Goal: Communication & Community: Answer question/provide support

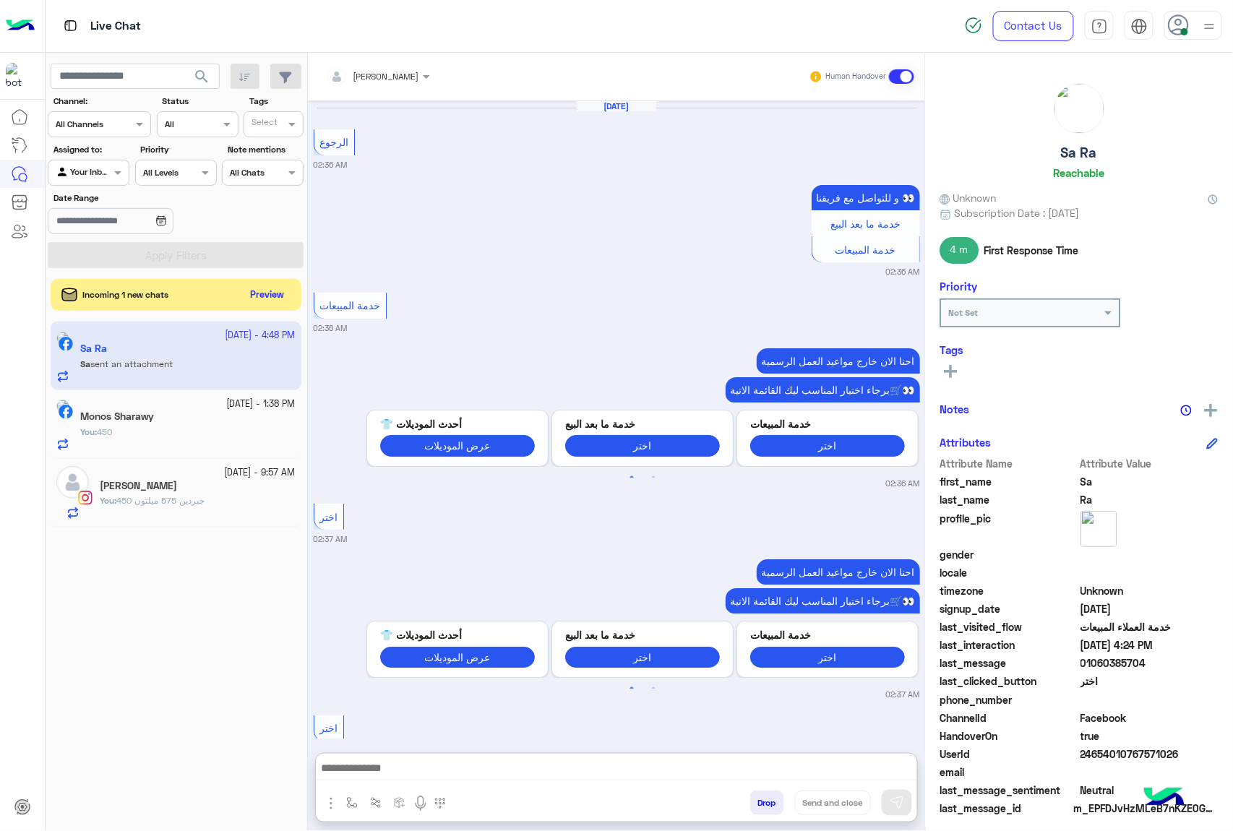
scroll to position [2339, 0]
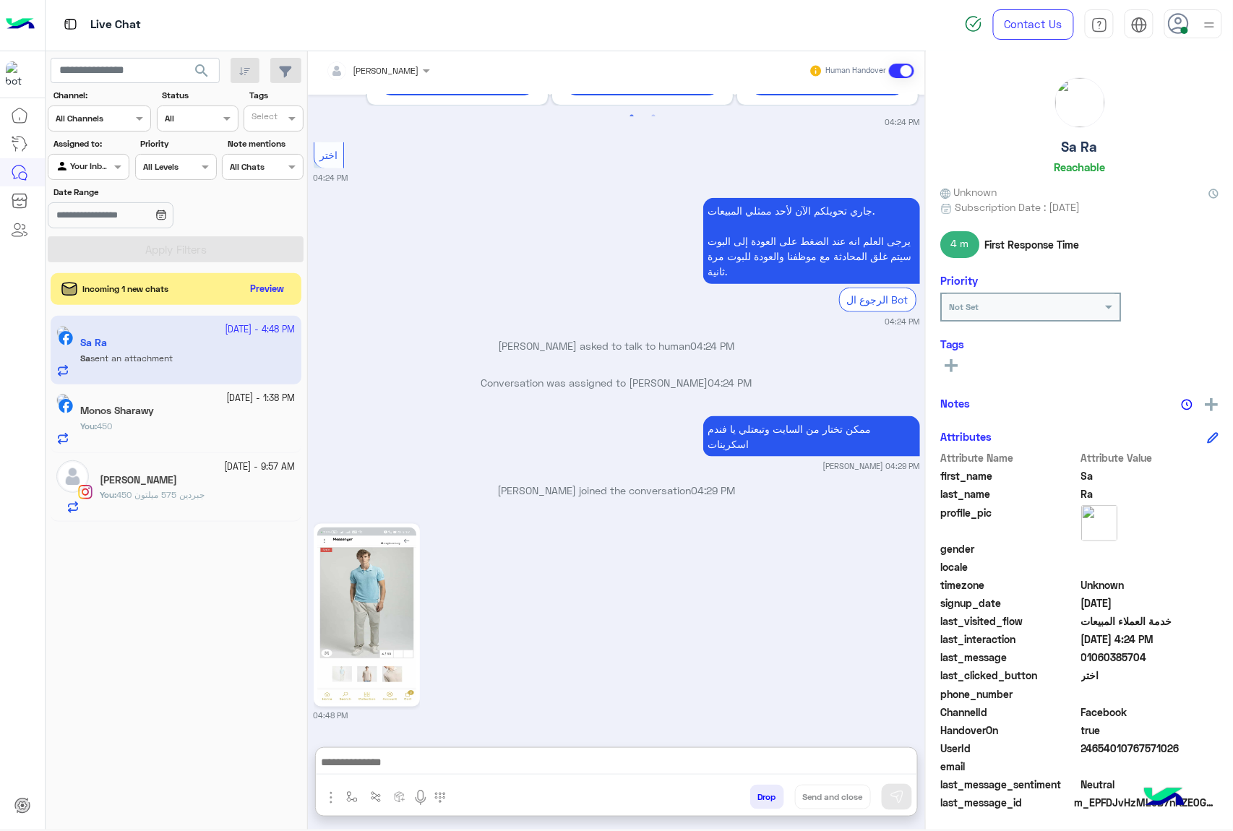
click at [416, 753] on textarea at bounding box center [616, 764] width 601 height 22
type textarea "*********"
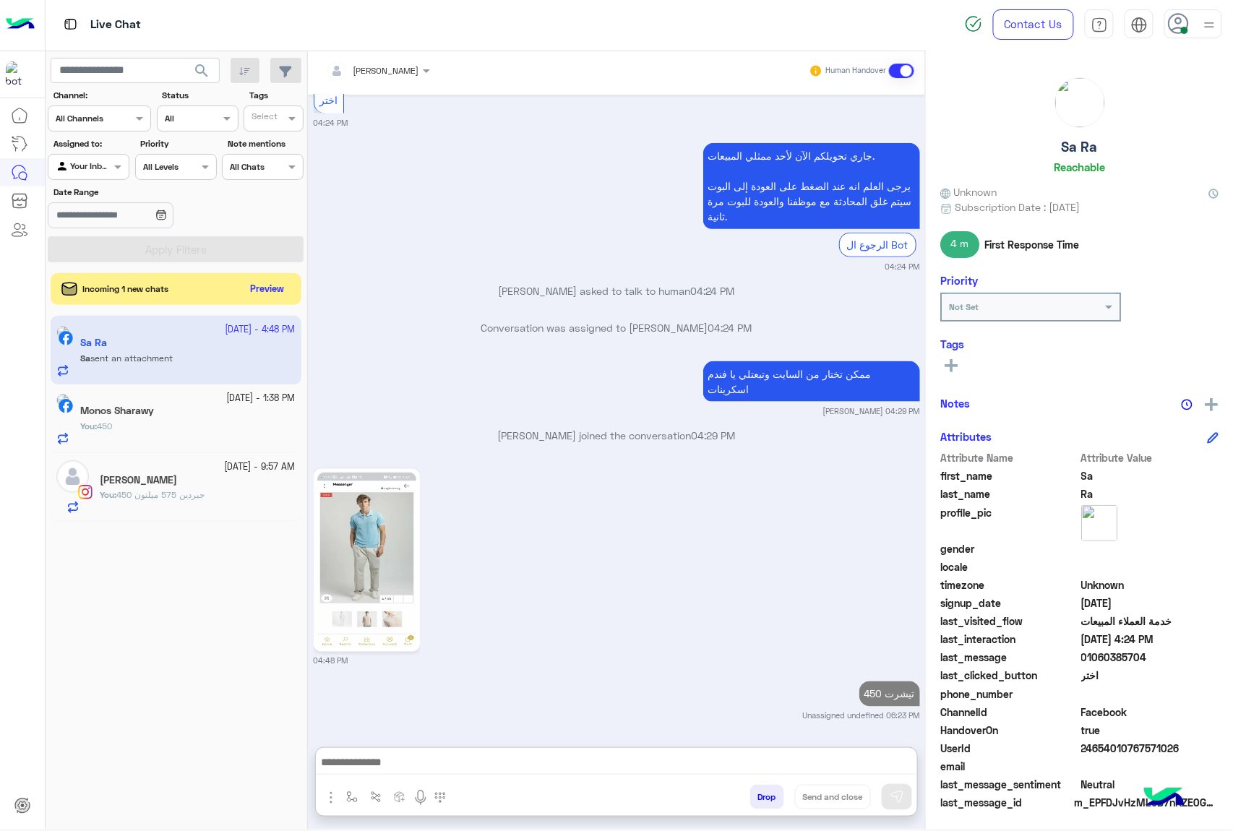
scroll to position [2394, 0]
click at [275, 298] on button "Preview" at bounding box center [268, 289] width 45 height 20
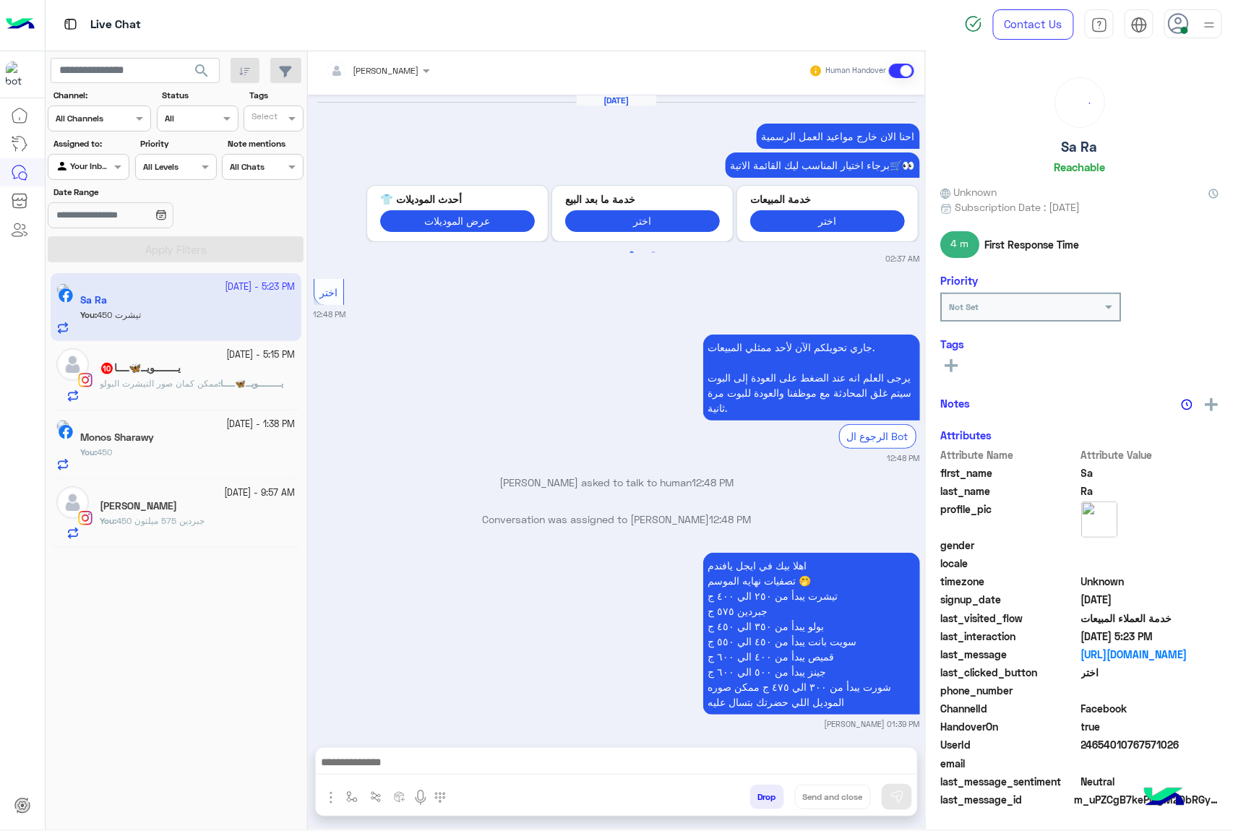
scroll to position [2013, 0]
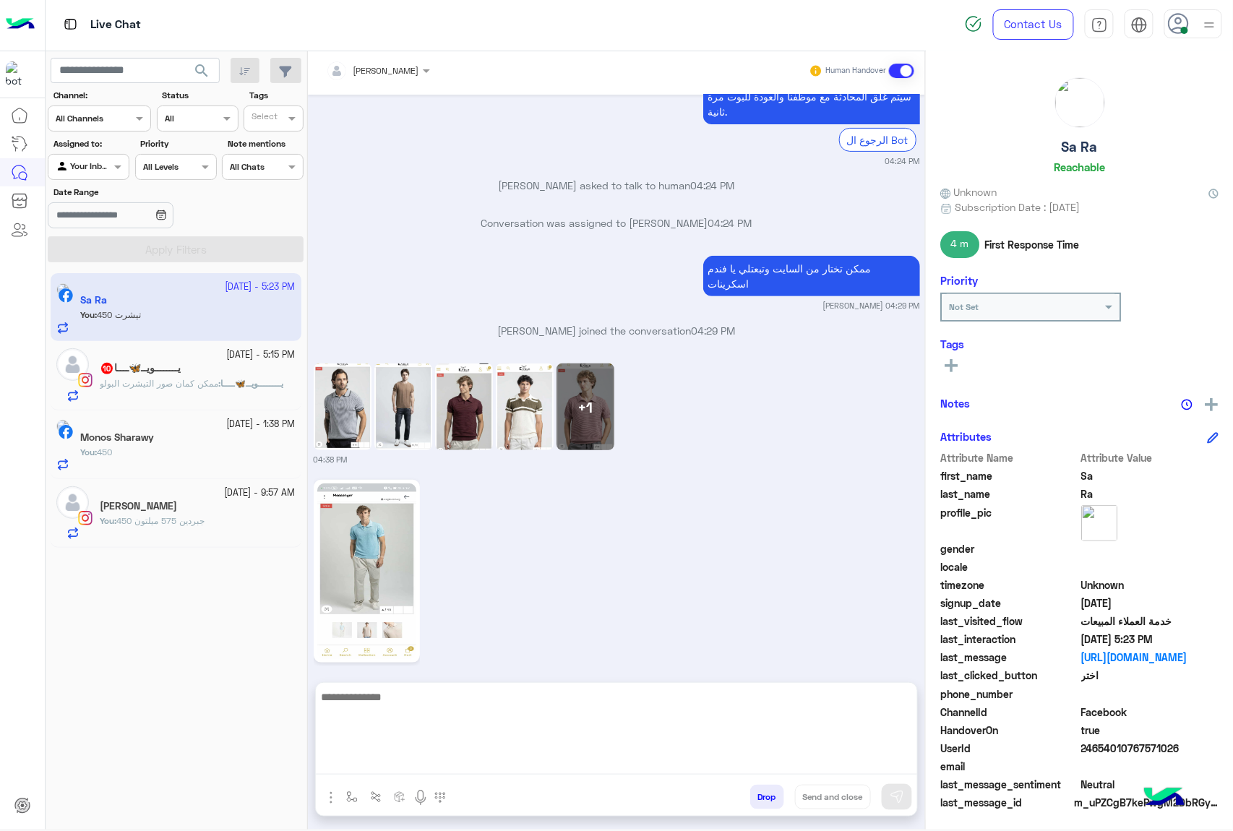
click at [435, 768] on textarea at bounding box center [616, 731] width 601 height 87
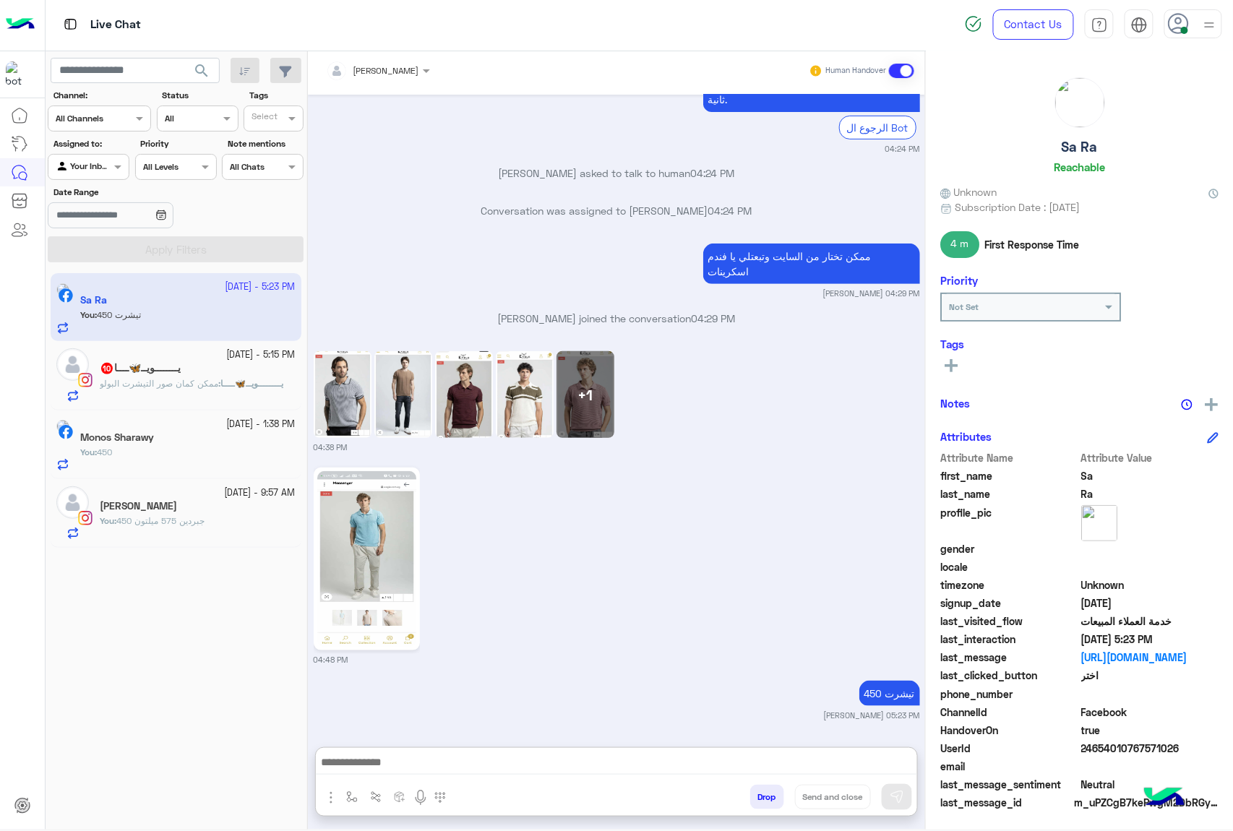
click at [201, 376] on div "يــــــــويــ🦋ــــا 10" at bounding box center [198, 369] width 196 height 15
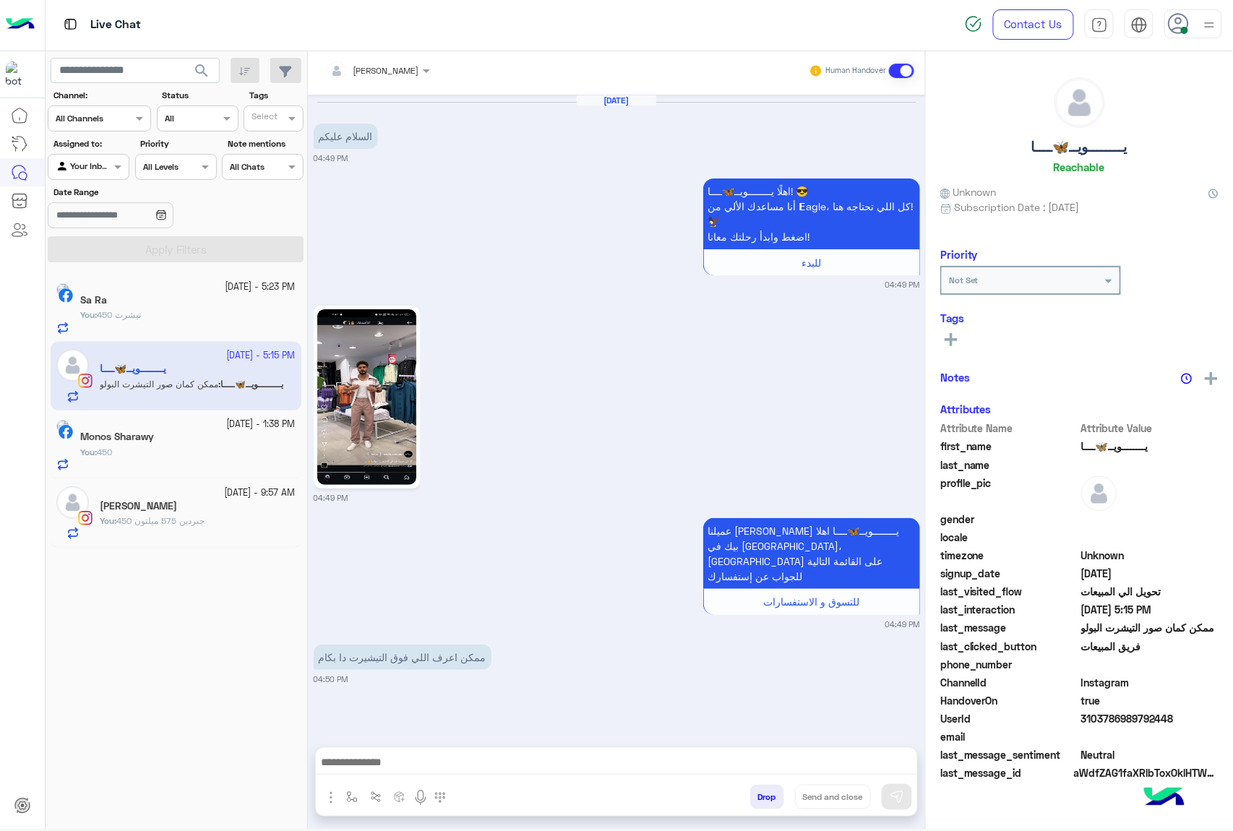
scroll to position [1536, 0]
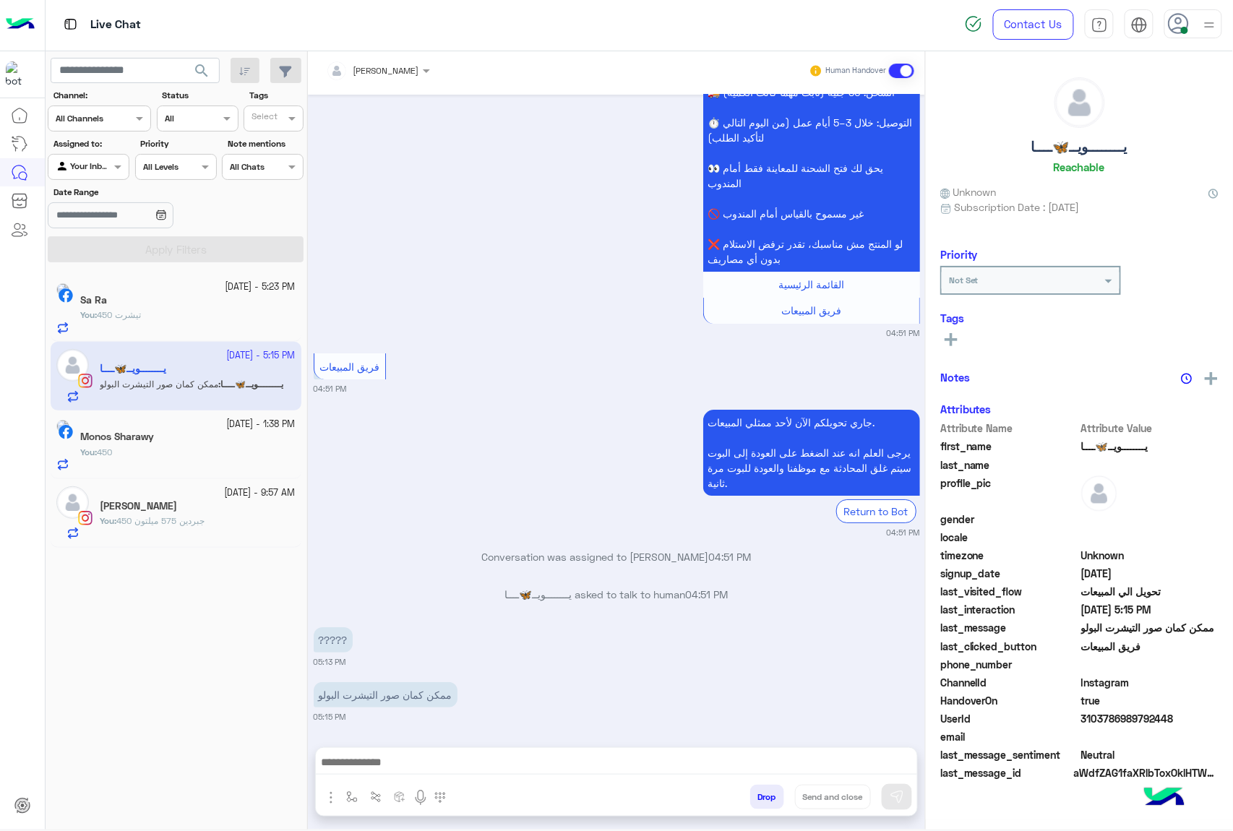
click at [204, 315] on div "You : تيشرت 450" at bounding box center [187, 321] width 215 height 25
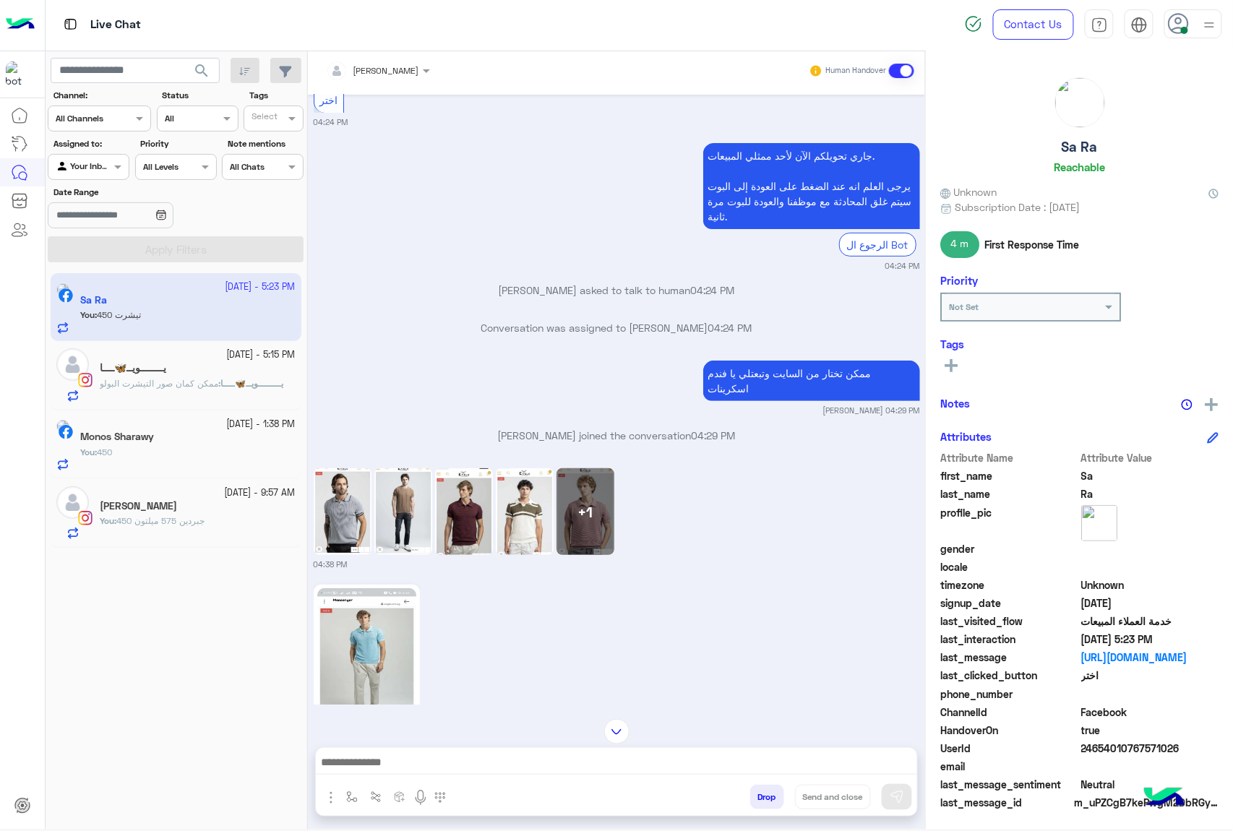
scroll to position [2013, 0]
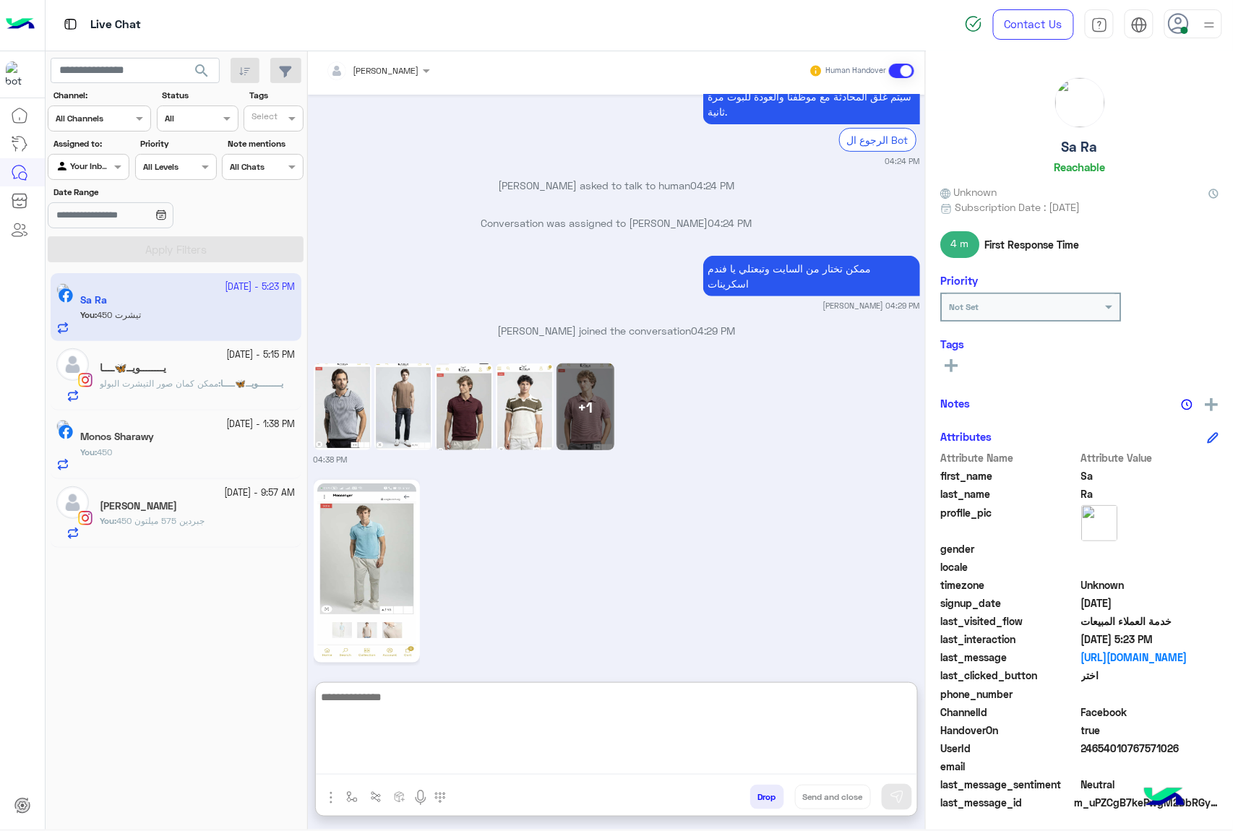
click at [417, 758] on textarea at bounding box center [616, 731] width 601 height 87
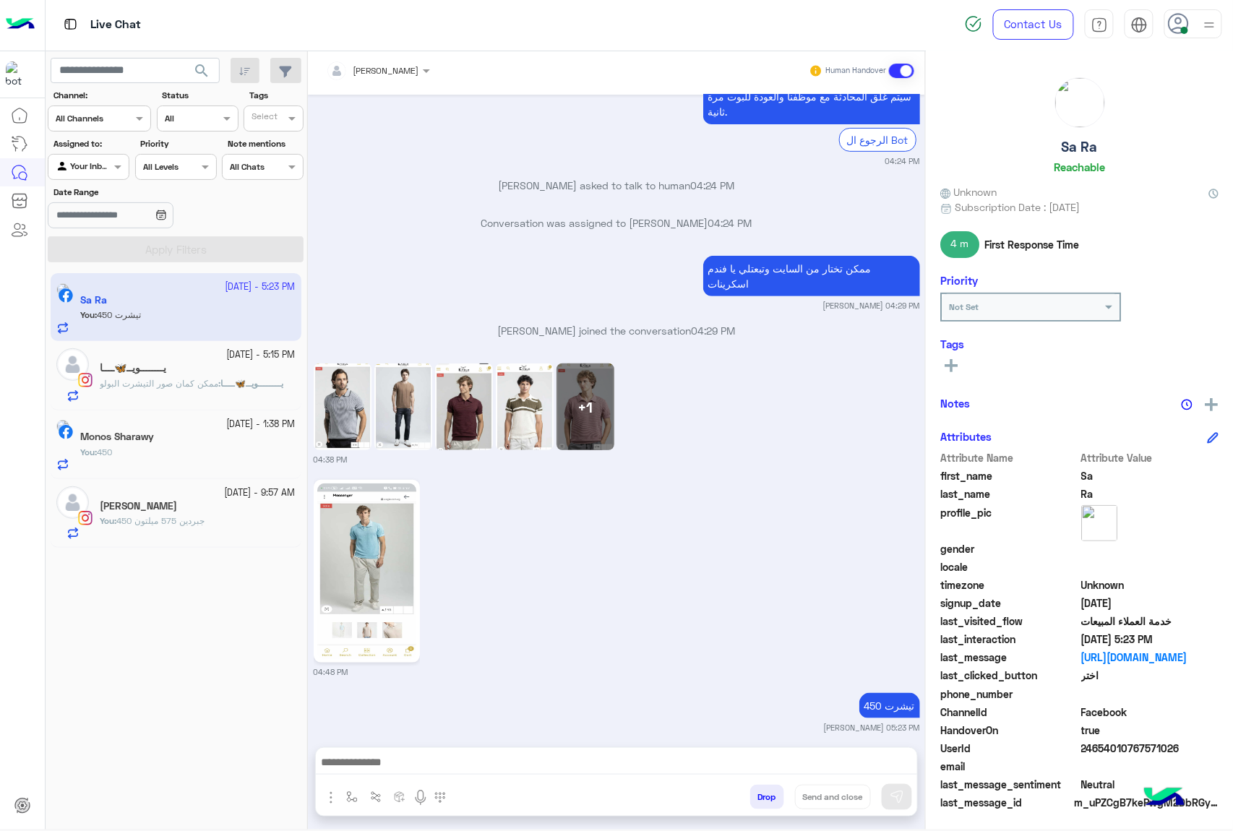
click at [336, 387] on img at bounding box center [343, 407] width 58 height 87
click at [585, 369] on div "+1" at bounding box center [585, 407] width 58 height 87
click at [337, 379] on img at bounding box center [343, 407] width 58 height 87
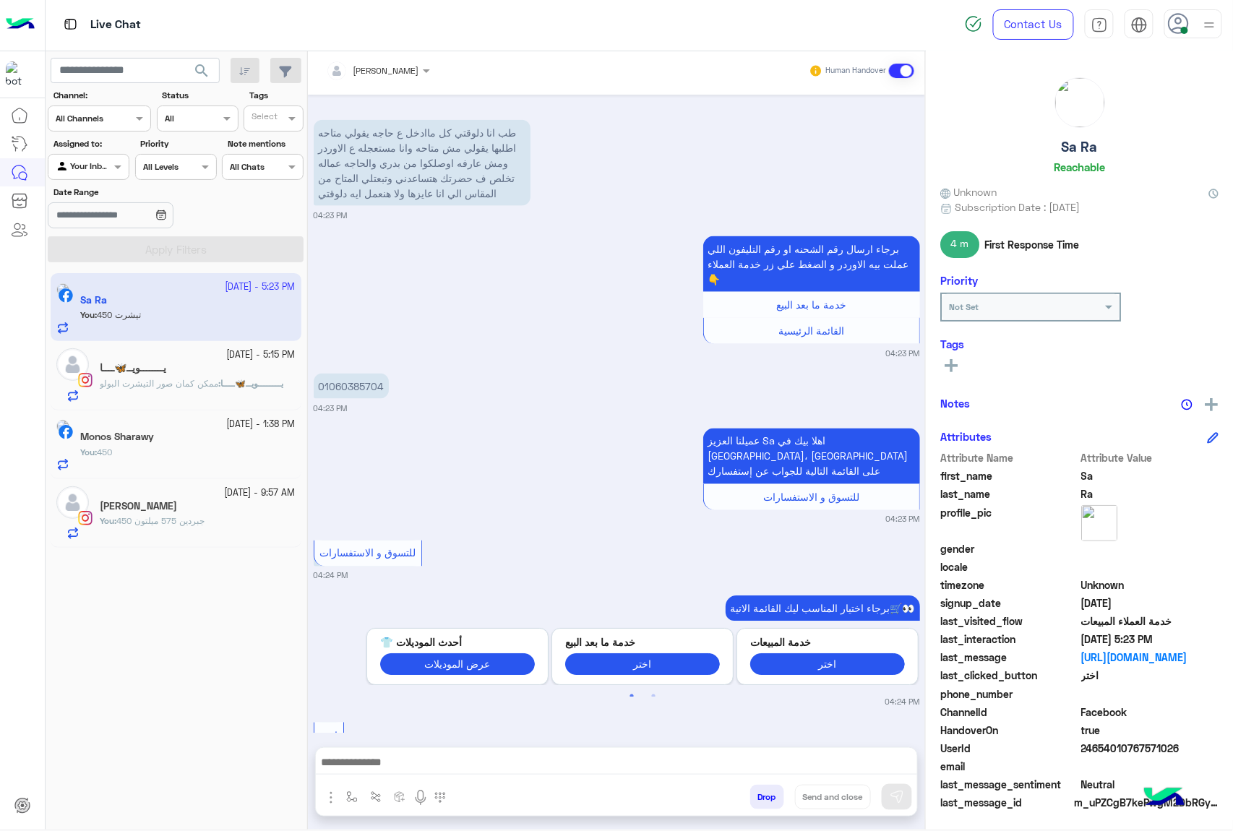
scroll to position [5026, 0]
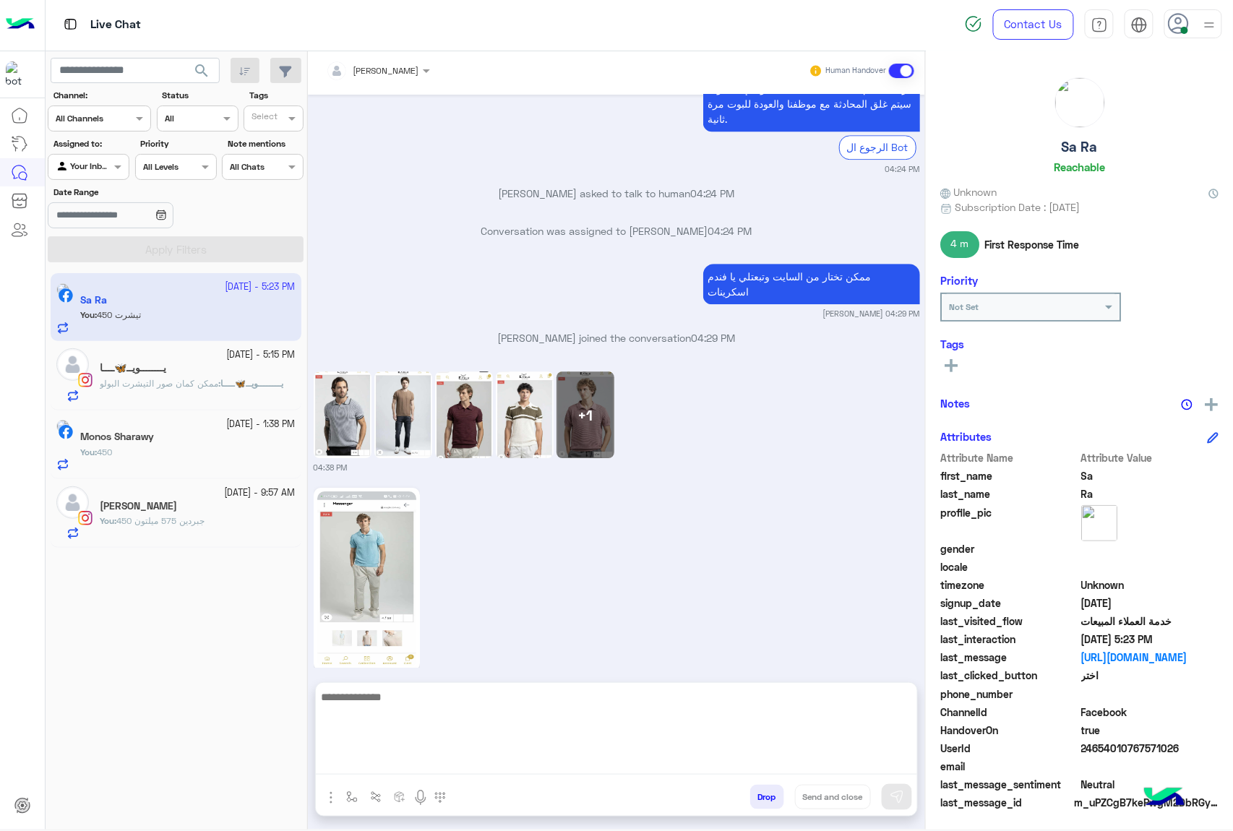
click at [371, 767] on textarea at bounding box center [616, 731] width 601 height 87
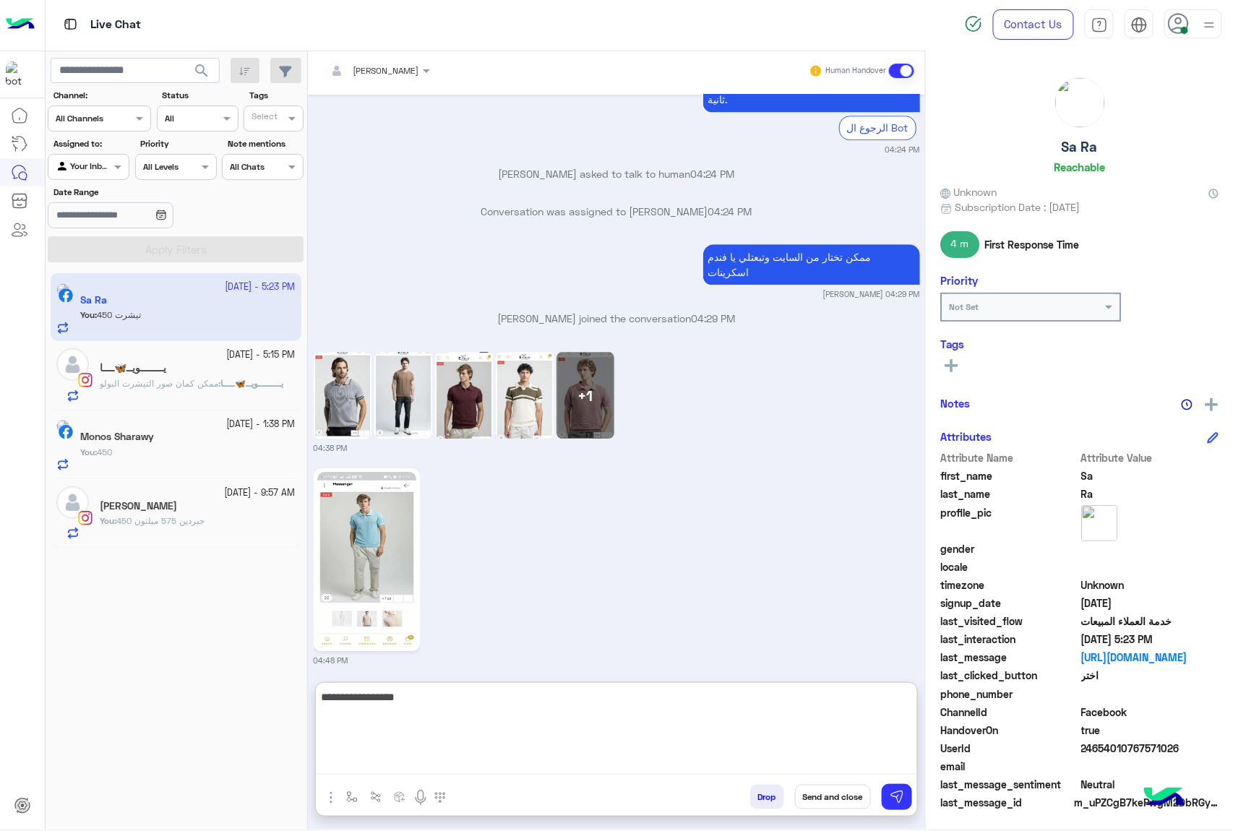
type textarea "**********"
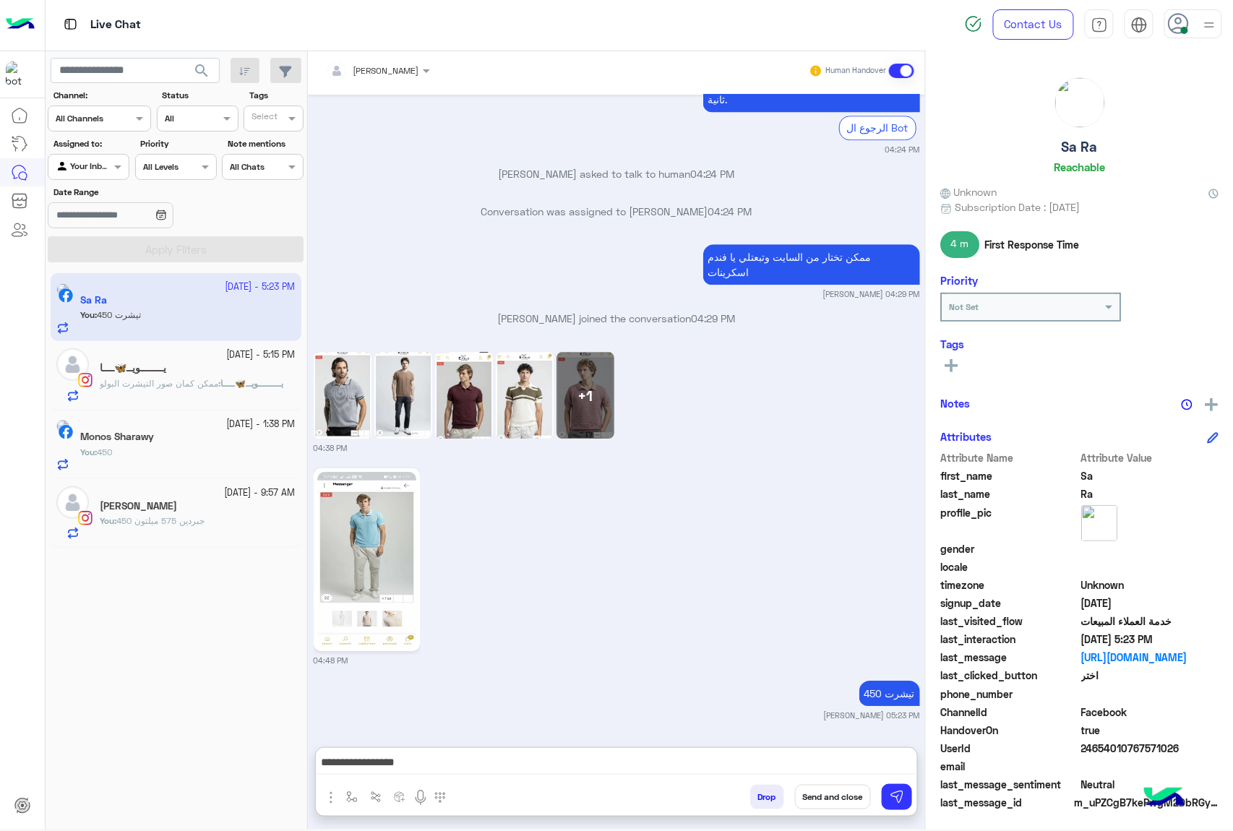
click at [405, 374] on img at bounding box center [403, 395] width 58 height 87
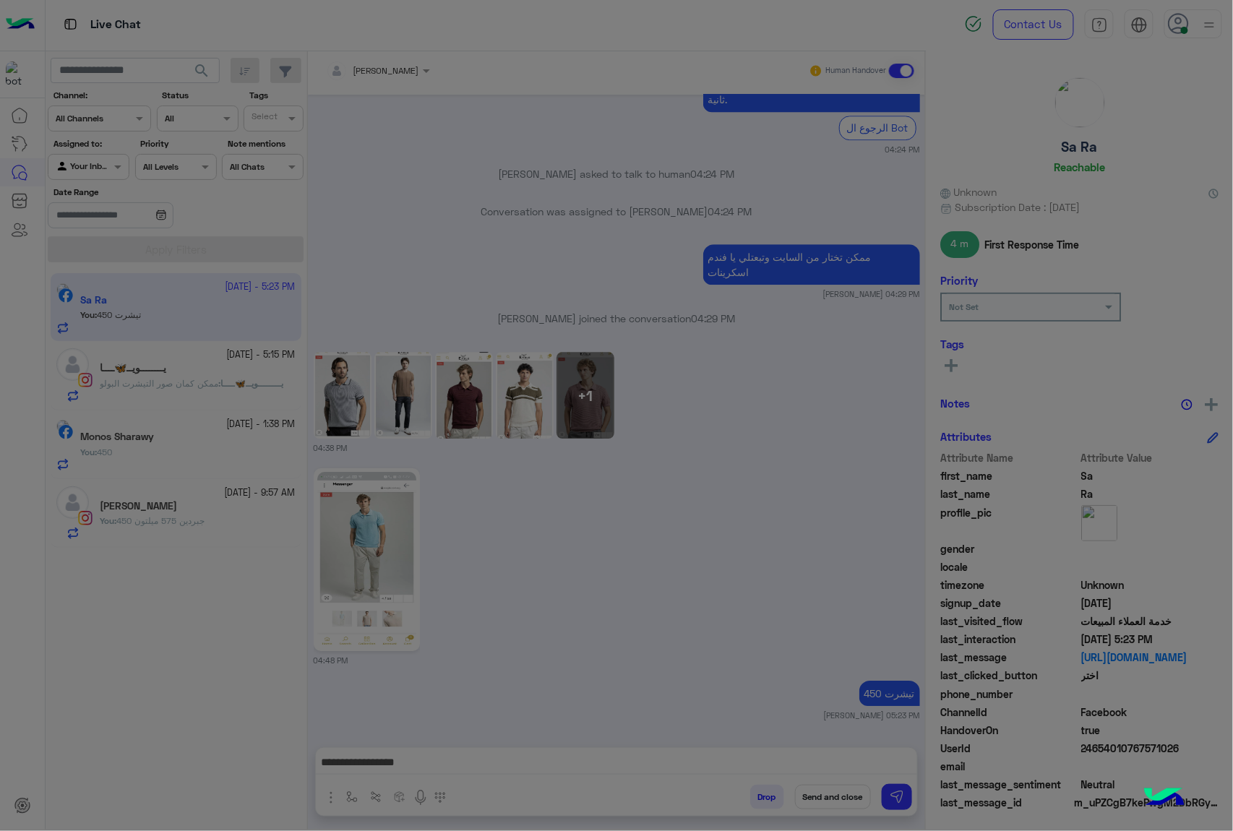
scroll to position [5026, 0]
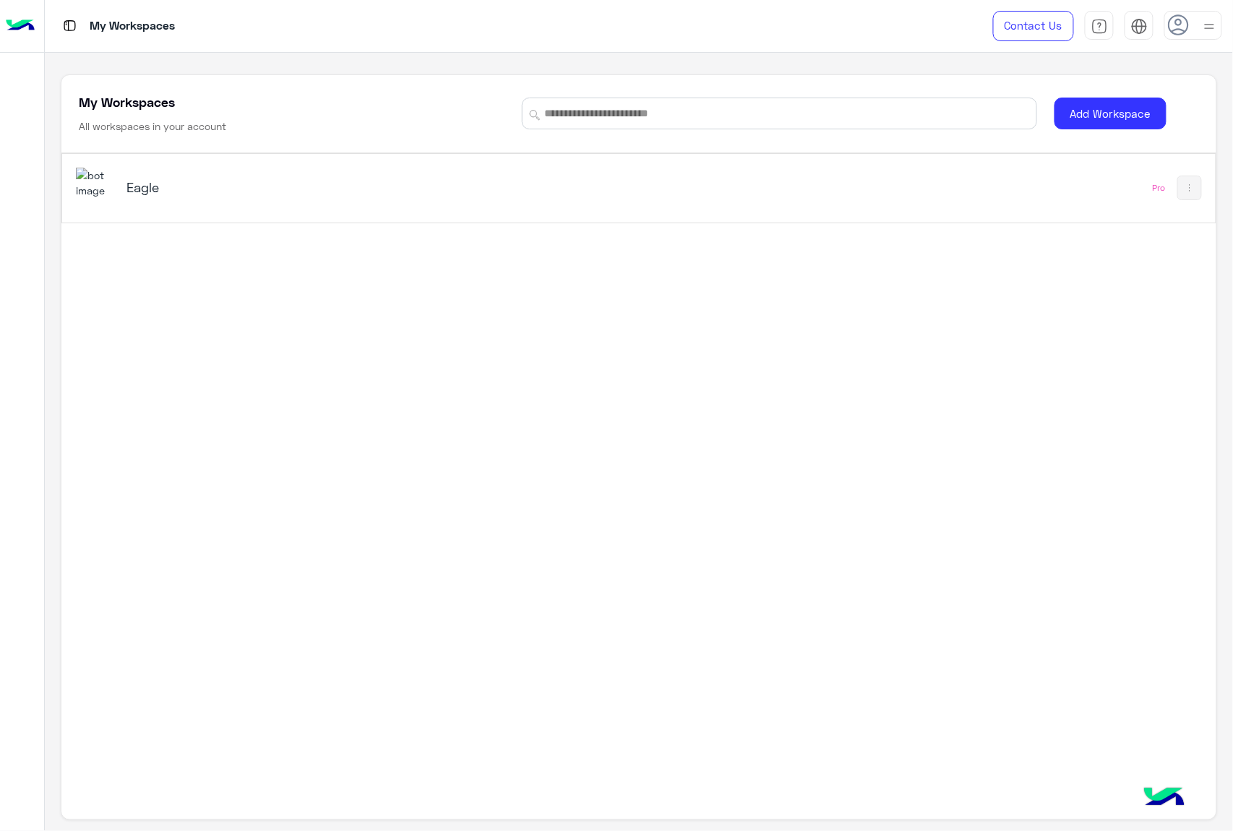
click at [111, 181] on img at bounding box center [95, 183] width 39 height 31
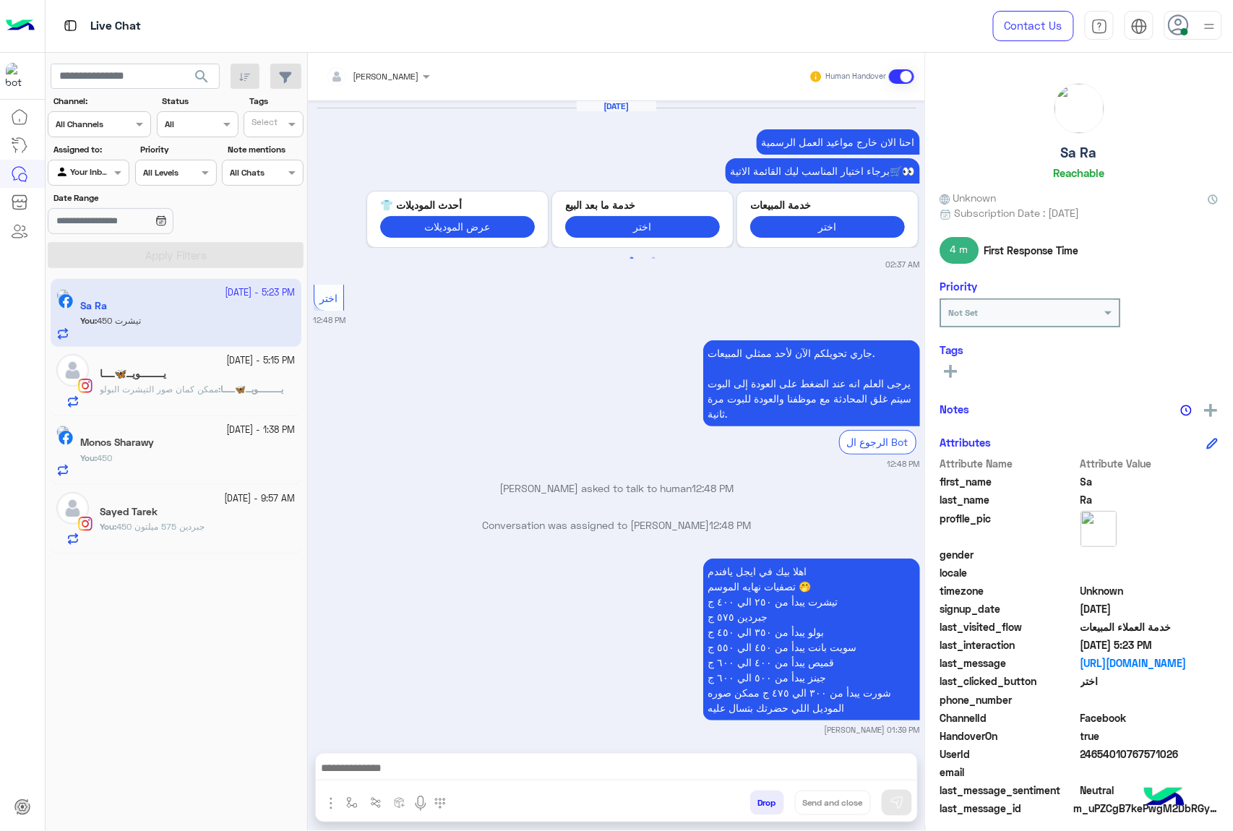
scroll to position [2013, 0]
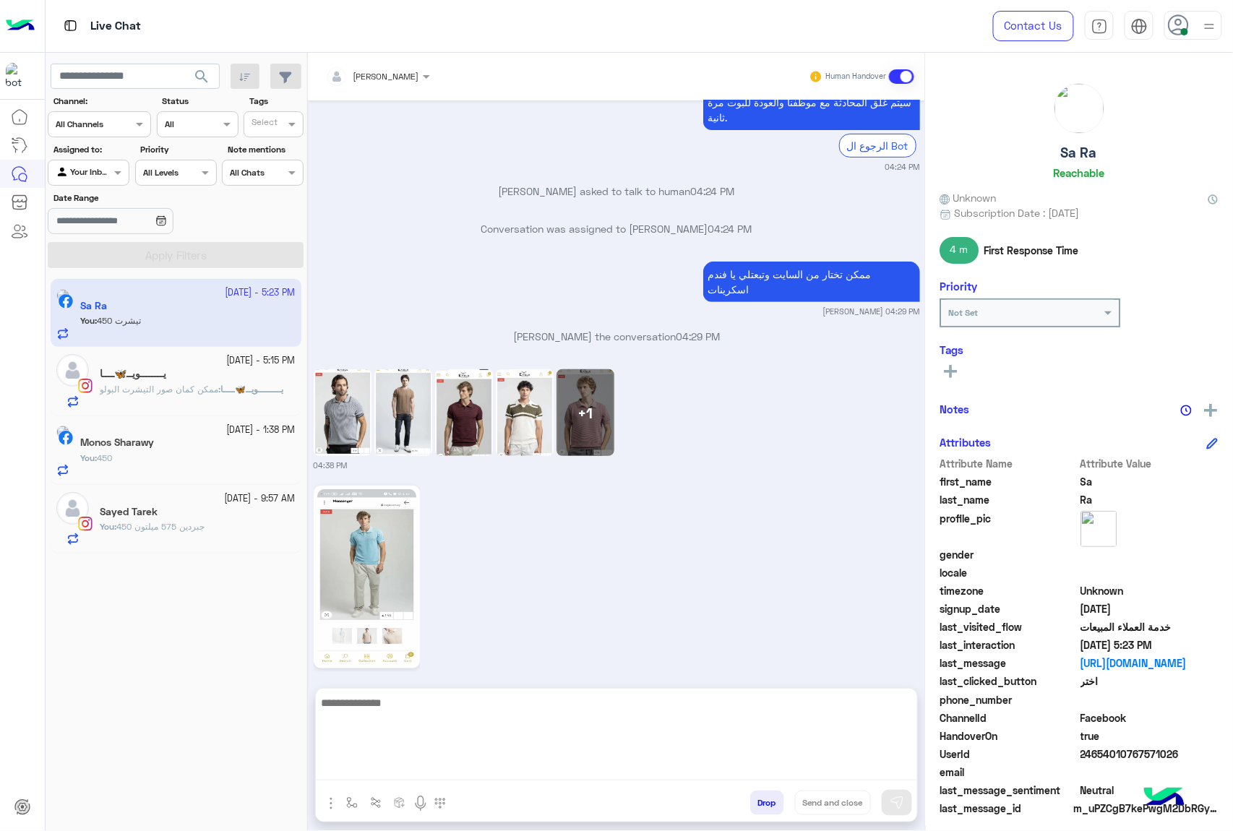
click at [447, 759] on textarea at bounding box center [616, 737] width 601 height 87
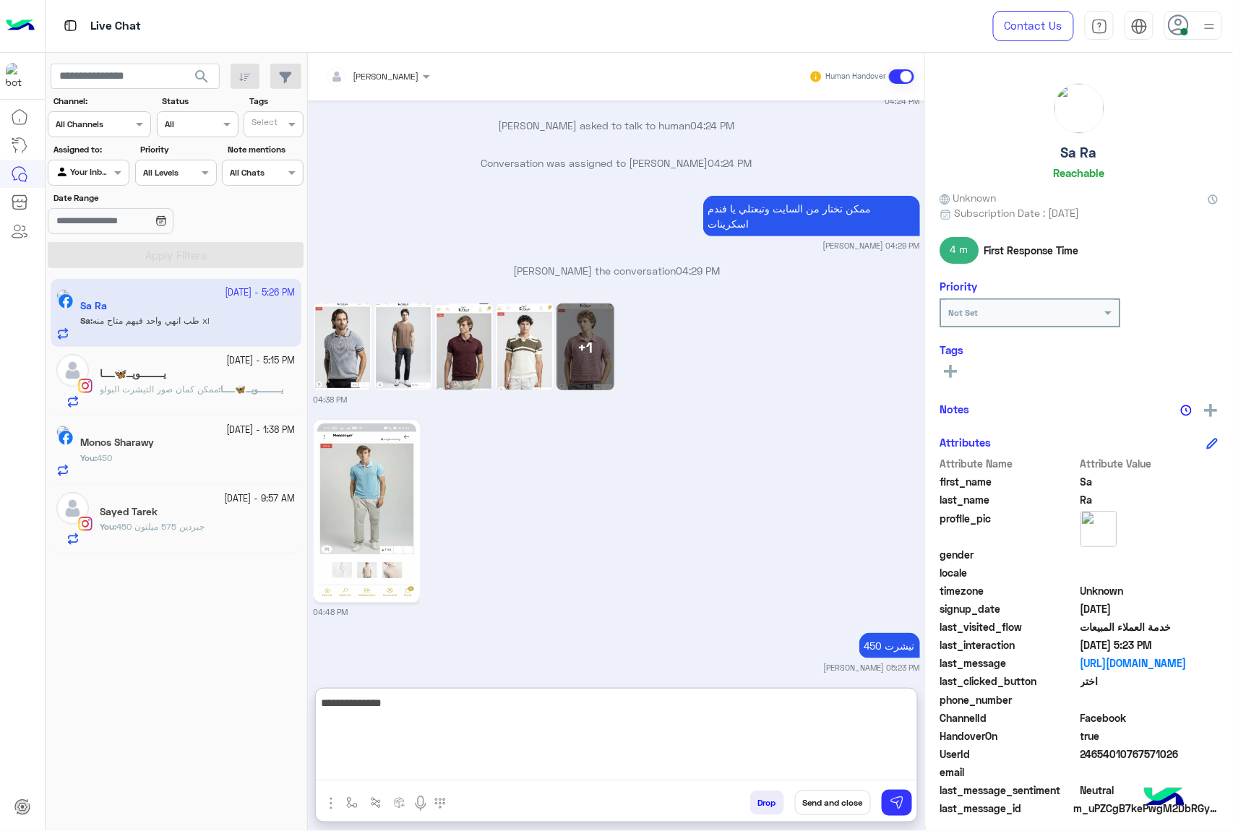
scroll to position [2134, 0]
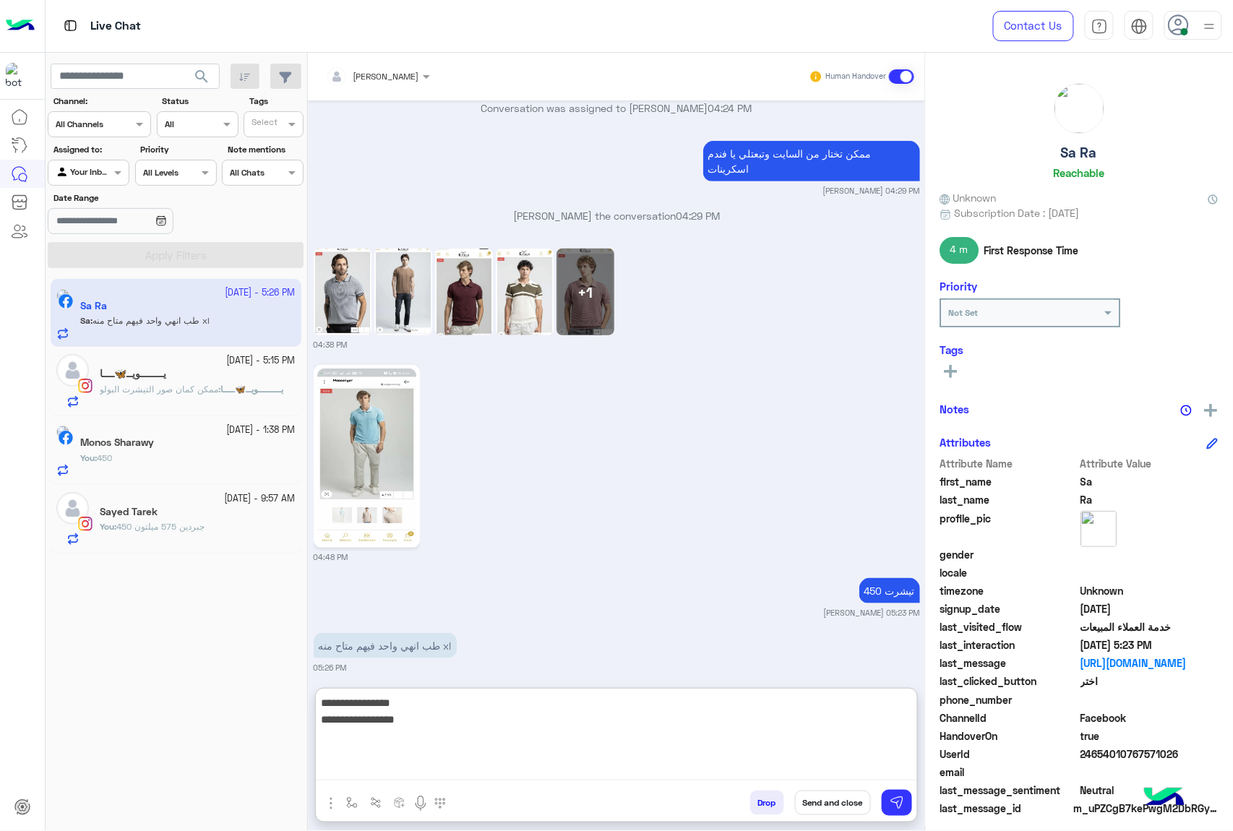
type textarea "**********"
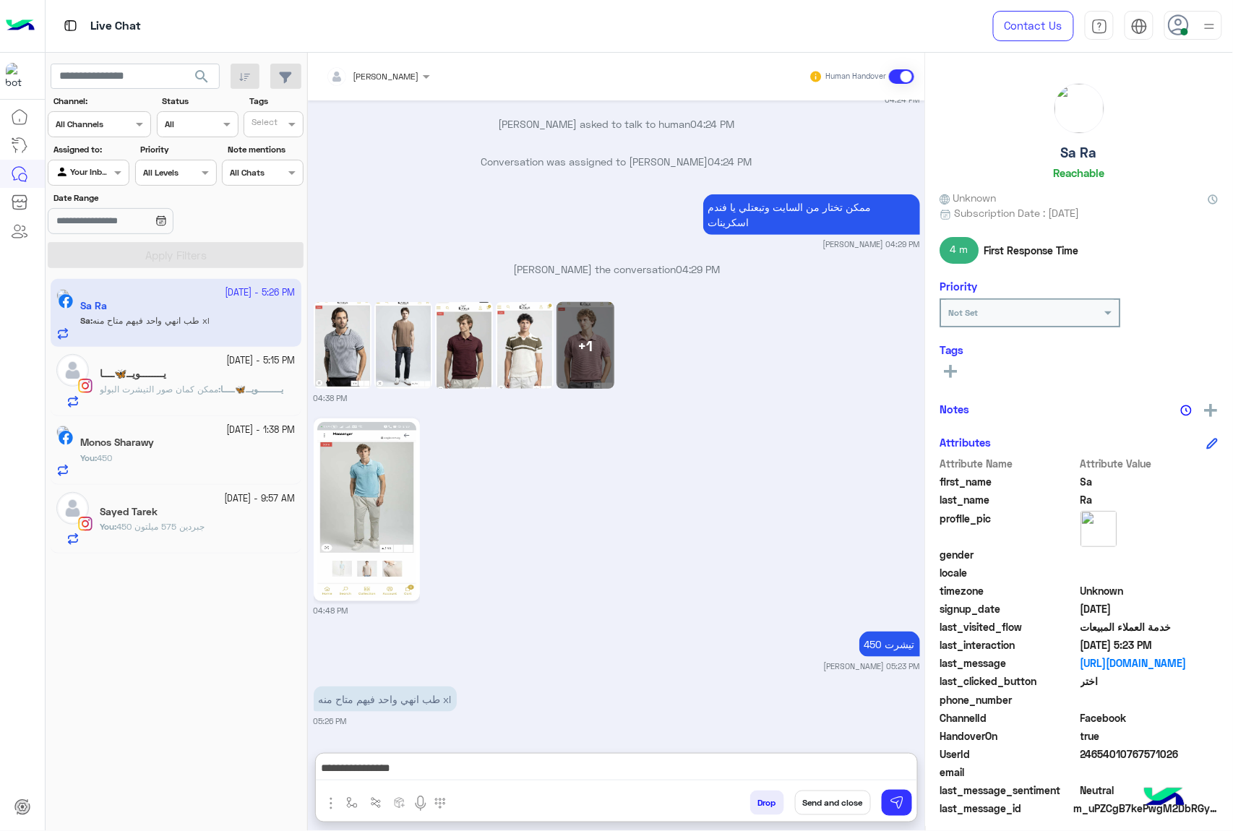
click at [446, 302] on img at bounding box center [464, 345] width 58 height 87
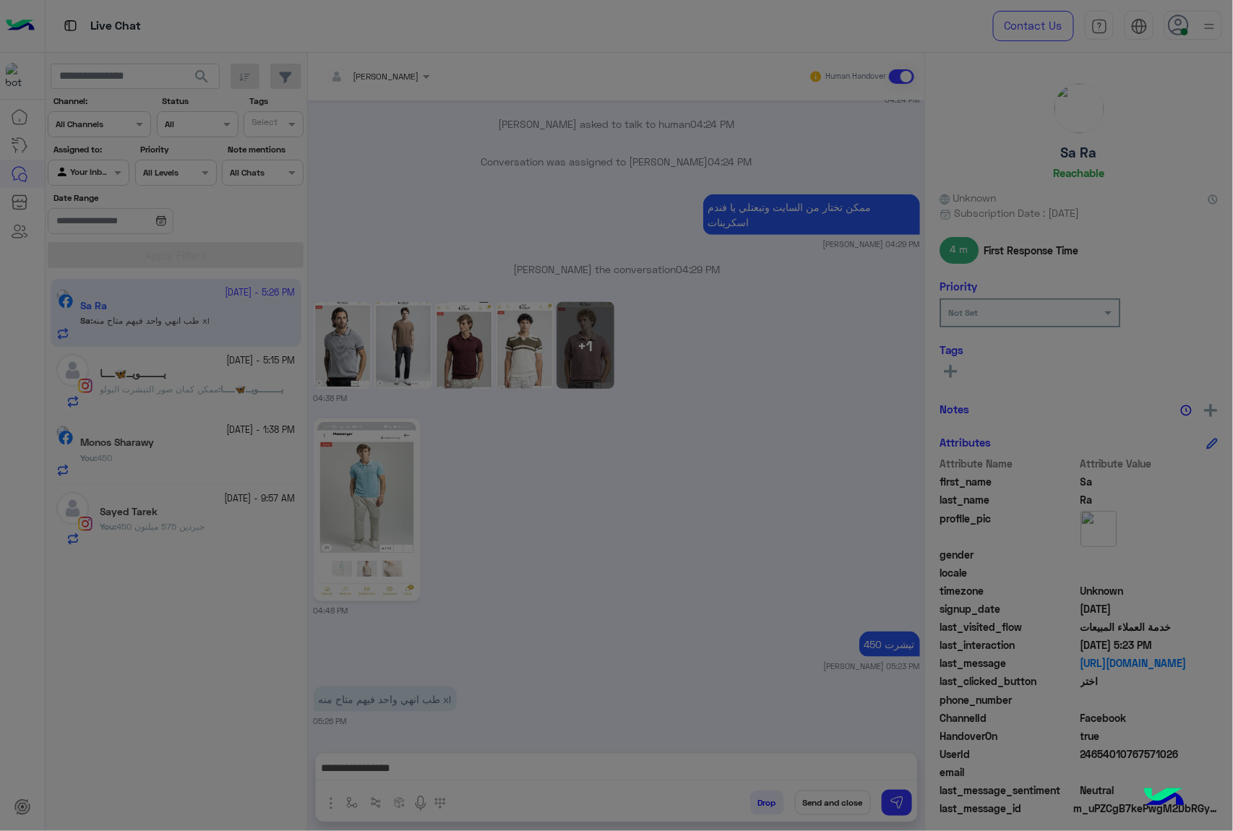
scroll to position [2068, 0]
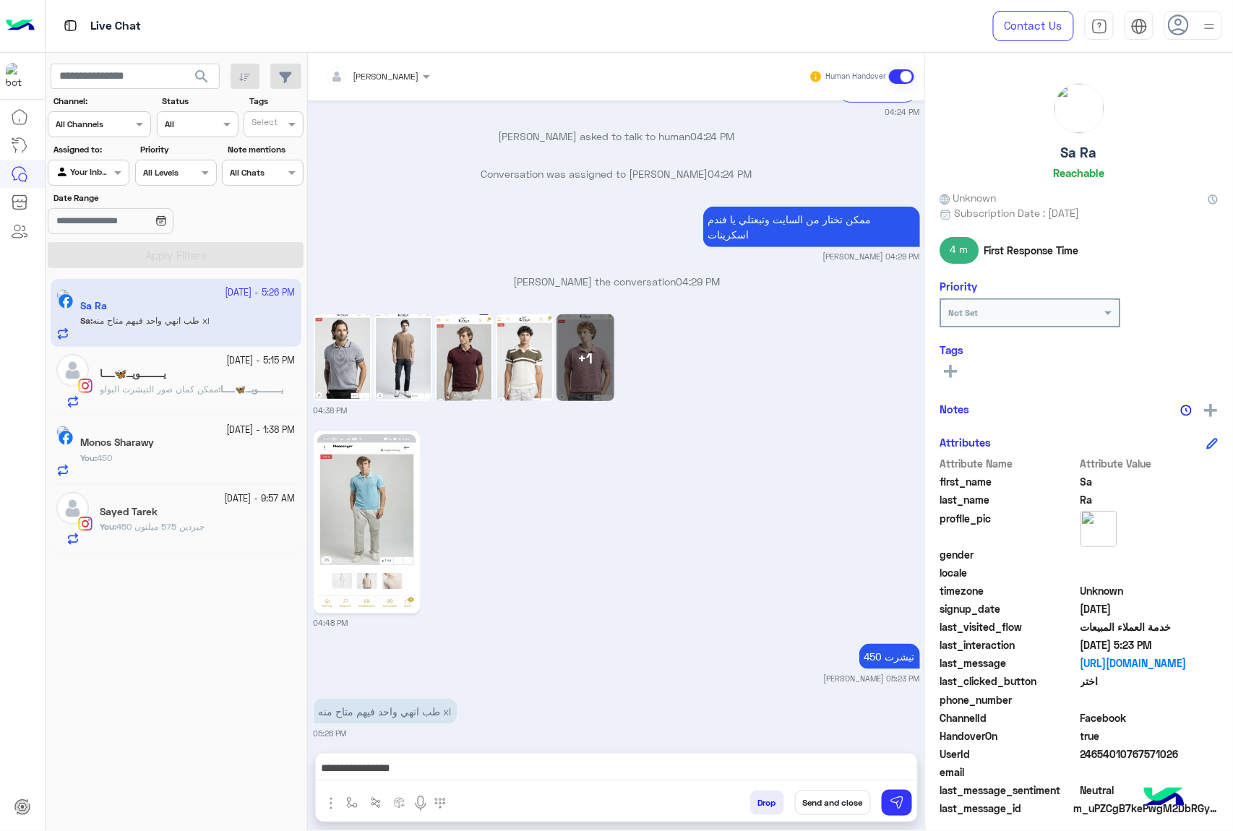
click at [466, 756] on div "**********" at bounding box center [616, 772] width 601 height 36
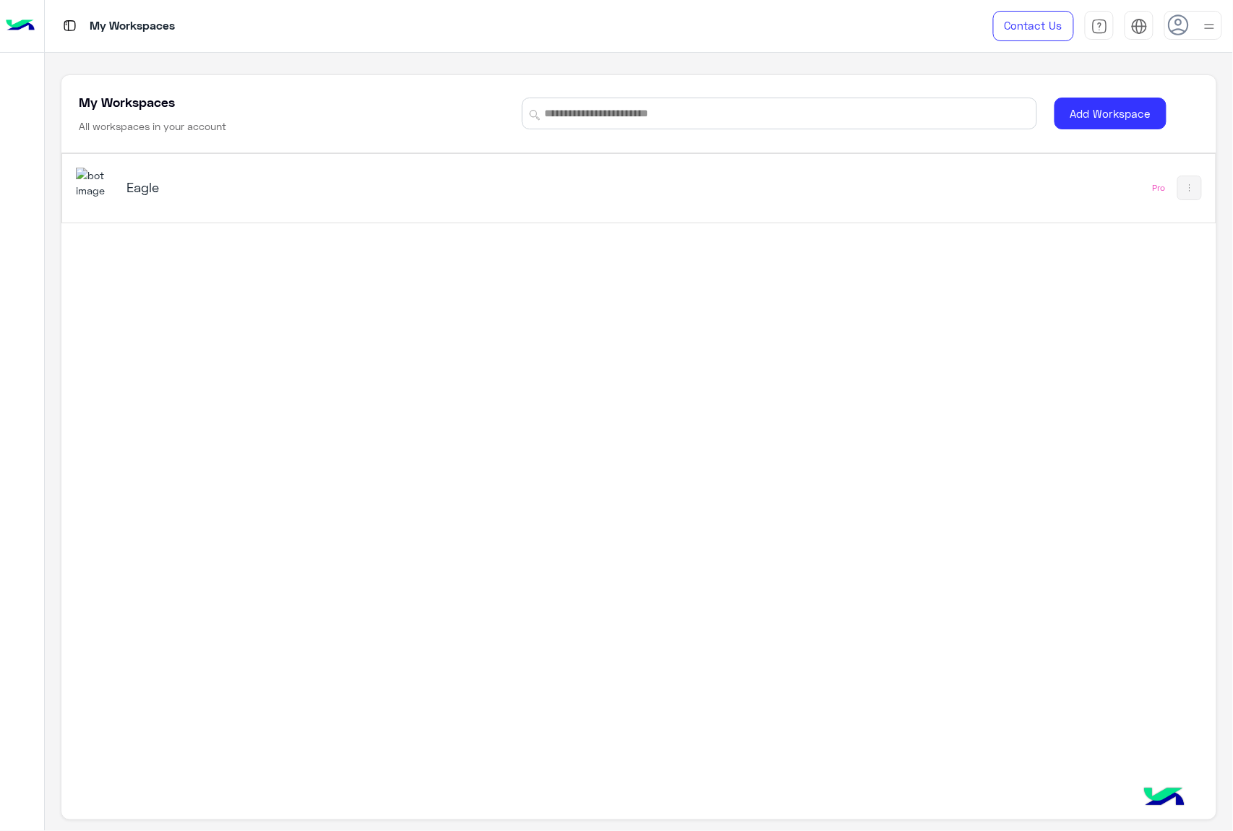
click at [104, 189] on img at bounding box center [95, 183] width 39 height 31
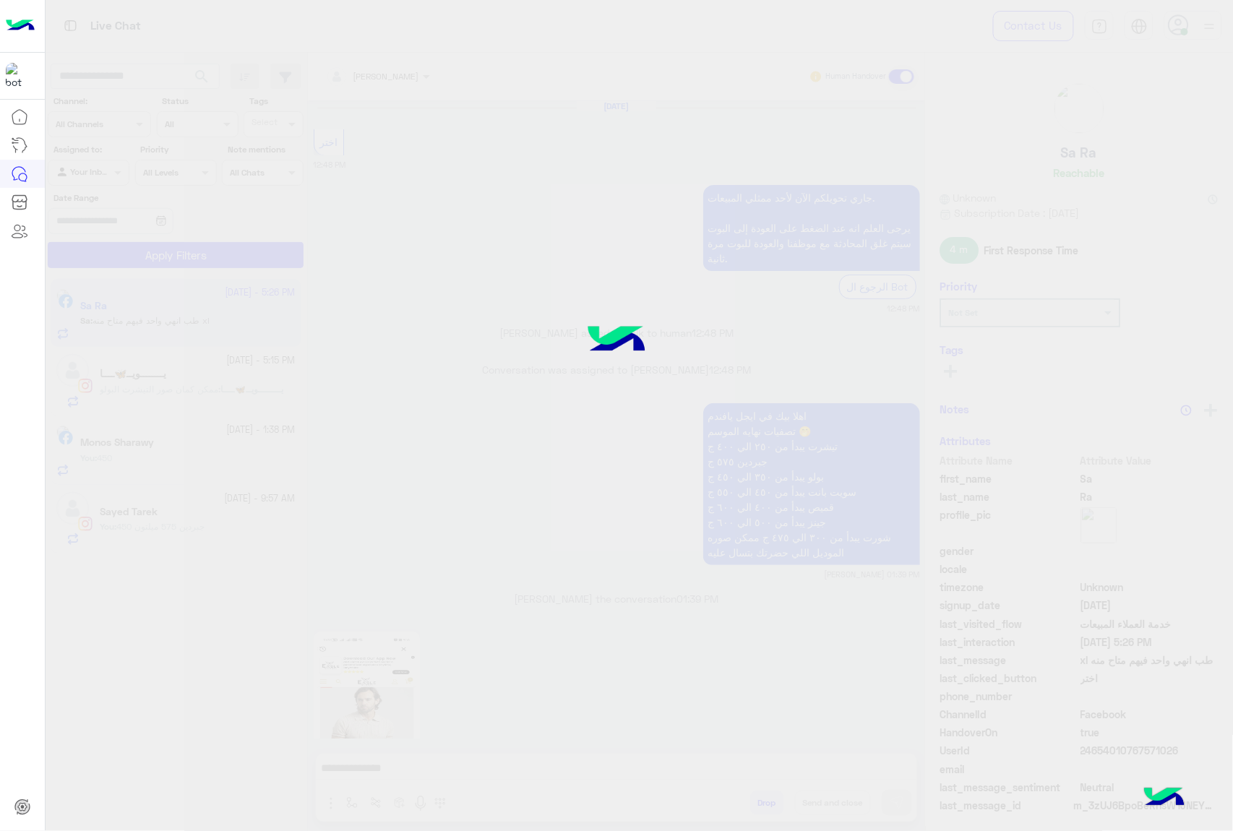
scroll to position [1912, 0]
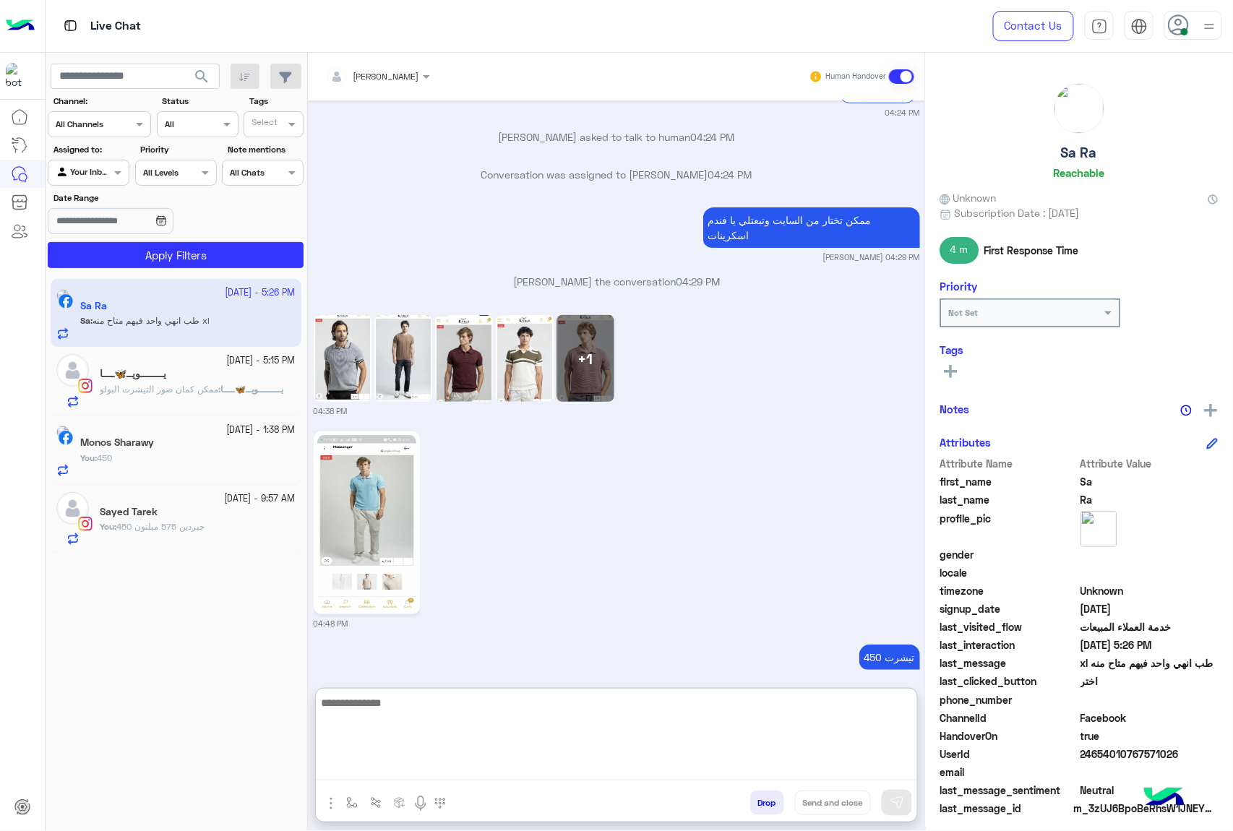
click at [348, 776] on textarea at bounding box center [616, 737] width 601 height 87
type textarea "**********"
drag, startPoint x: 914, startPoint y: 702, endPoint x: 804, endPoint y: 741, distance: 116.3
click at [804, 741] on textarea "**********" at bounding box center [616, 737] width 601 height 87
click at [816, 734] on textarea "**********" at bounding box center [616, 737] width 601 height 87
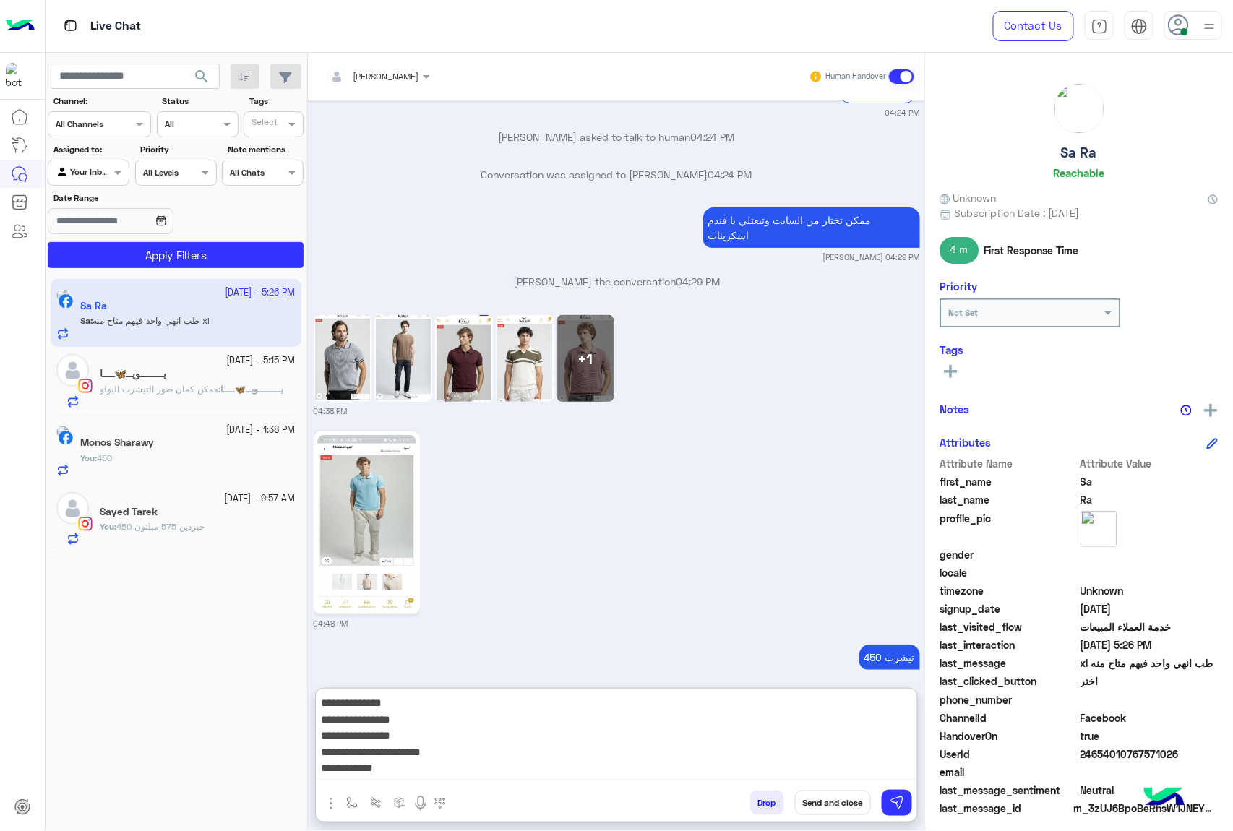
scroll to position [10, 0]
click at [588, 361] on div "+1" at bounding box center [585, 358] width 58 height 87
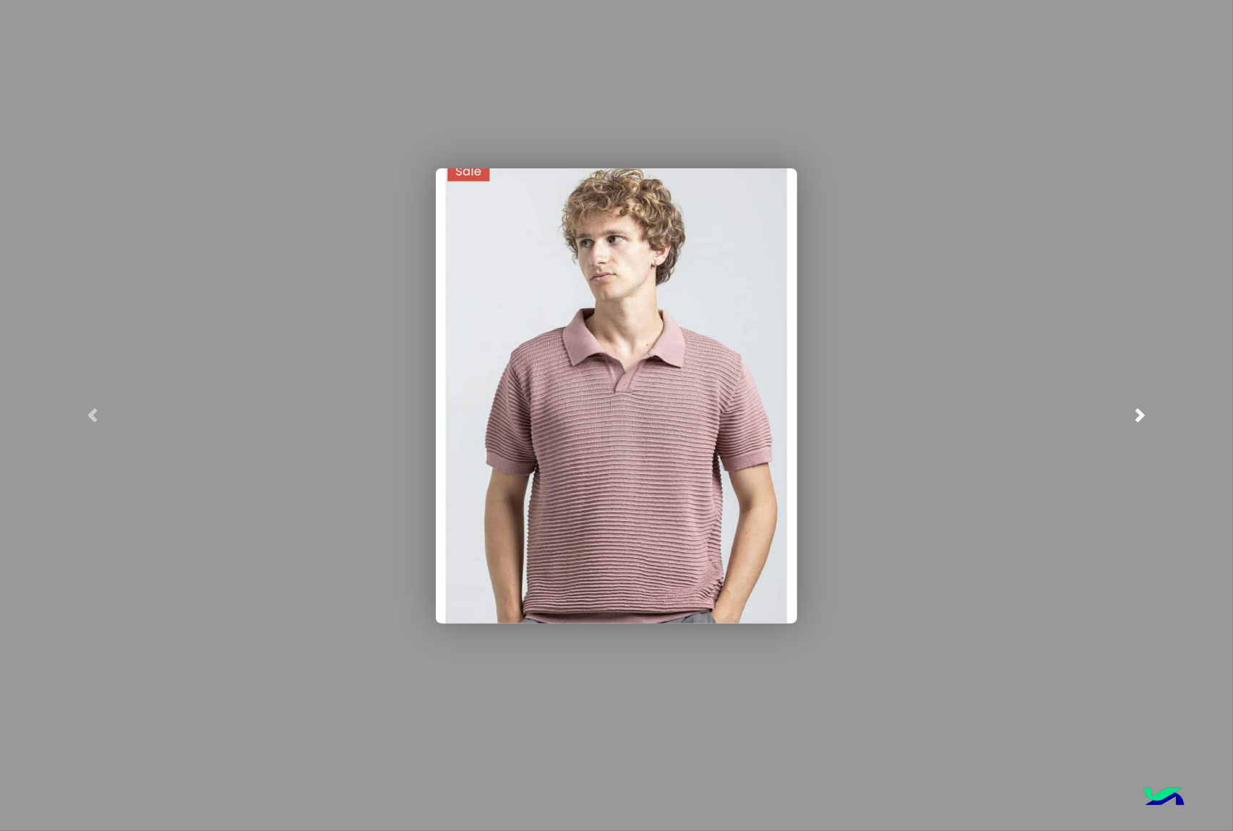
click at [1142, 414] on span at bounding box center [1140, 415] width 14 height 14
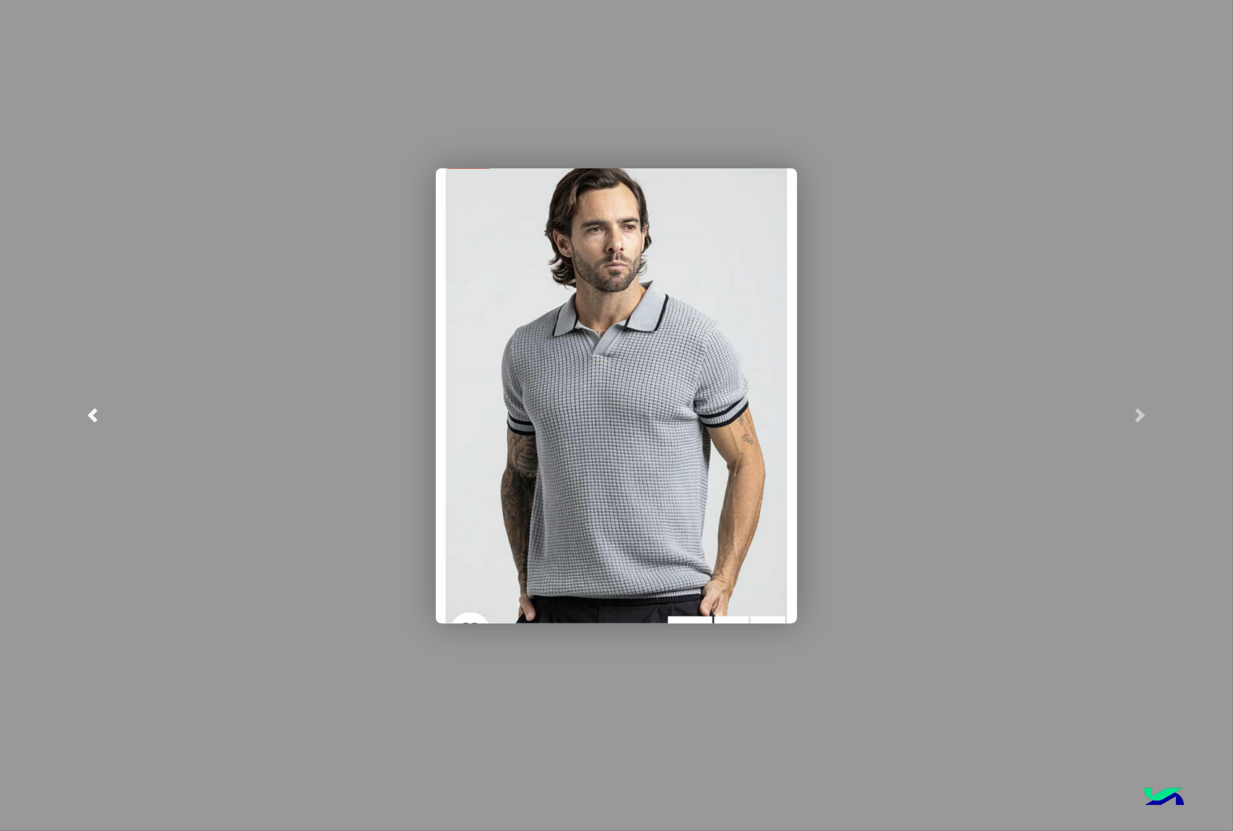
click at [87, 403] on link at bounding box center [92, 415] width 185 height 831
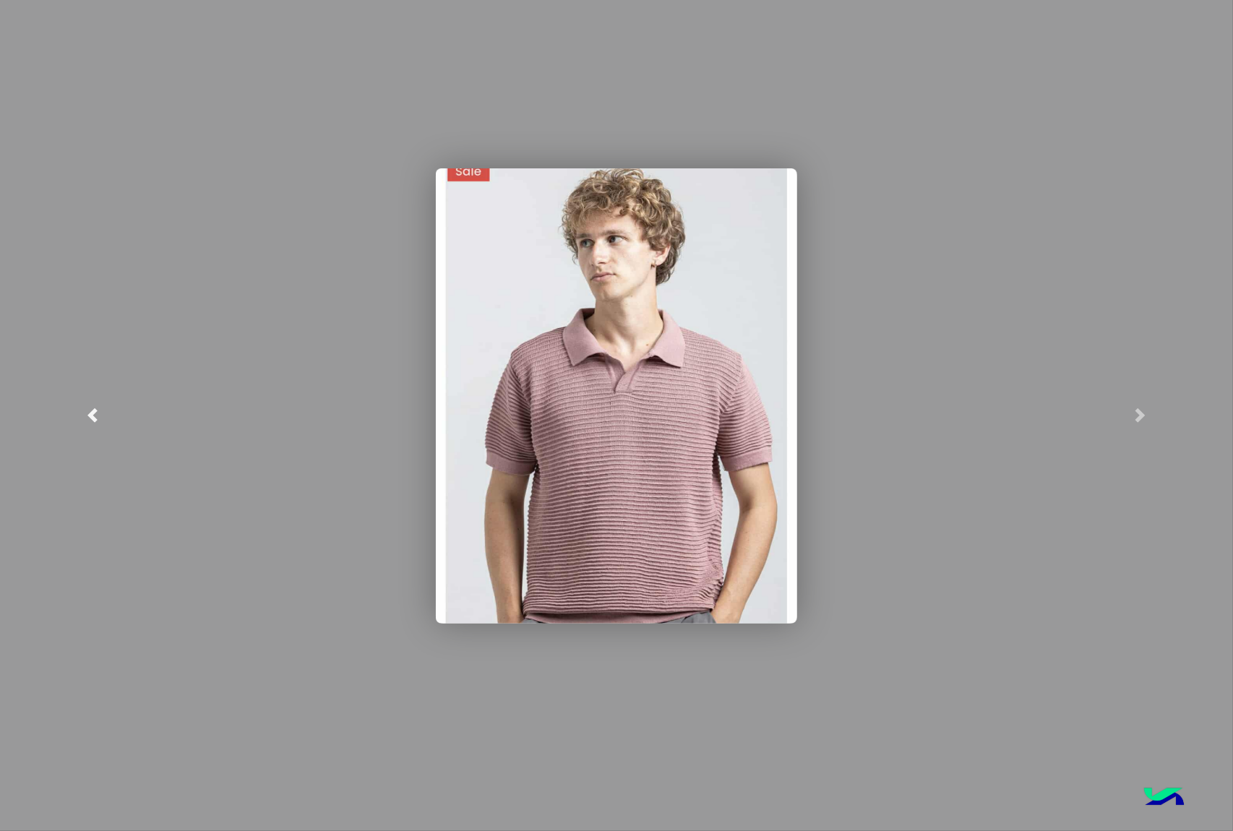
click at [87, 403] on link at bounding box center [92, 415] width 185 height 831
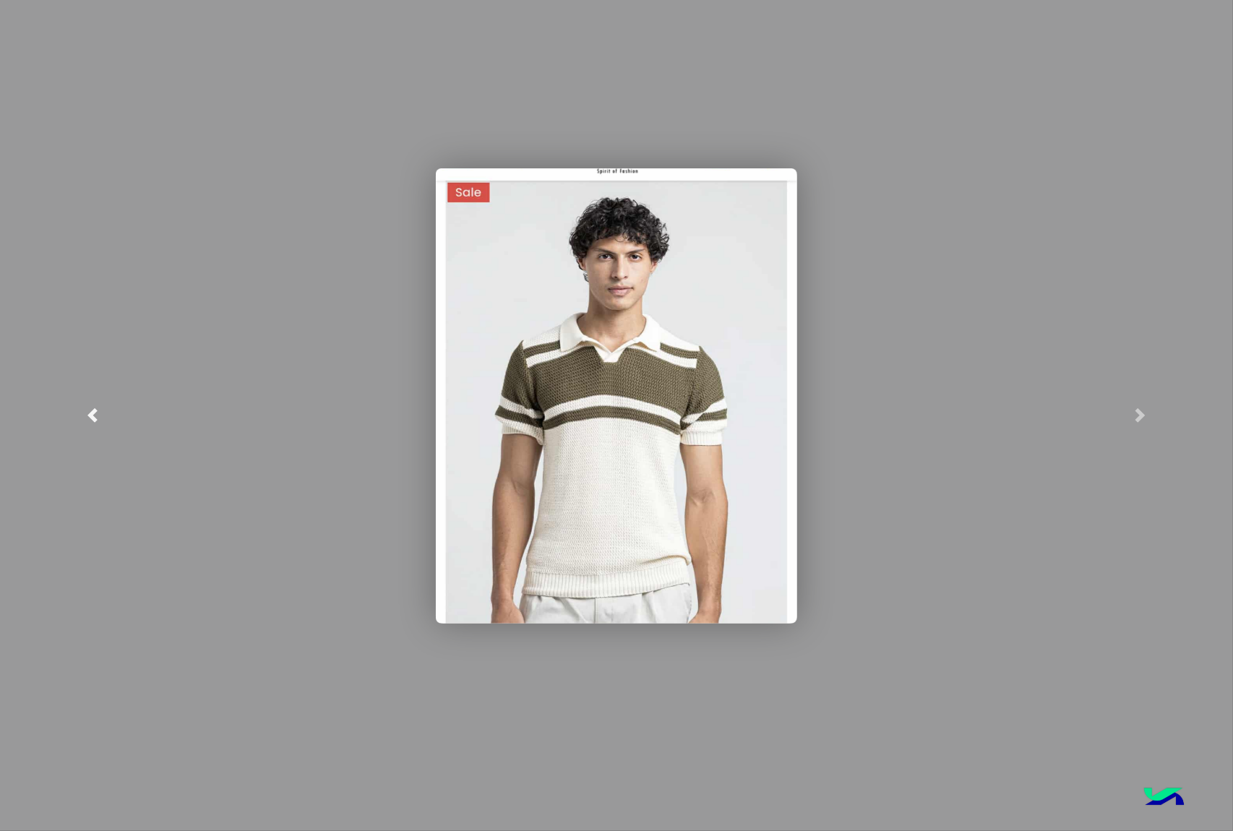
click at [87, 403] on link at bounding box center [92, 415] width 185 height 831
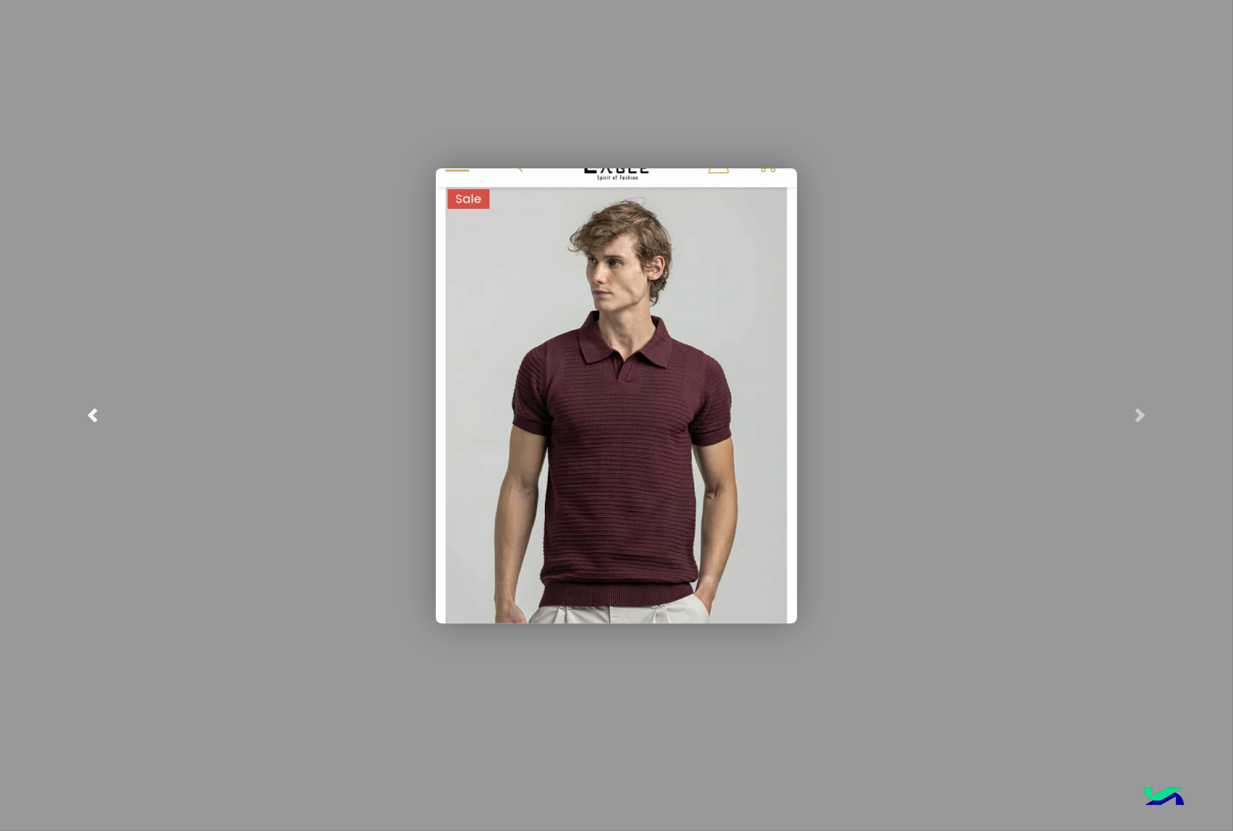
click at [87, 403] on link at bounding box center [92, 415] width 185 height 831
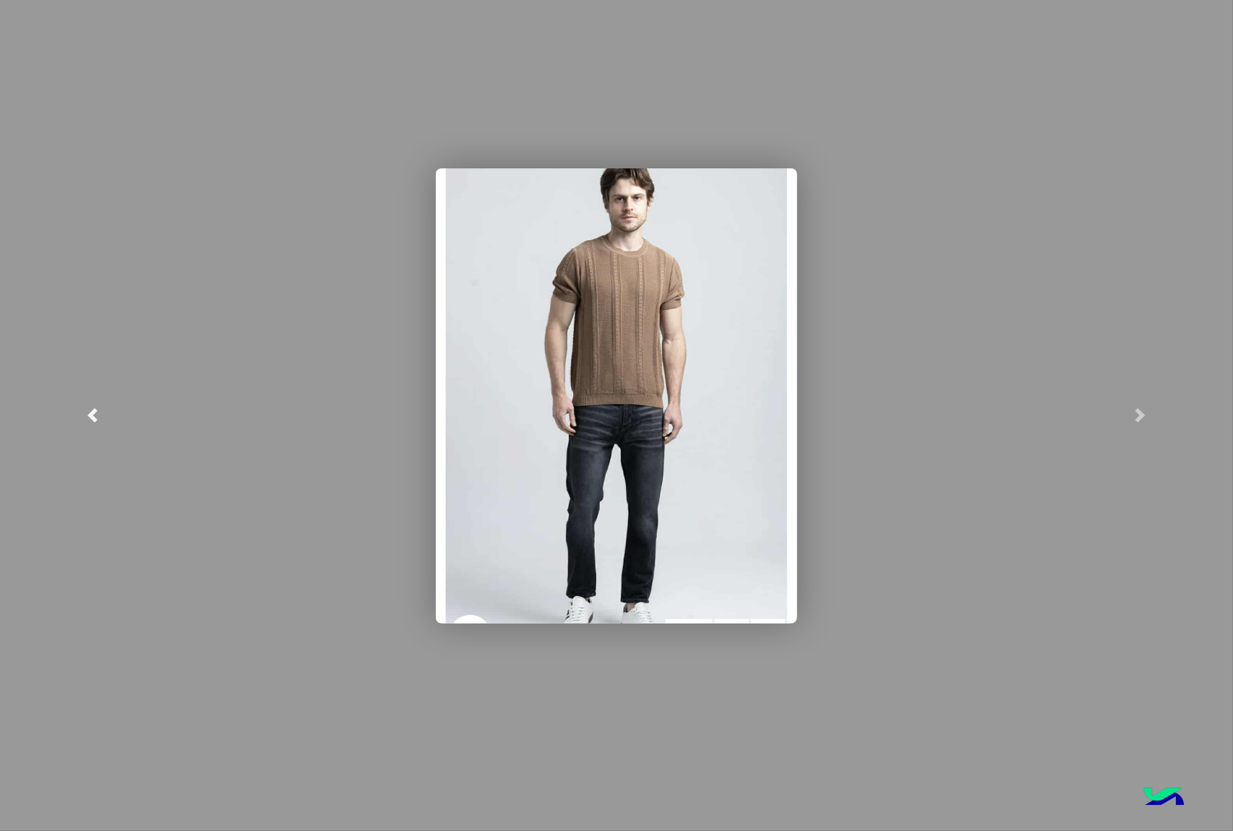
click at [87, 403] on link at bounding box center [92, 415] width 185 height 831
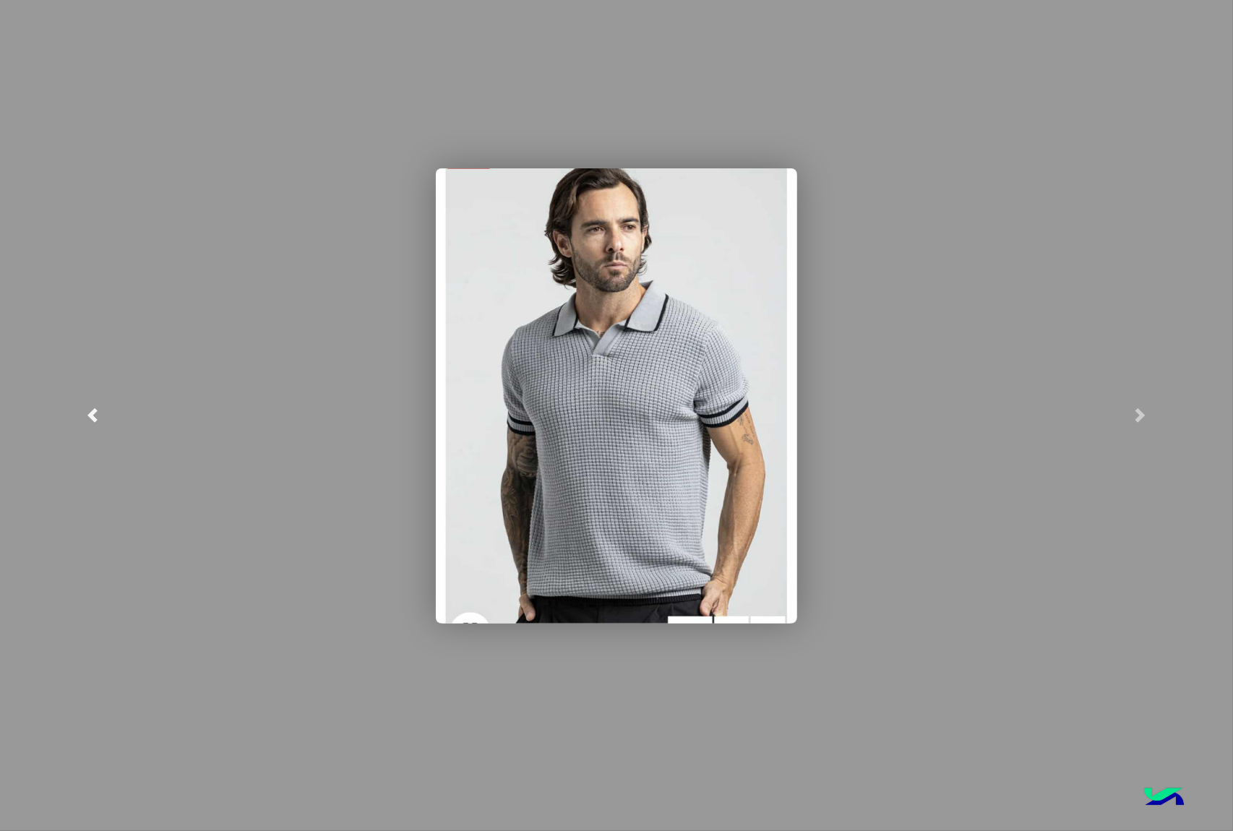
click at [87, 403] on link at bounding box center [92, 415] width 185 height 831
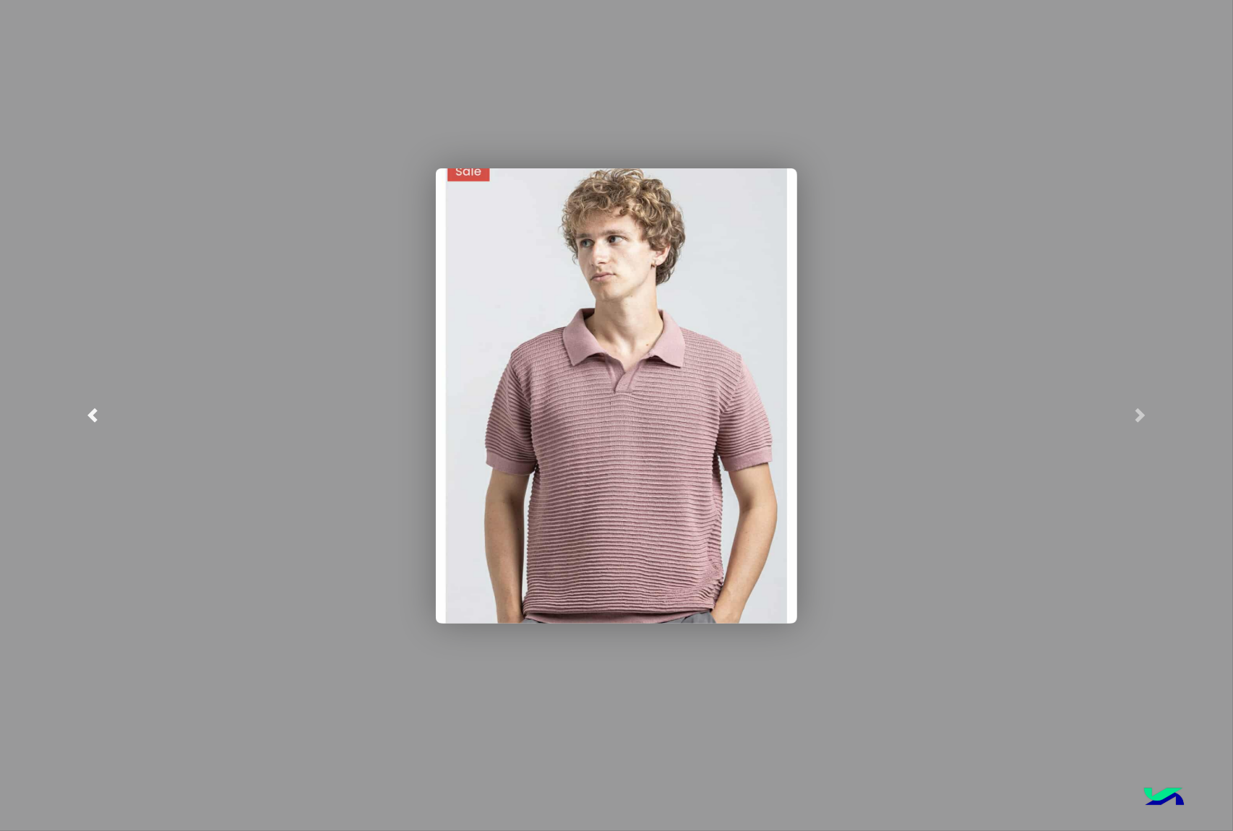
click at [87, 403] on link at bounding box center [92, 415] width 185 height 831
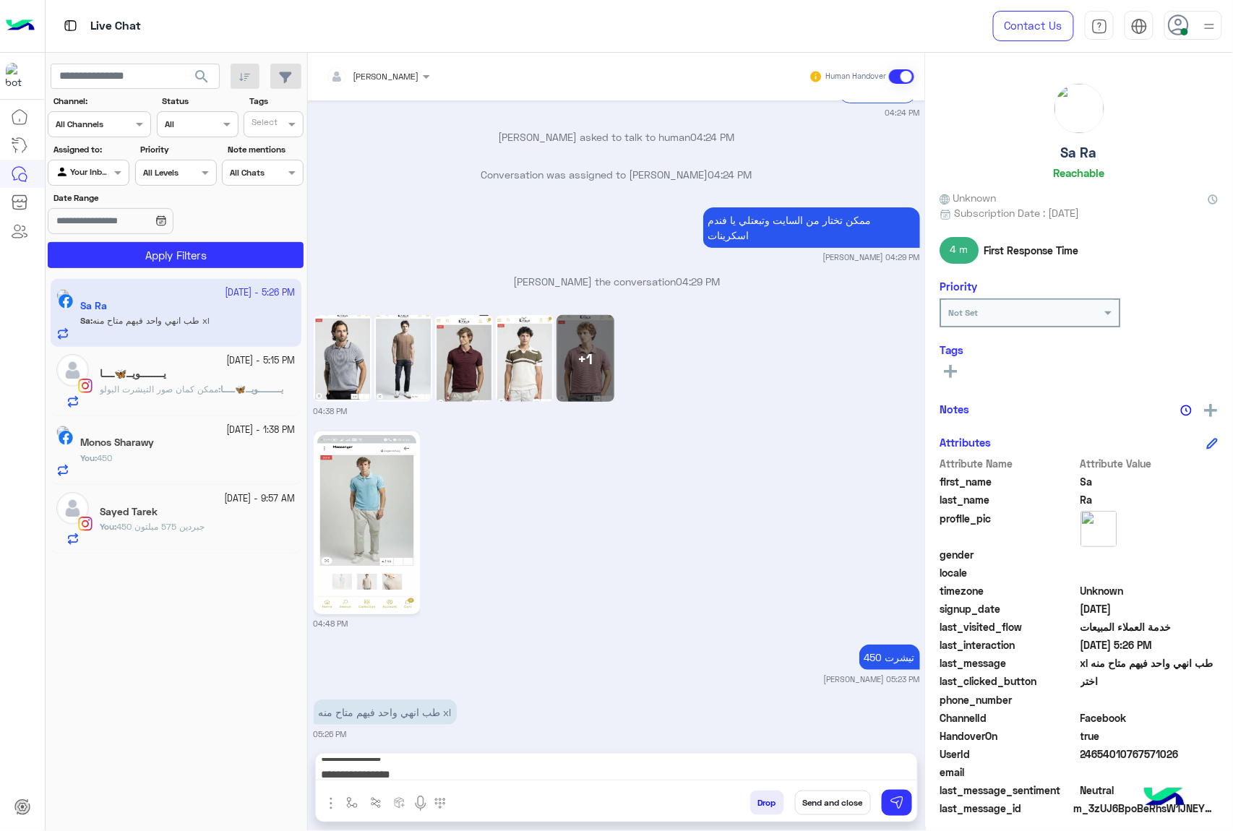
click at [362, 496] on img at bounding box center [366, 523] width 99 height 176
click at [792, 776] on textarea "**********" at bounding box center [616, 770] width 601 height 22
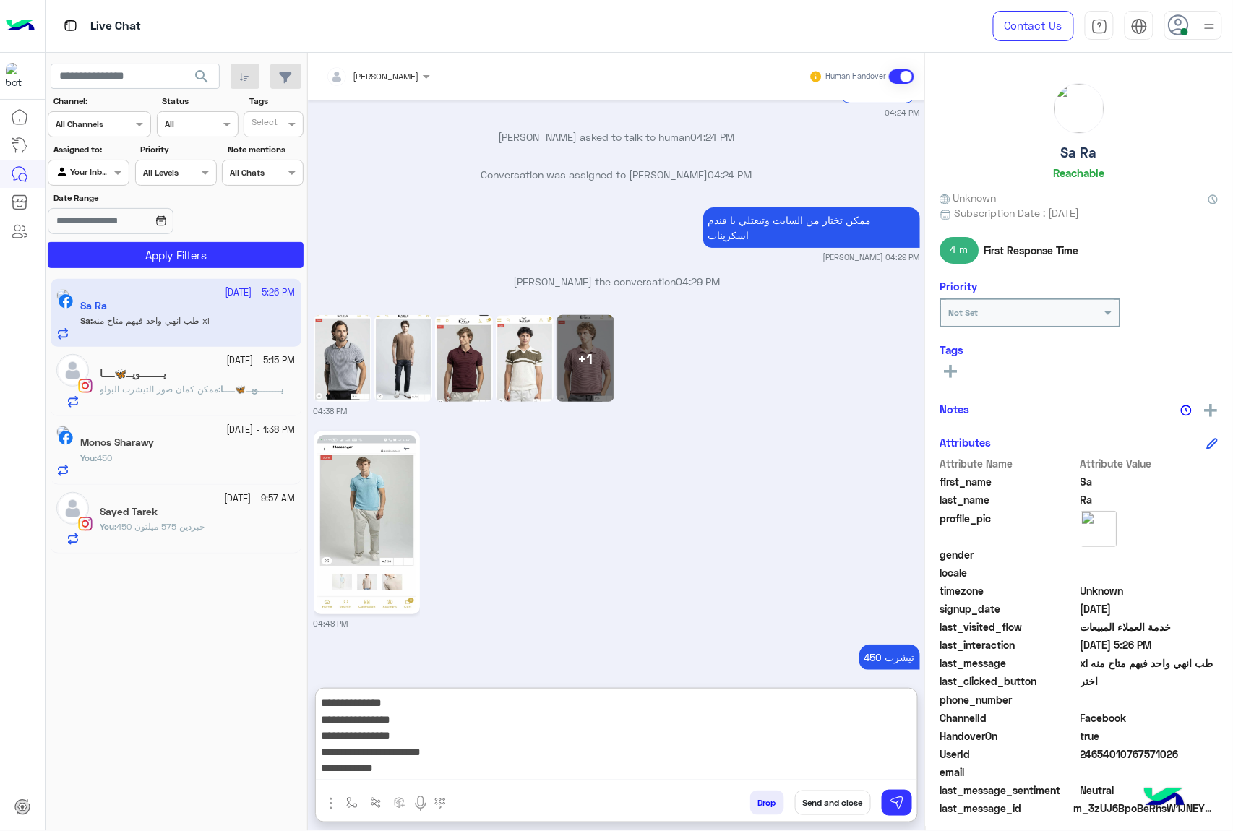
click at [805, 763] on textarea "**********" at bounding box center [616, 737] width 601 height 87
type textarea "**********"
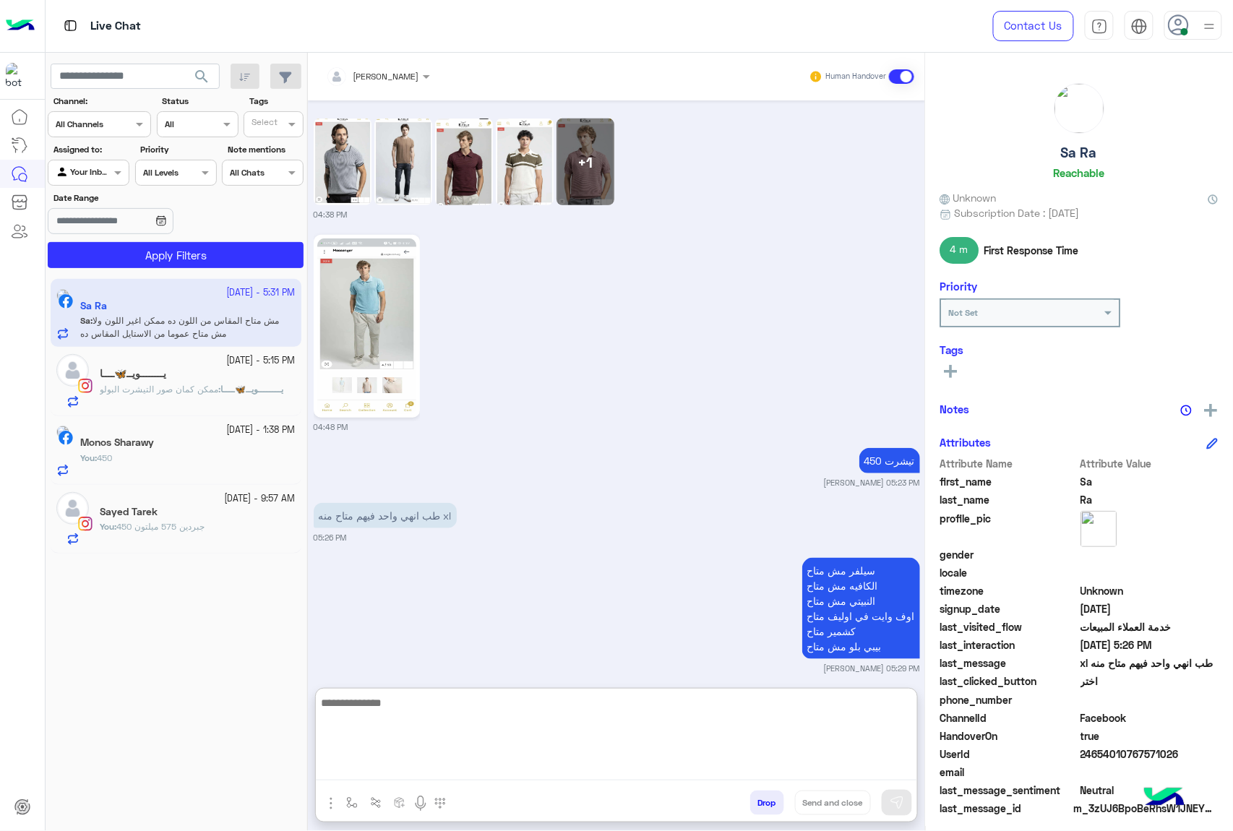
scroll to position [2180, 0]
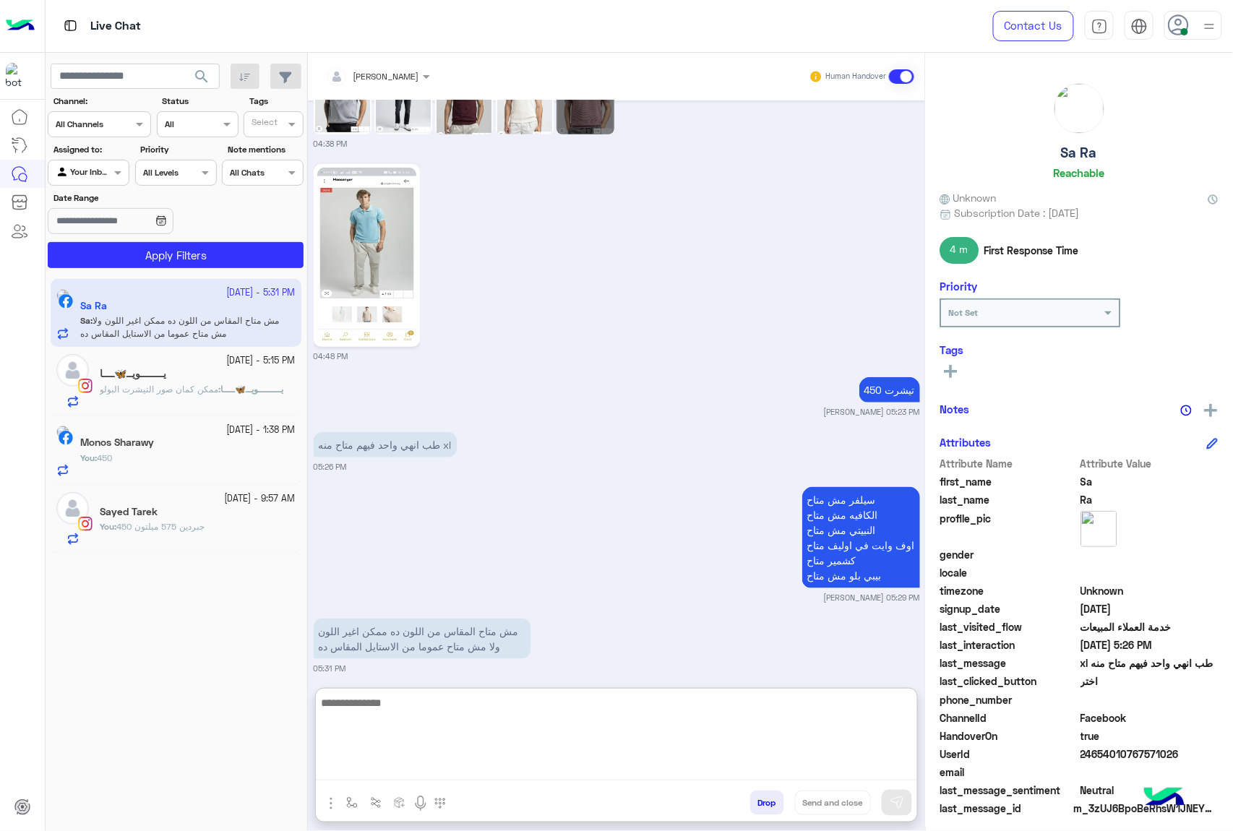
click at [473, 705] on textarea at bounding box center [616, 737] width 601 height 87
type textarea "*"
type textarea "**********"
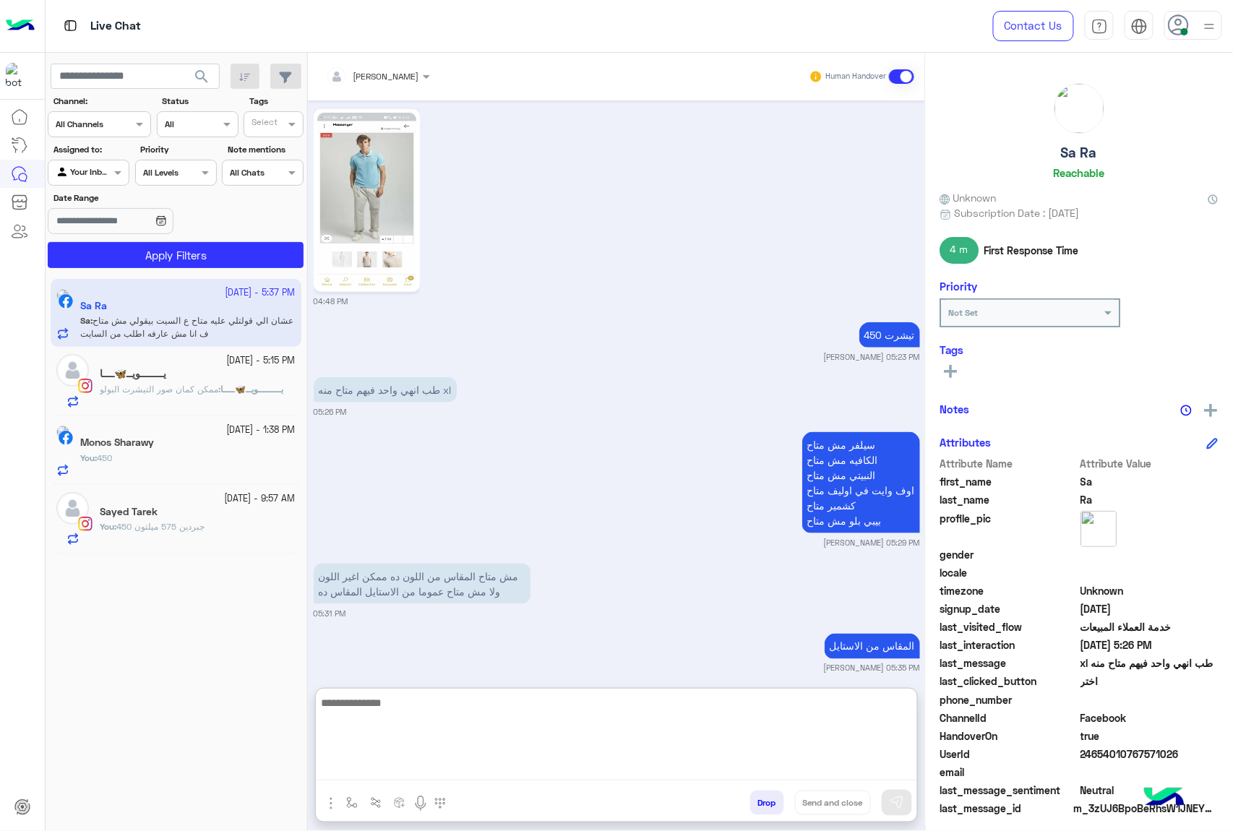
scroll to position [2391, 0]
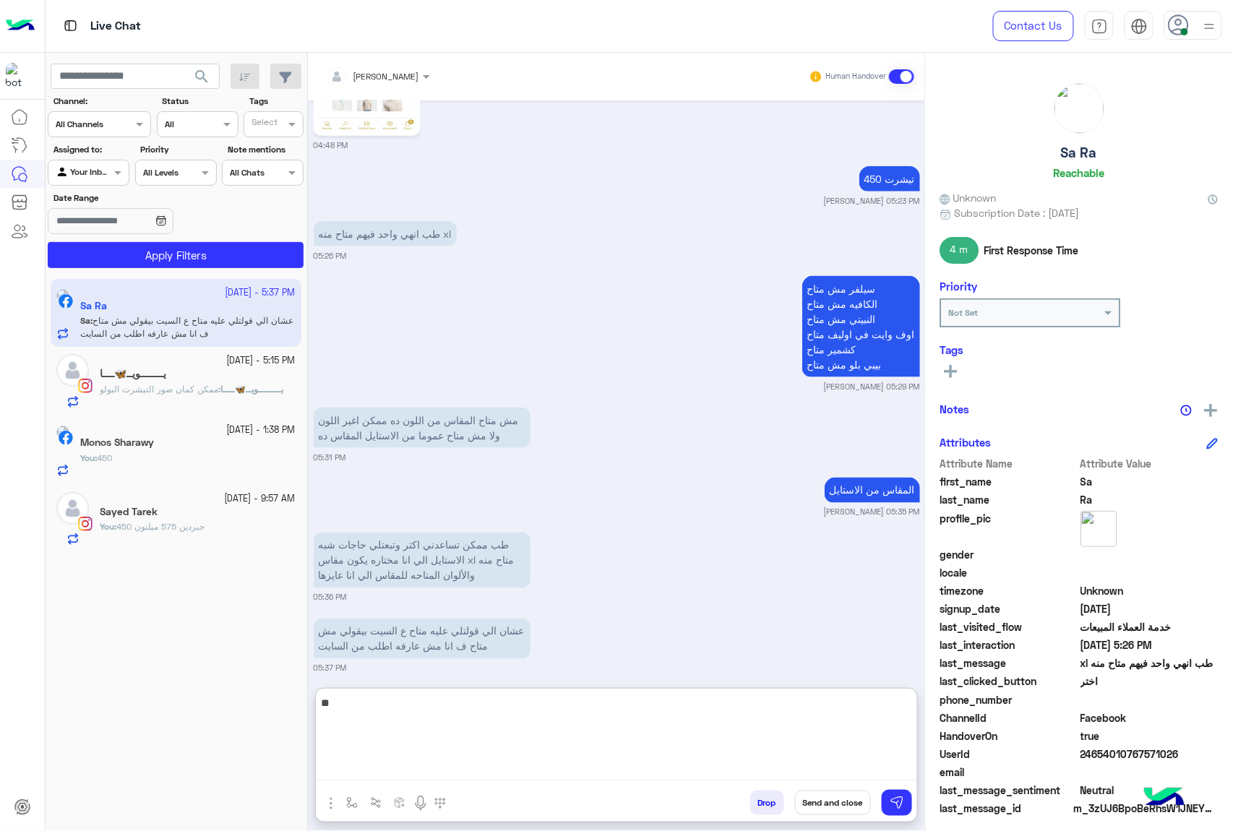
type textarea "*"
type textarea "**********"
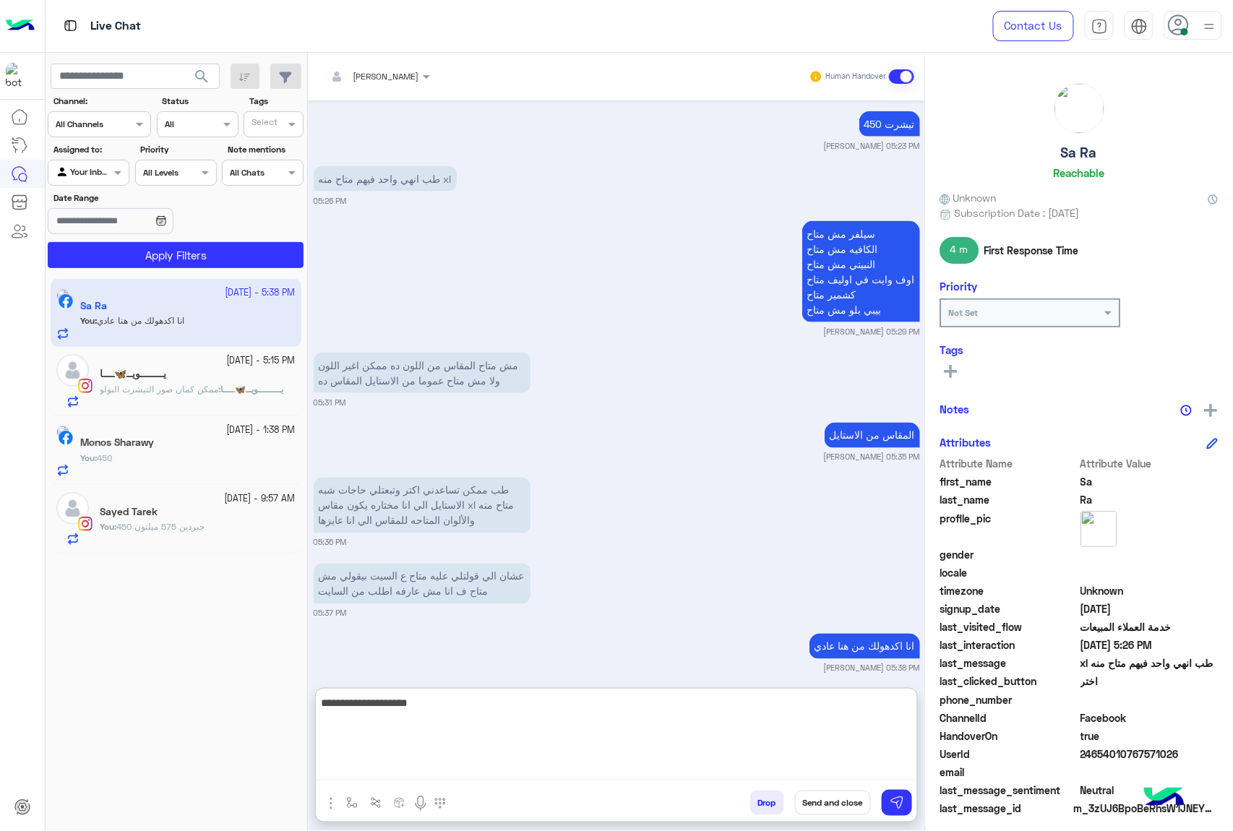
type textarea "**********"
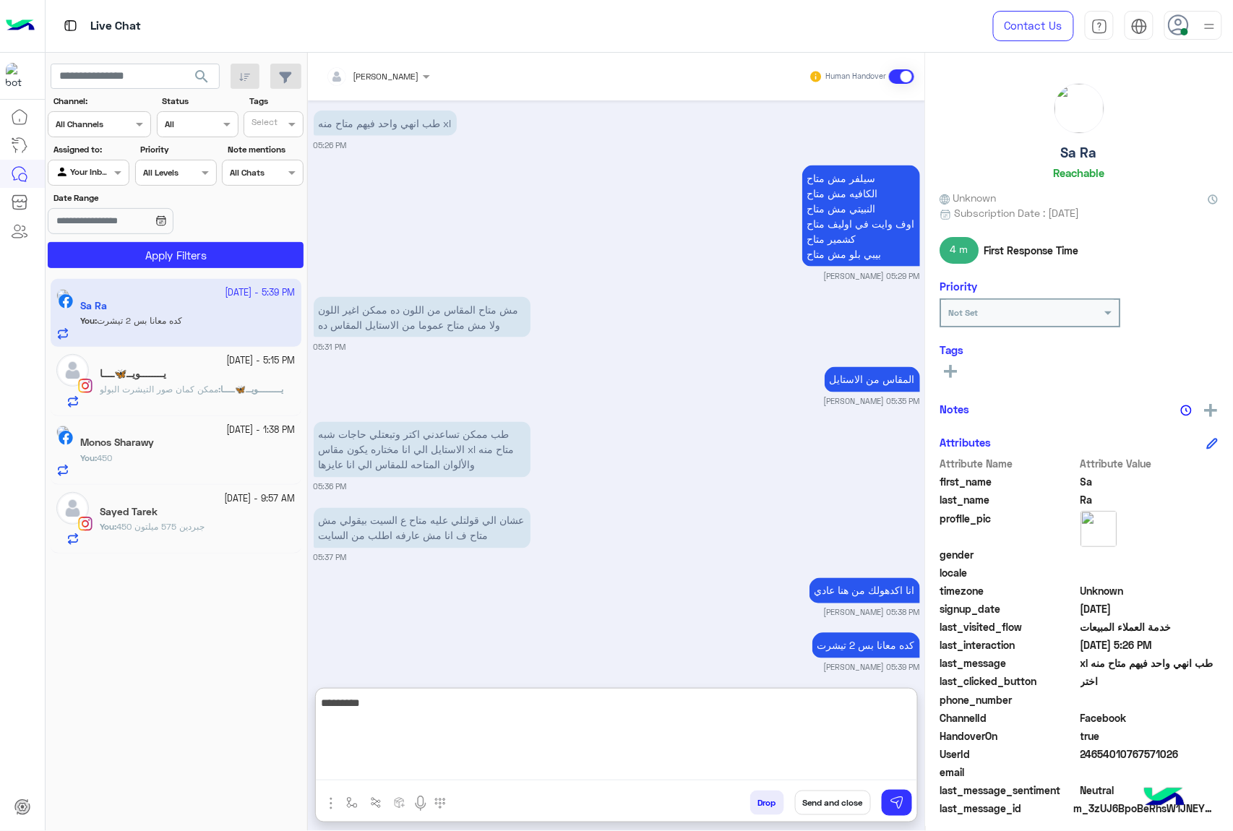
type textarea "**********"
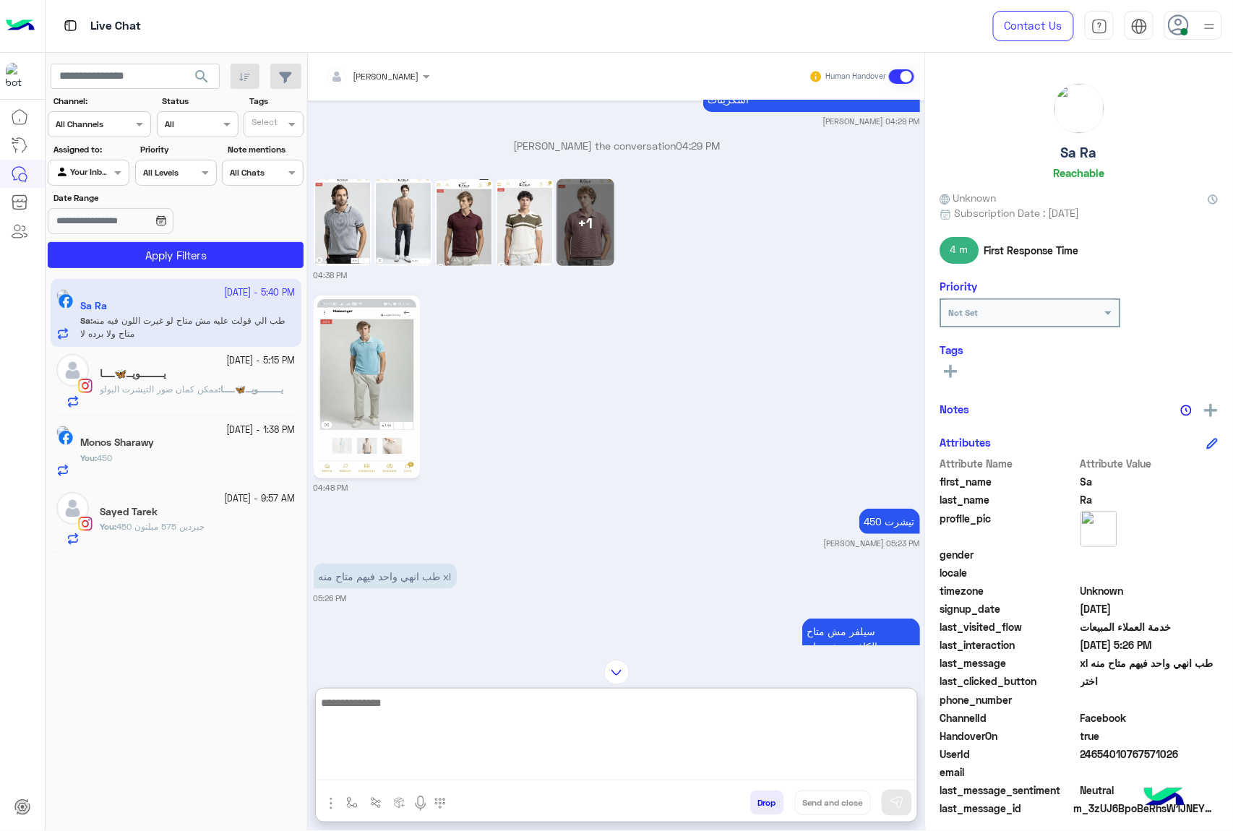
scroll to position [1952, 0]
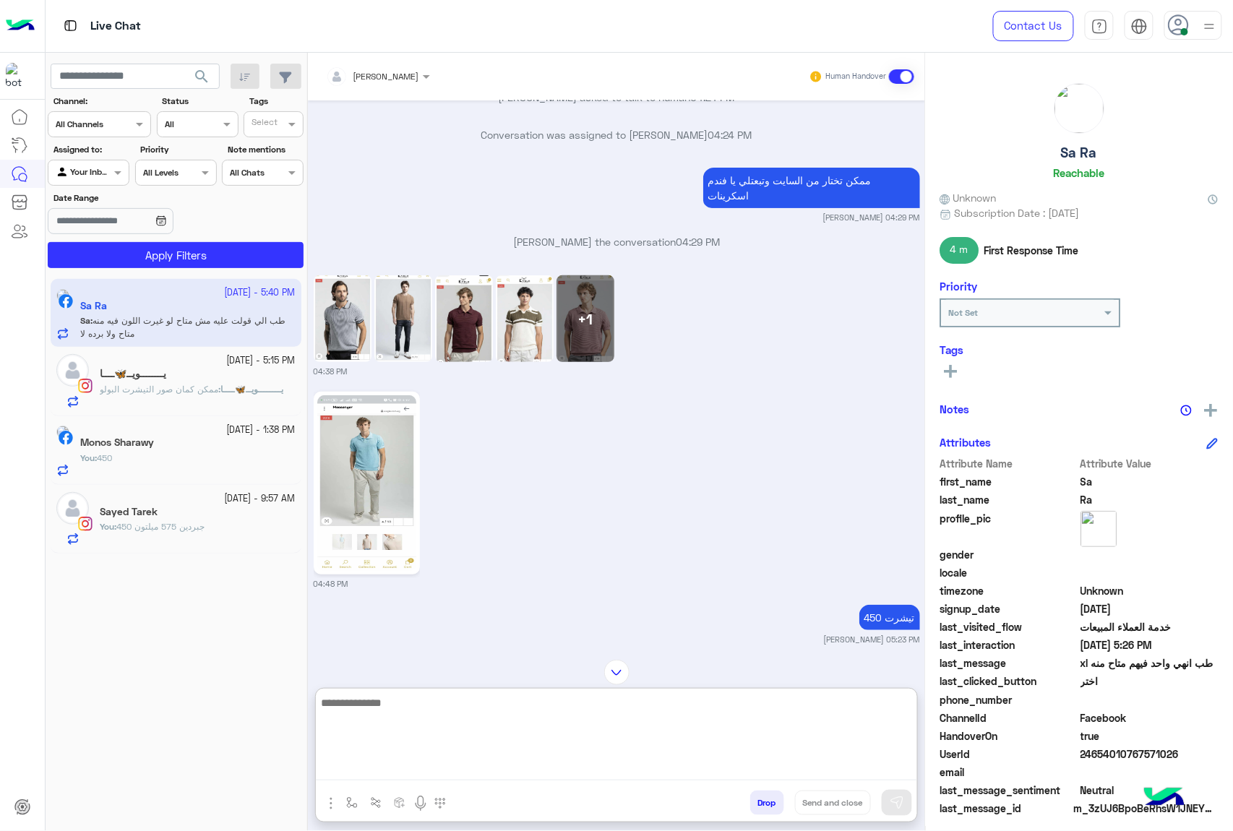
click at [472, 720] on textarea at bounding box center [616, 737] width 601 height 87
type textarea "*"
click at [393, 710] on textarea at bounding box center [616, 737] width 601 height 87
click at [886, 801] on button at bounding box center [897, 803] width 30 height 26
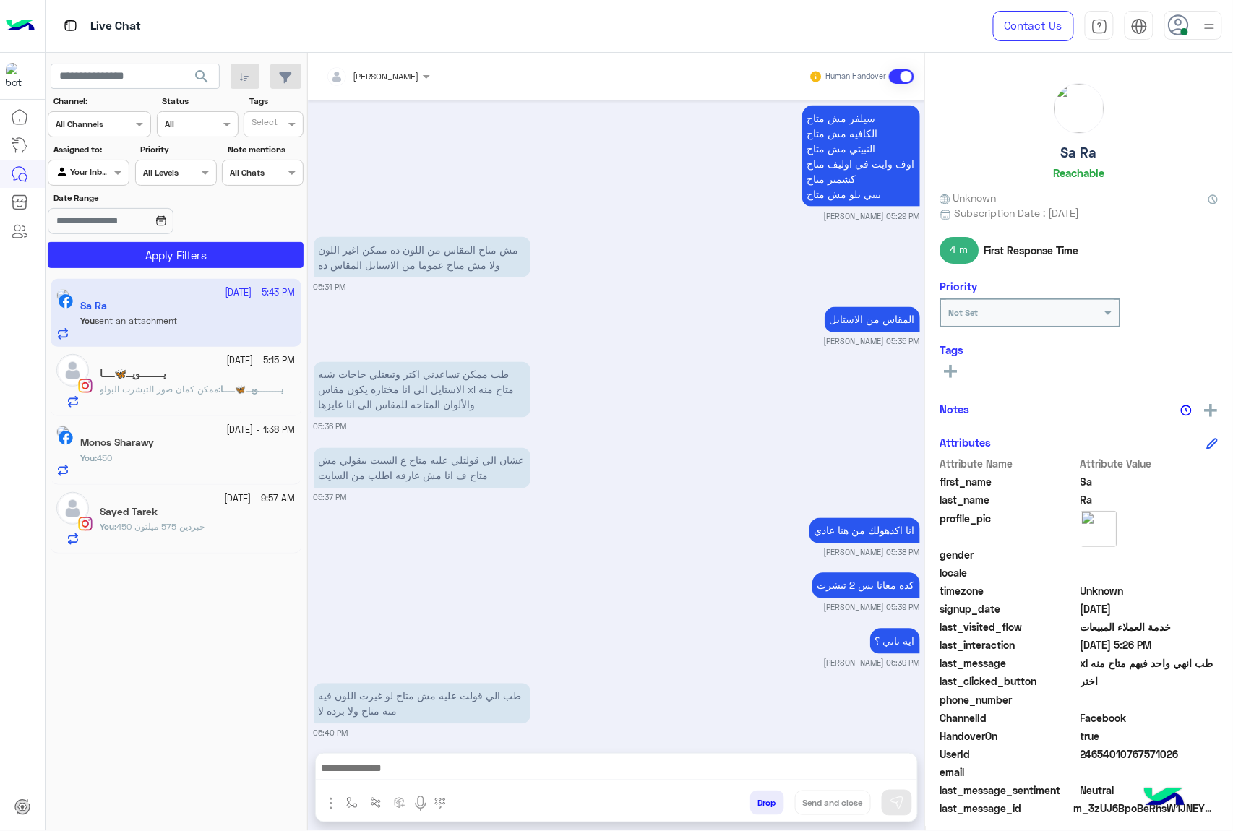
scroll to position [2767, 0]
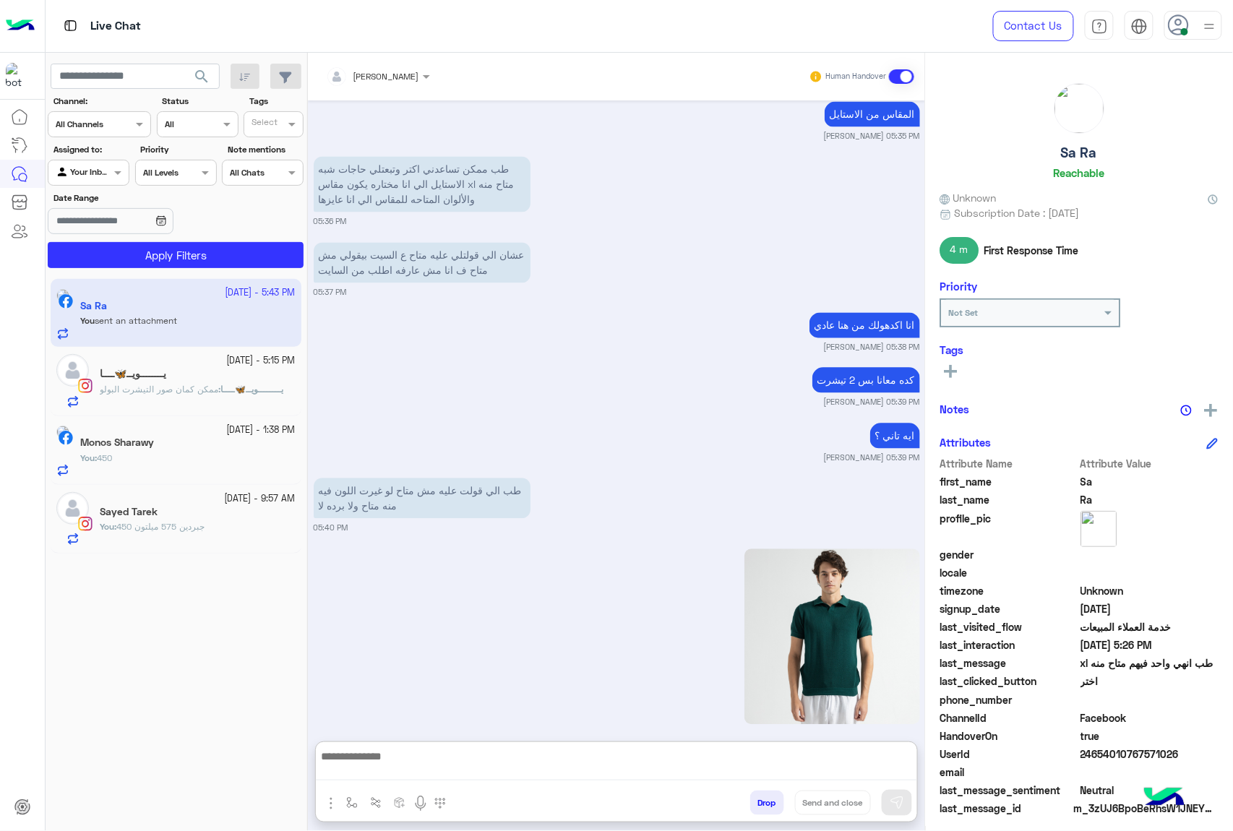
click at [434, 767] on textarea at bounding box center [616, 763] width 601 height 33
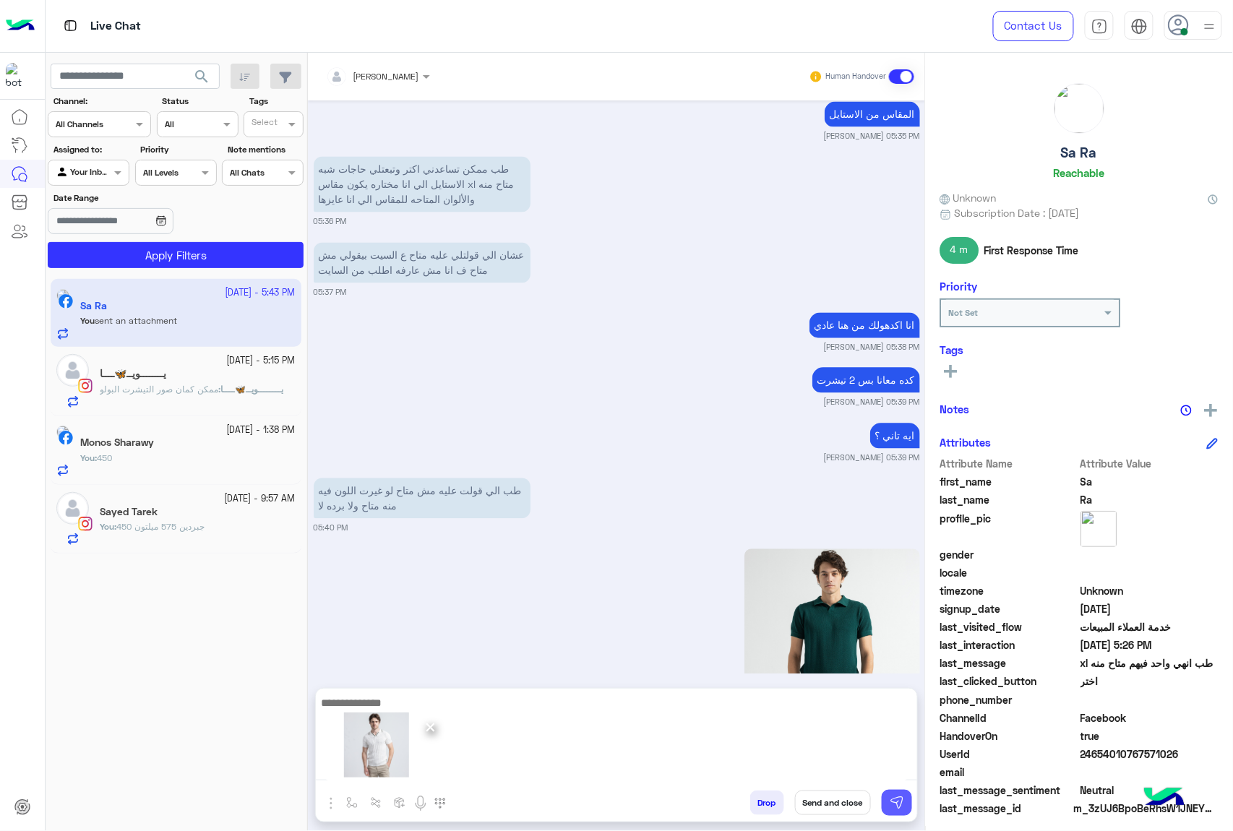
click at [892, 807] on img at bounding box center [897, 803] width 14 height 14
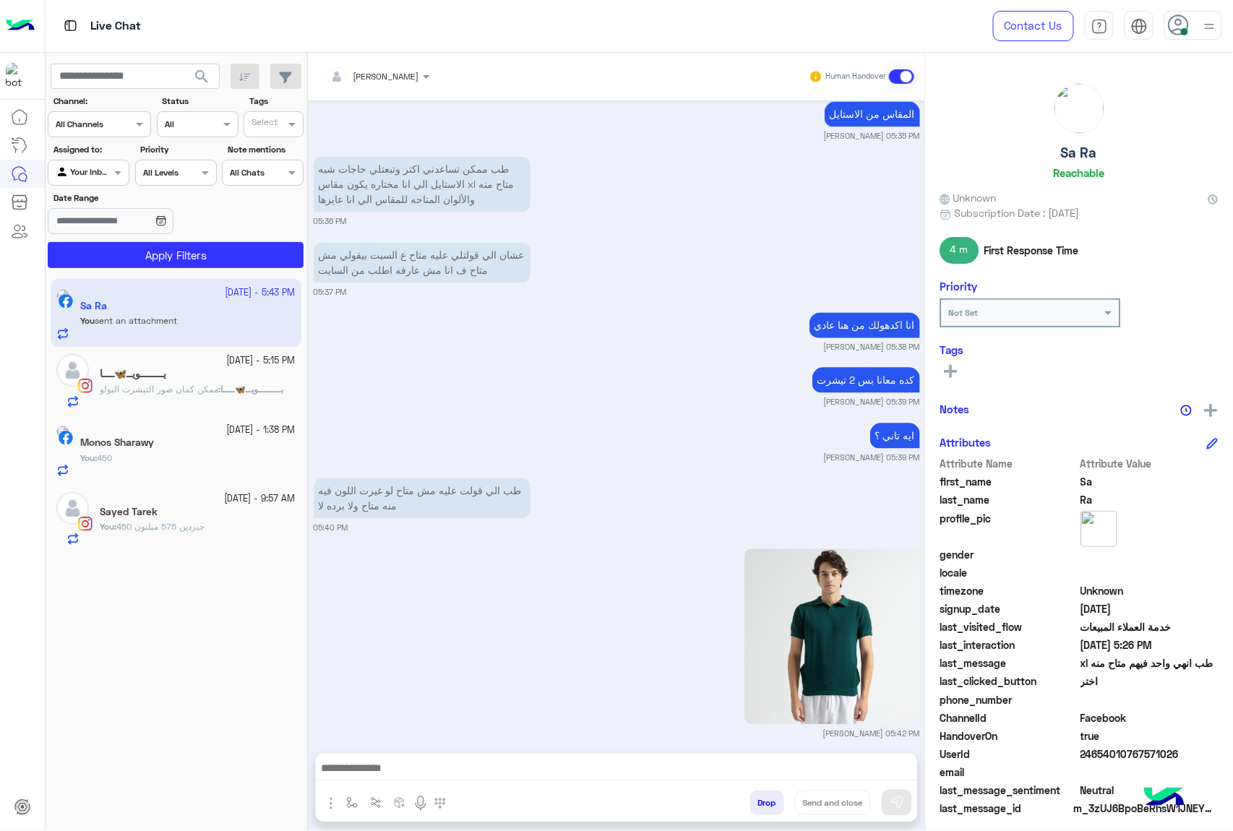
scroll to position [2972, 0]
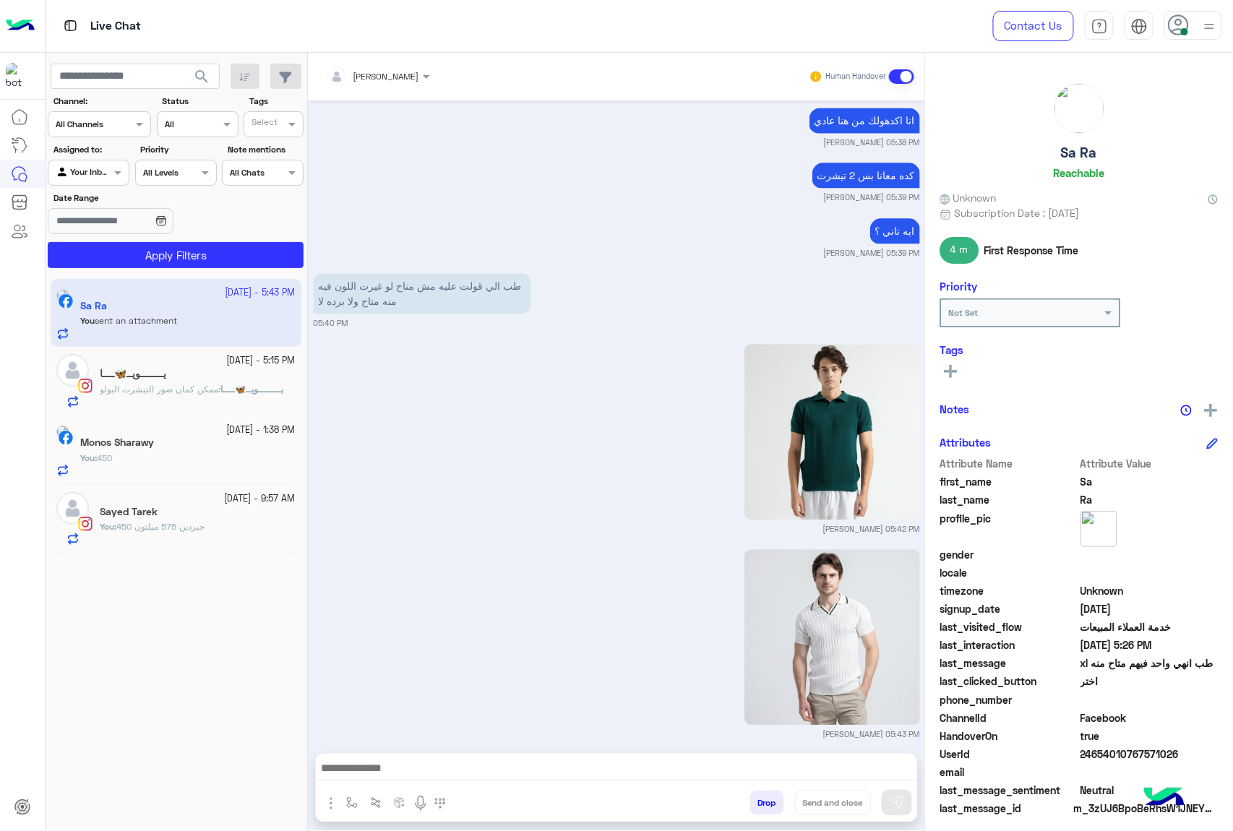
drag, startPoint x: 790, startPoint y: 578, endPoint x: 759, endPoint y: 708, distance: 133.7
click at [764, 703] on img at bounding box center [832, 637] width 176 height 176
click at [382, 764] on textarea at bounding box center [616, 770] width 601 height 22
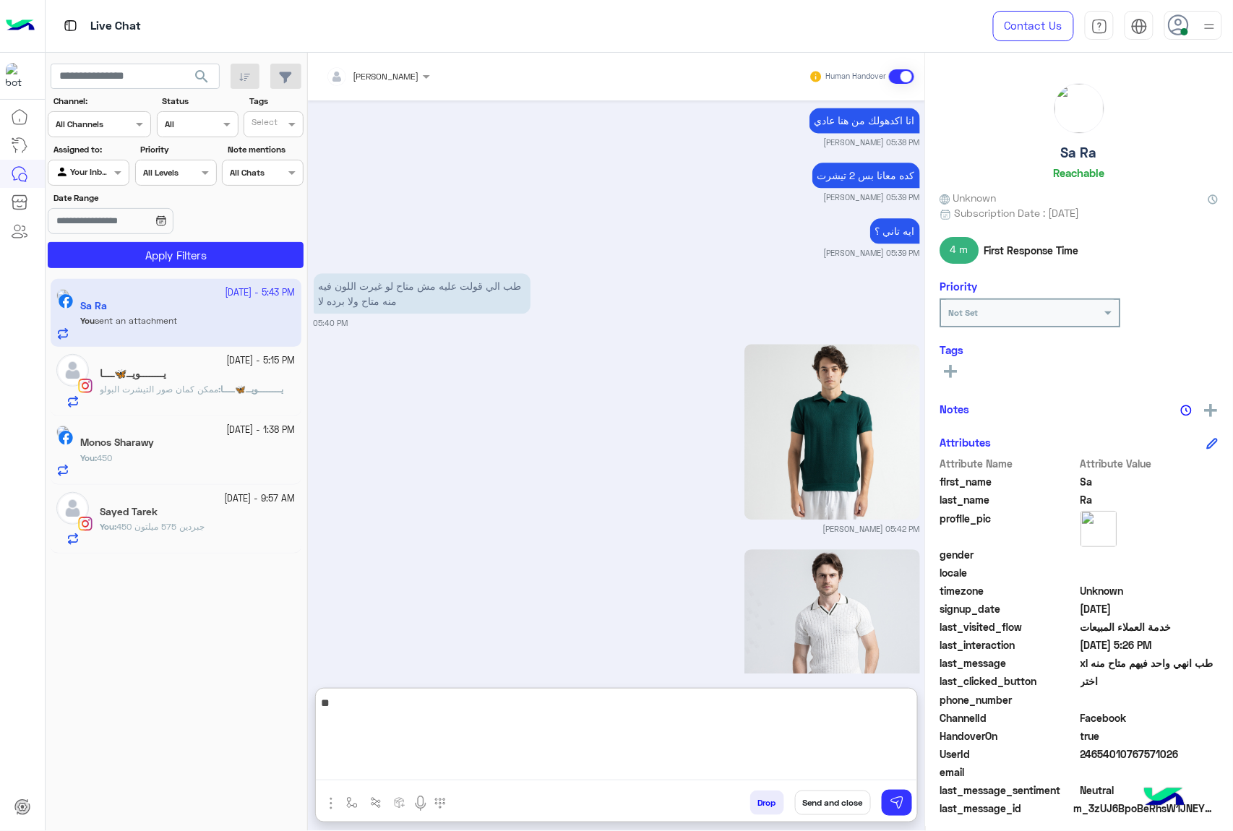
type textarea "*"
type textarea "**********"
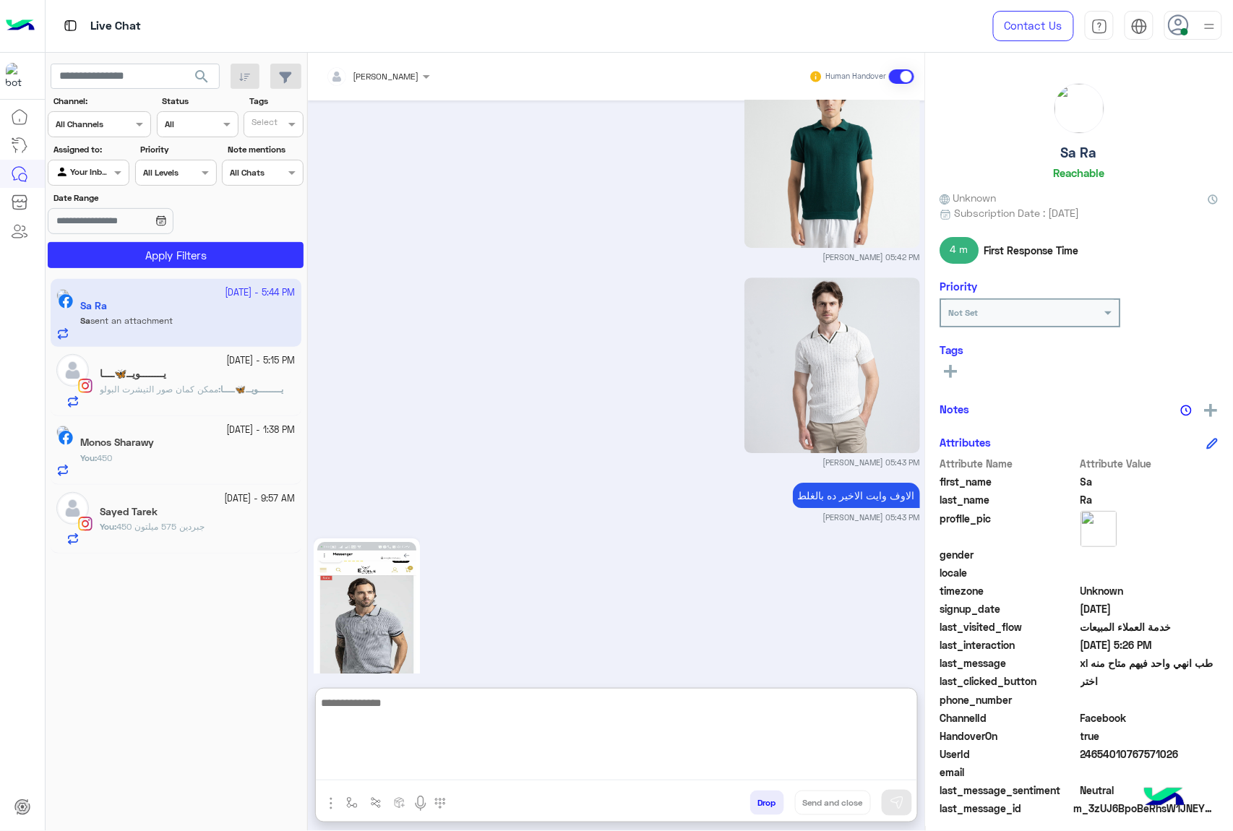
scroll to position [3305, 0]
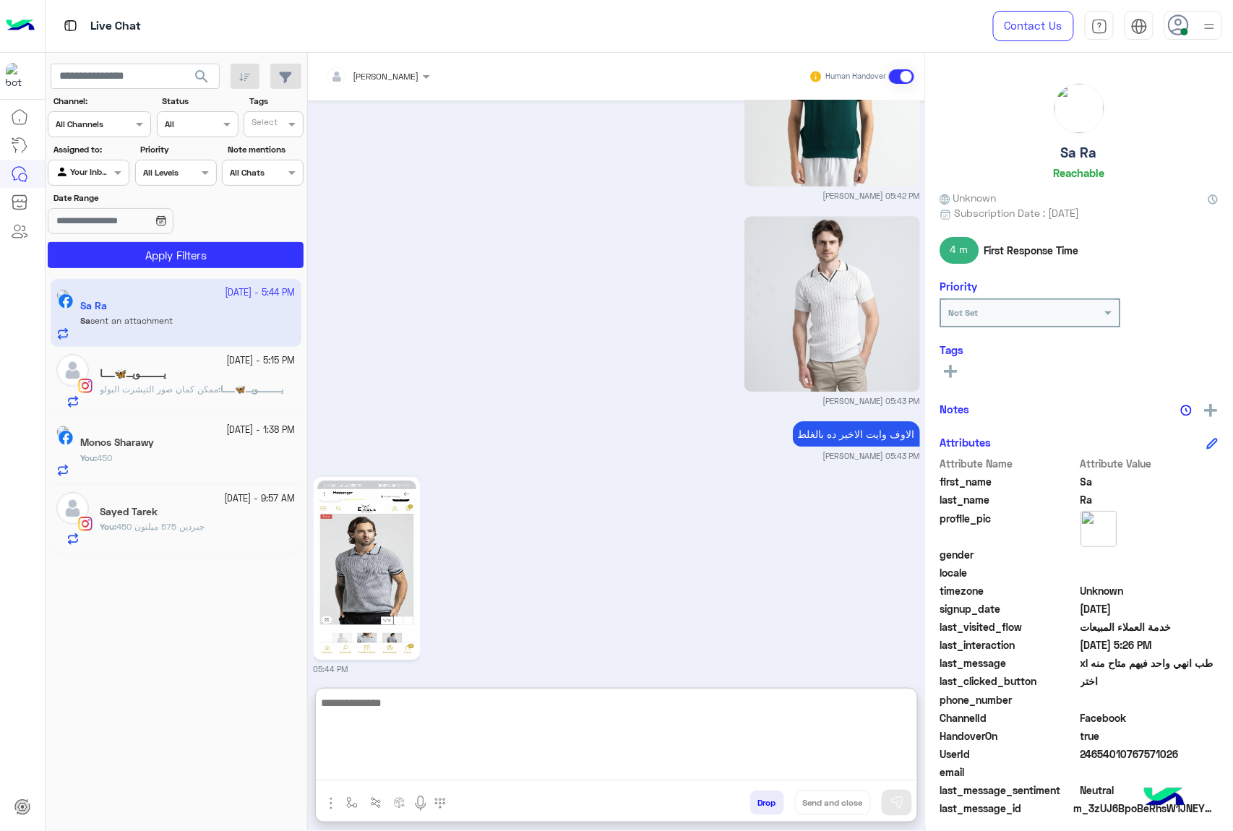
click at [377, 708] on textarea at bounding box center [616, 737] width 601 height 87
type textarea "*****"
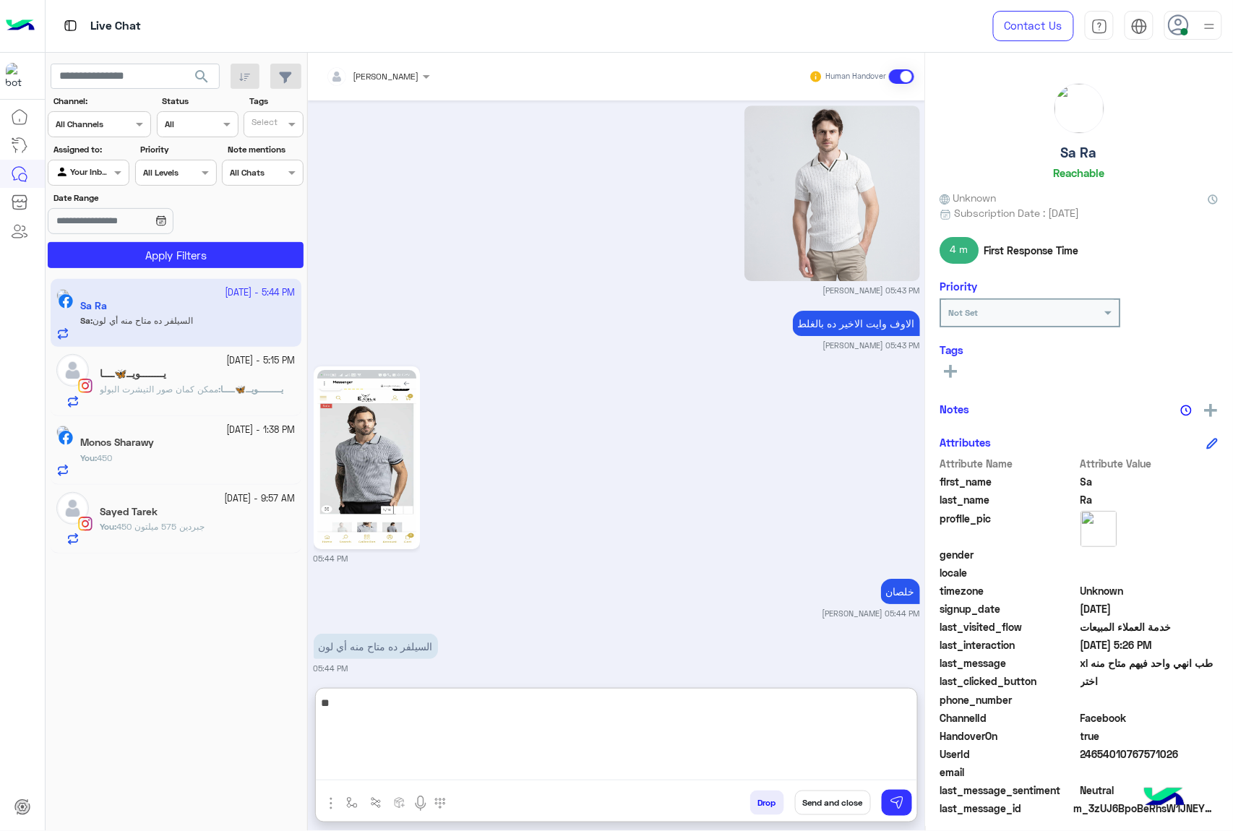
scroll to position [3470, 0]
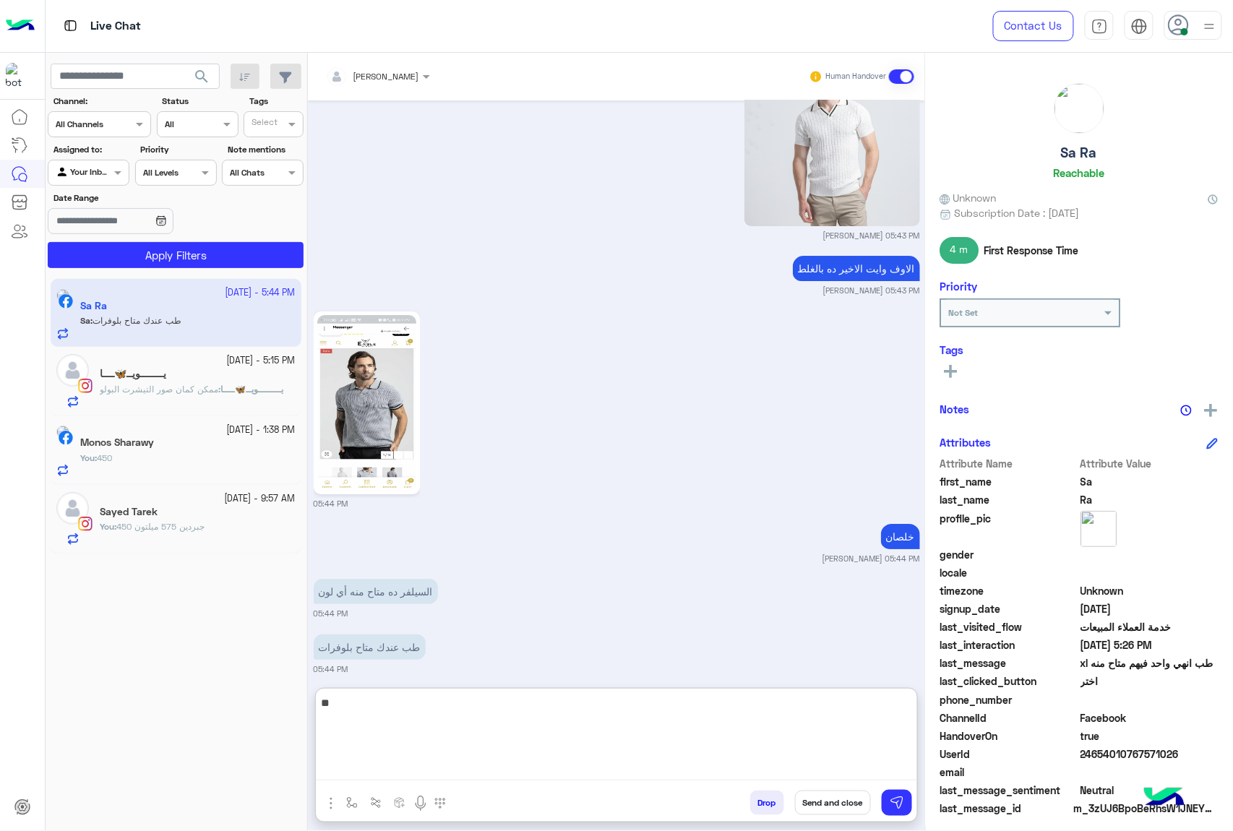
type textarea "*"
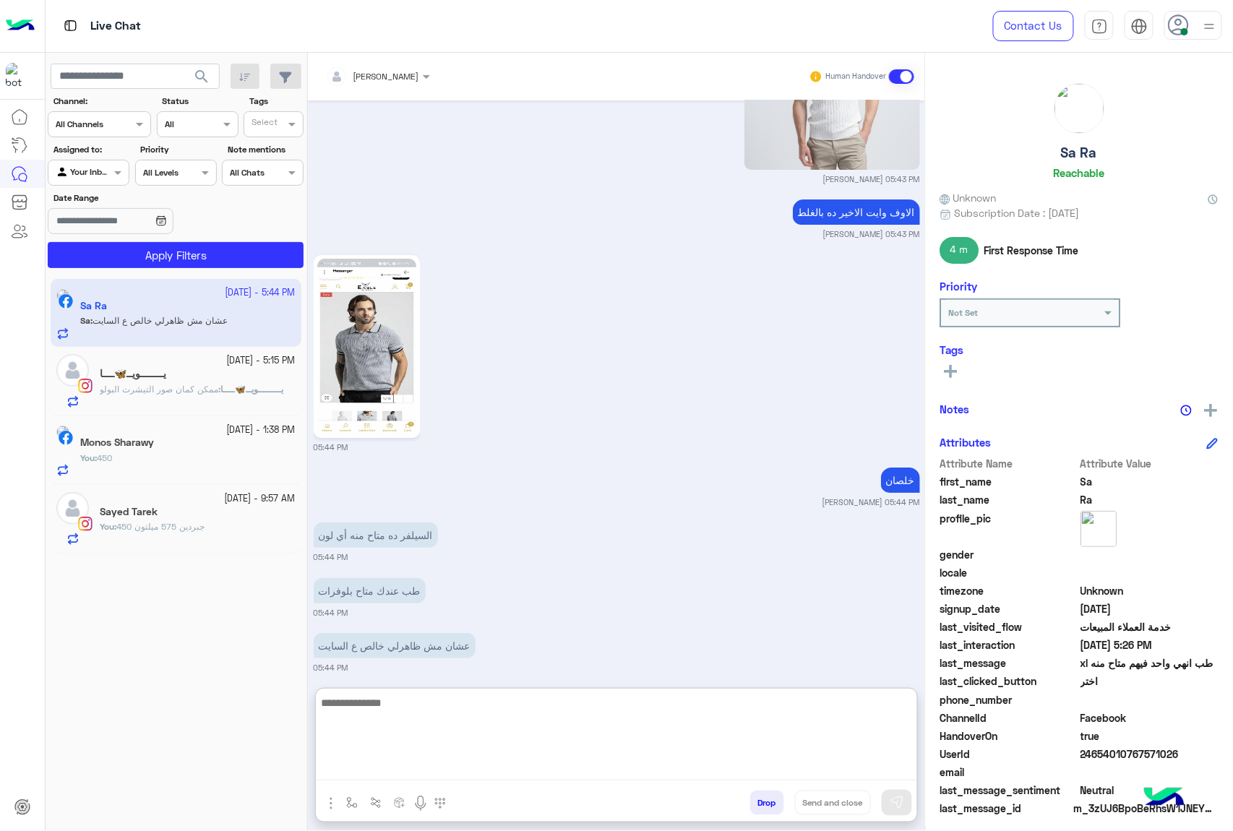
click at [400, 695] on textarea at bounding box center [616, 737] width 601 height 87
paste textarea "**********"
type textarea "**********"
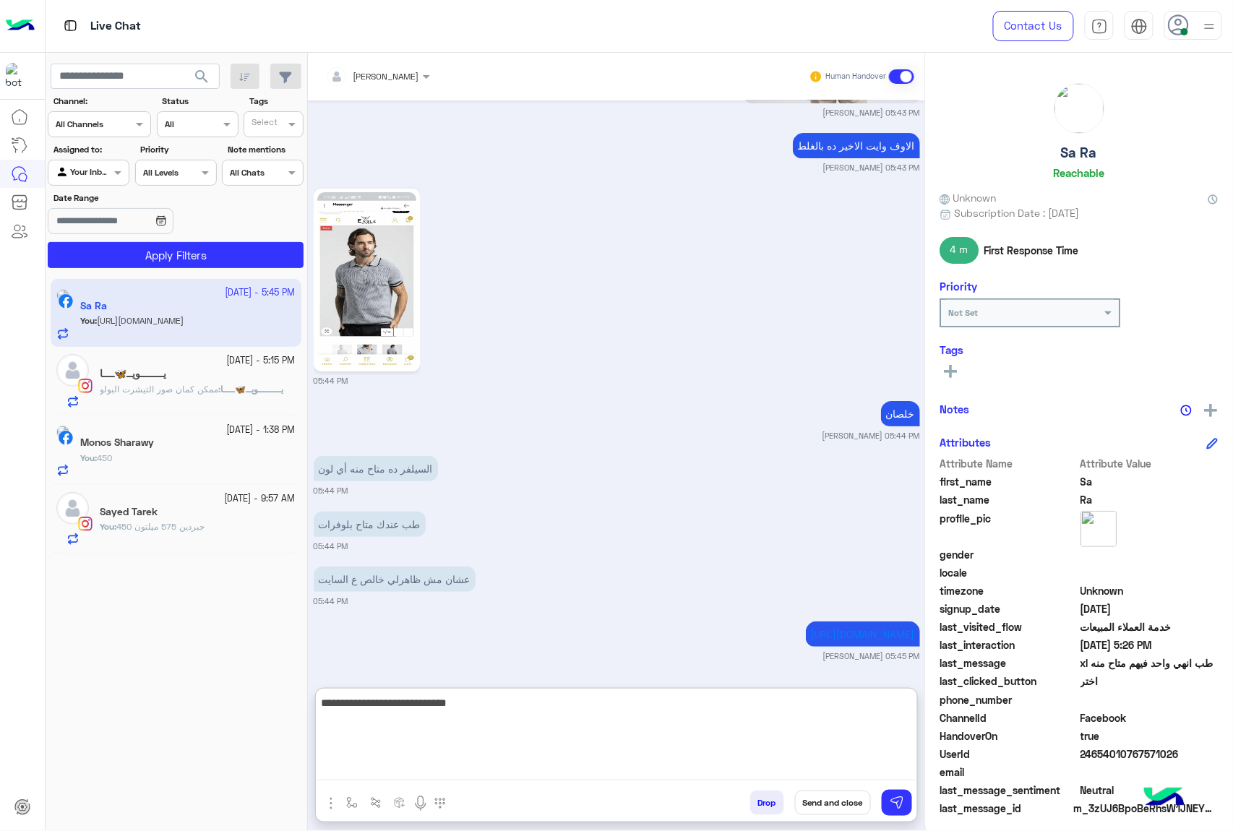
type textarea "**********"
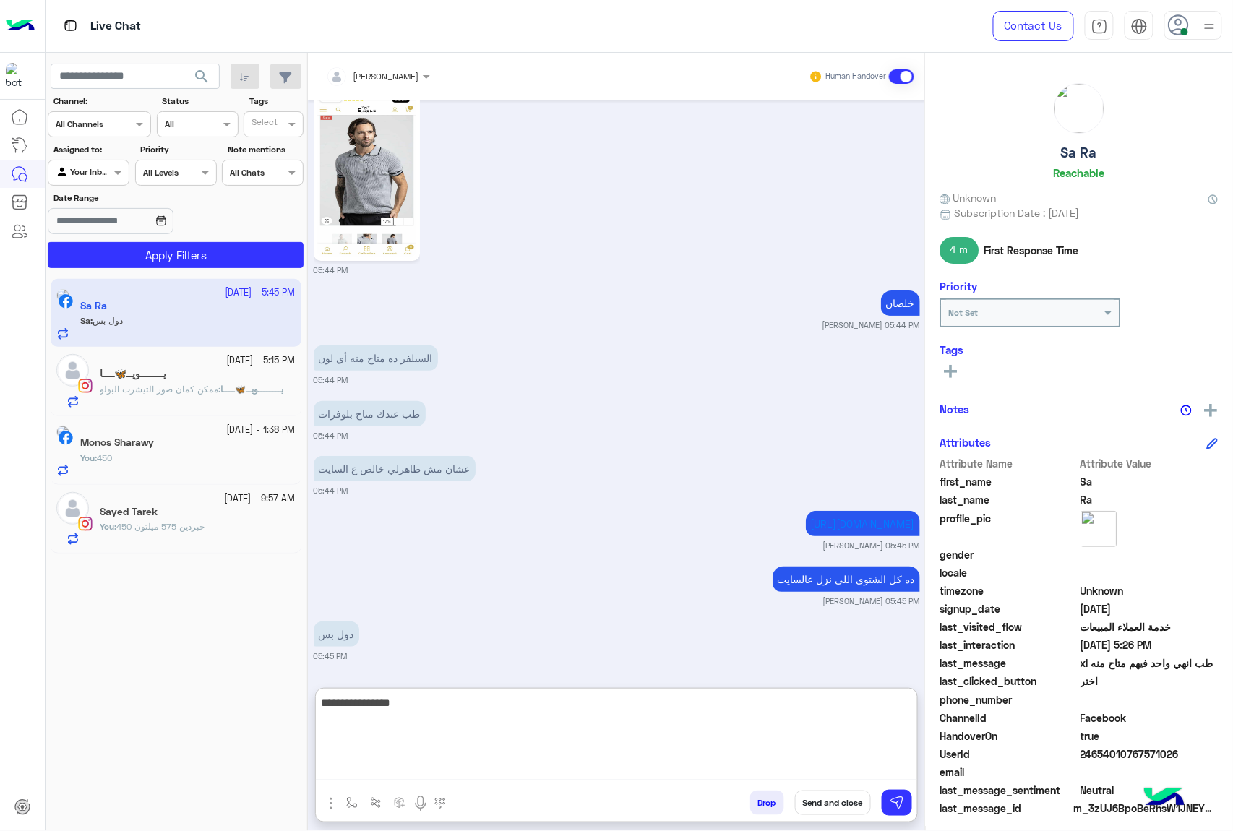
scroll to position [3762, 0]
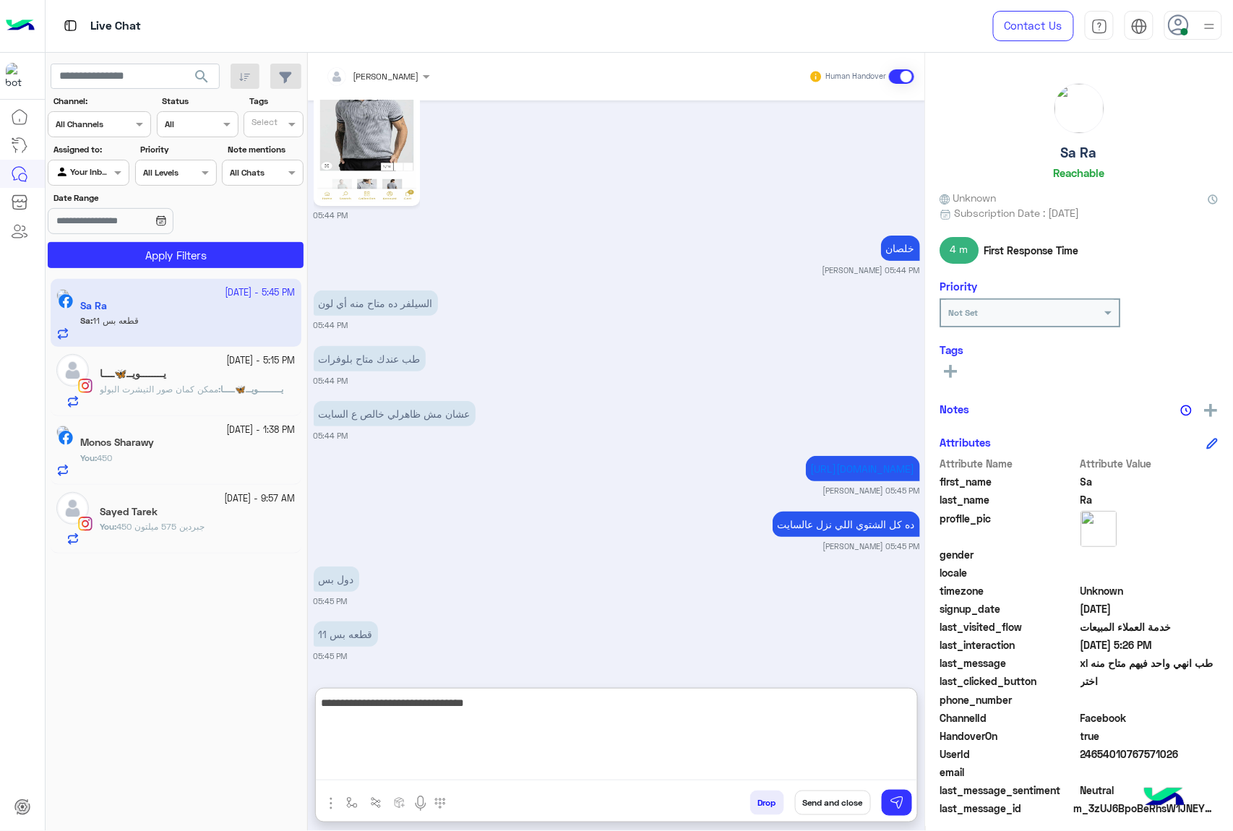
type textarea "**********"
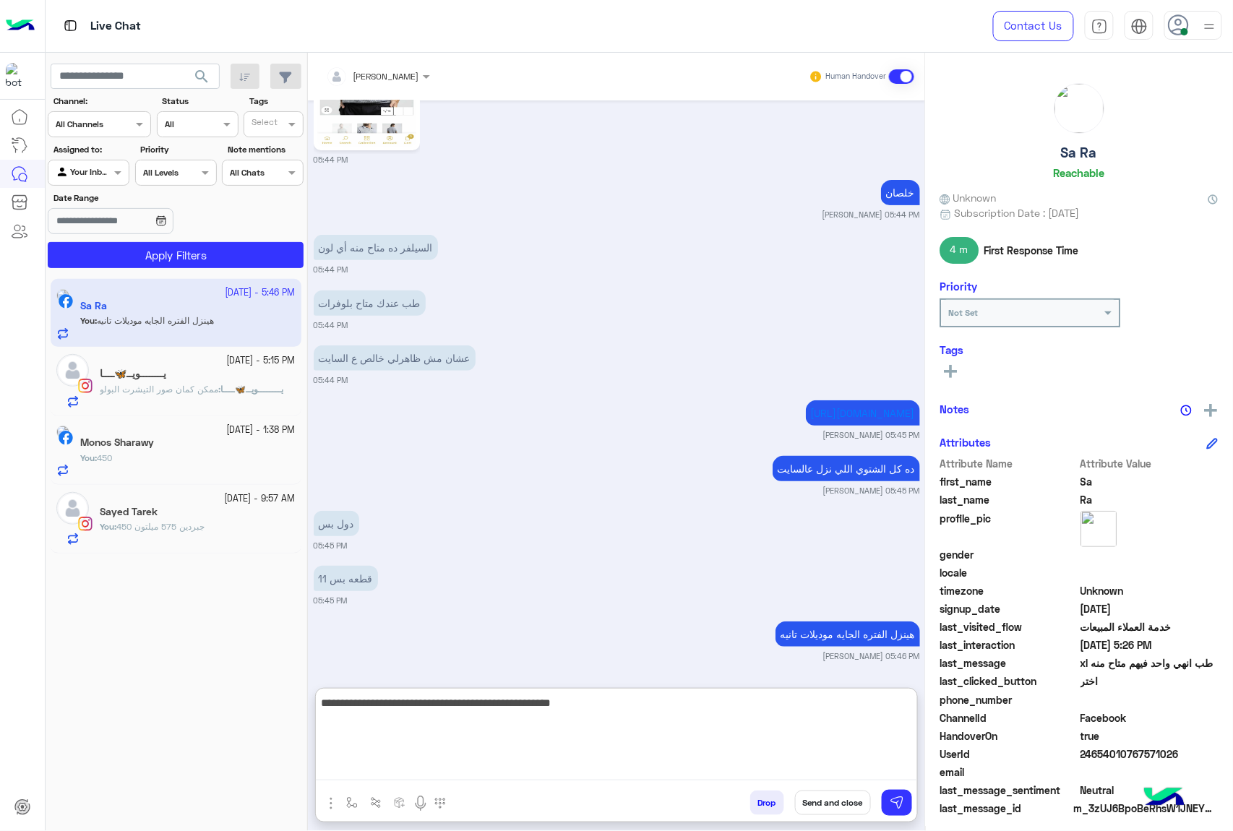
type textarea "**********"
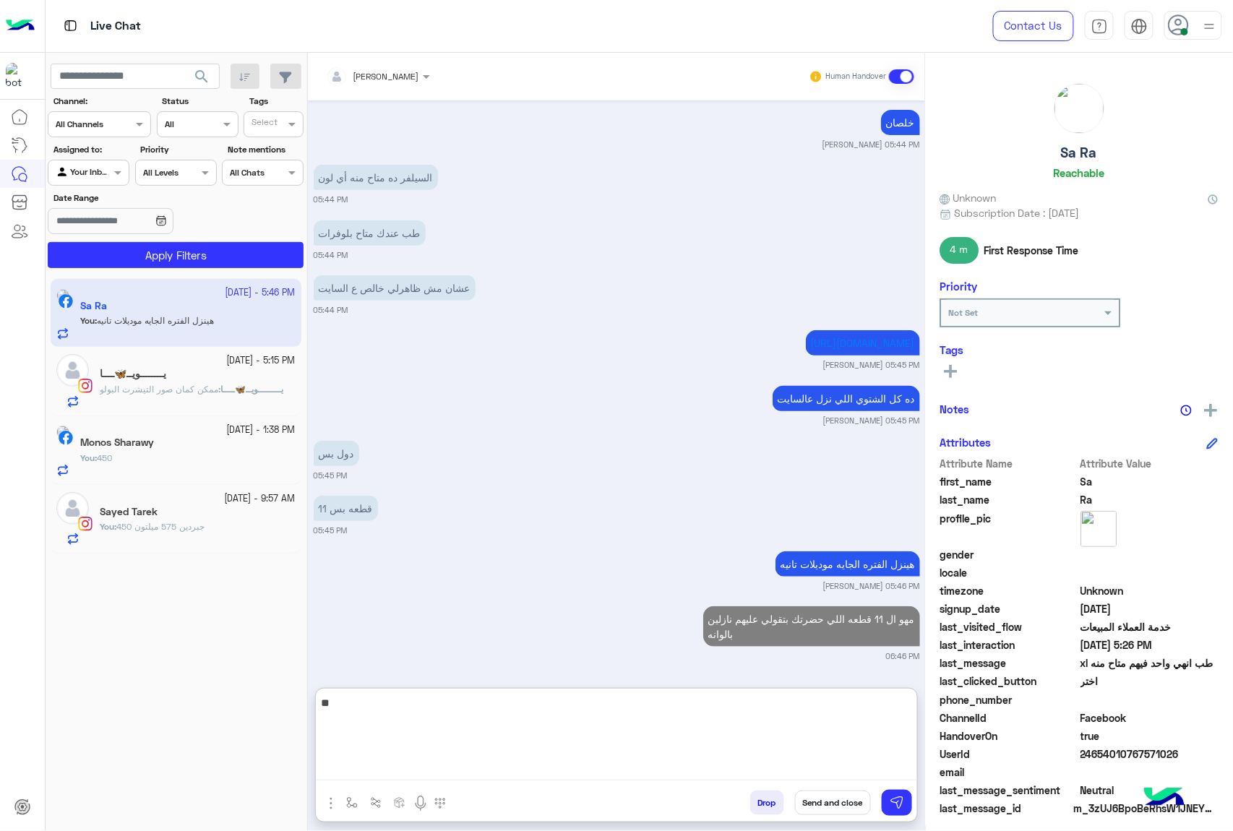
type textarea "*"
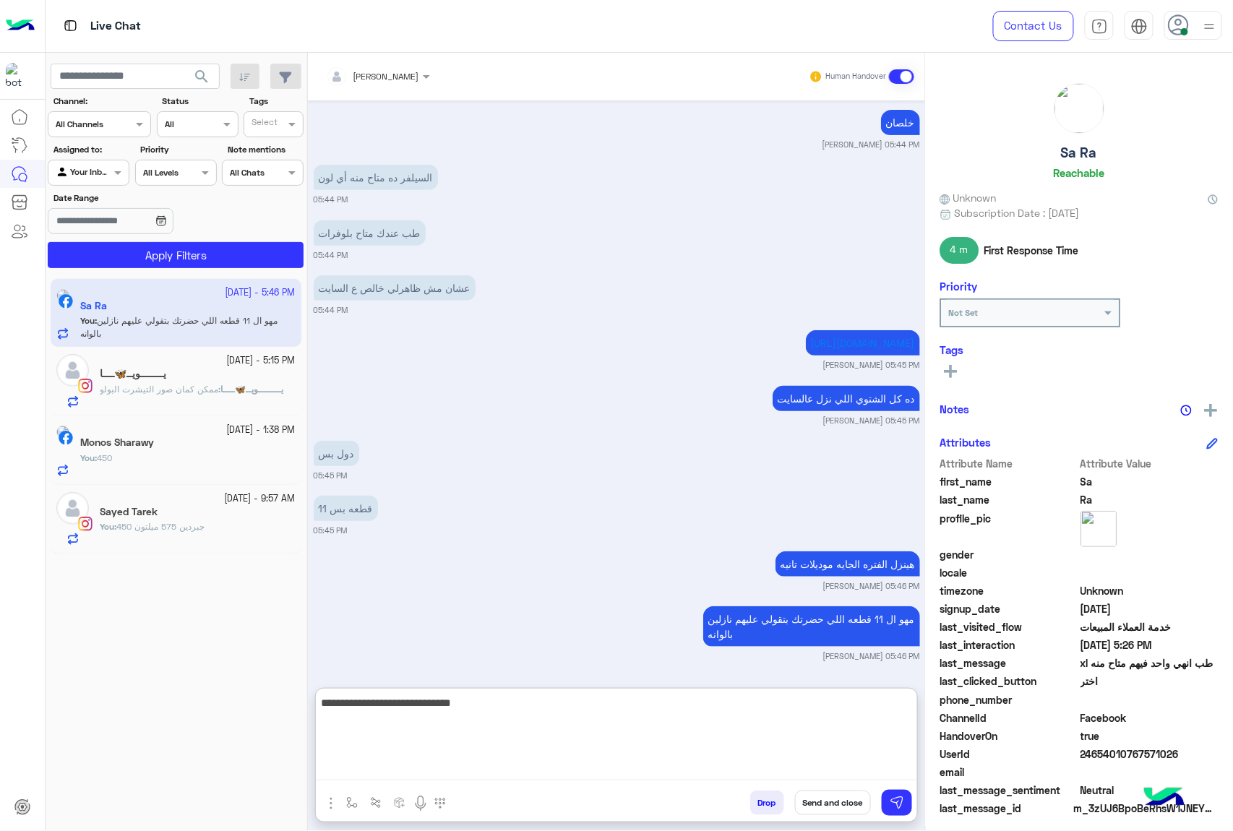
type textarea "**********"
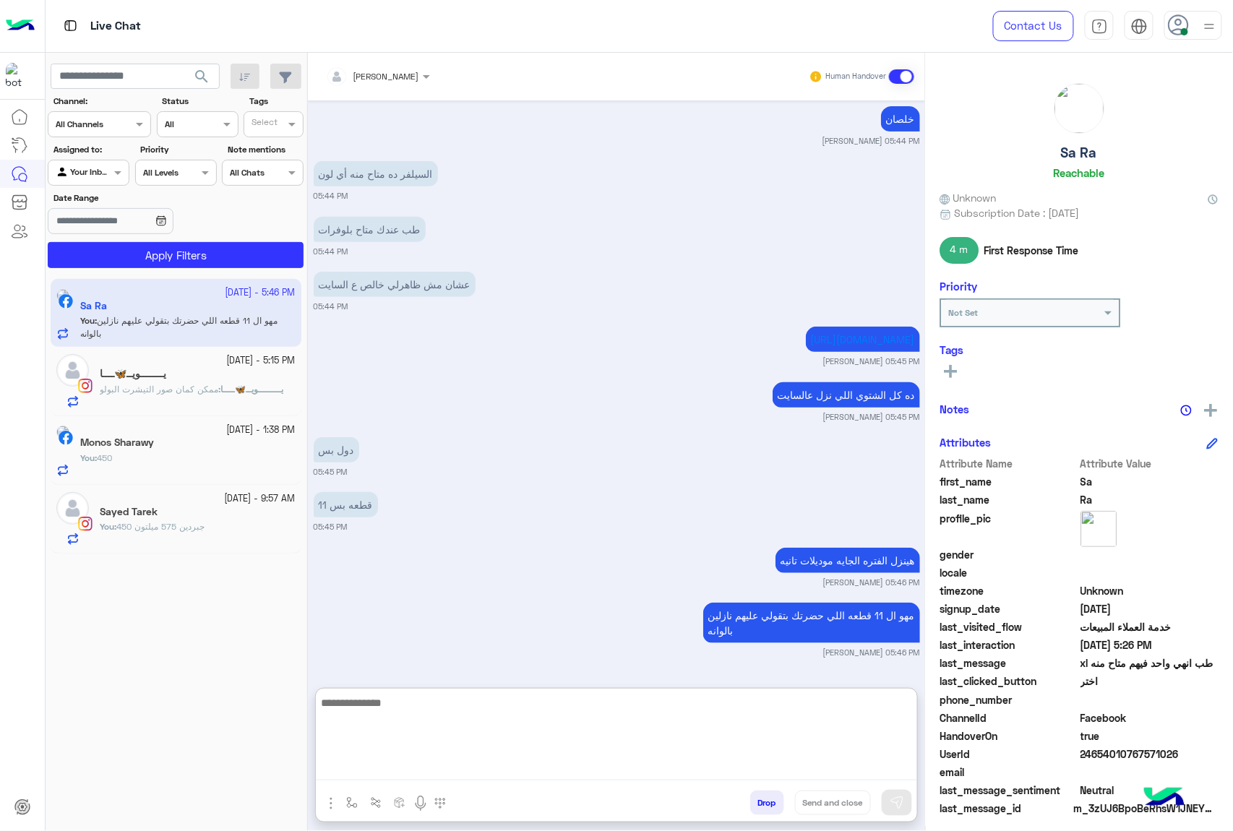
scroll to position [3943, 0]
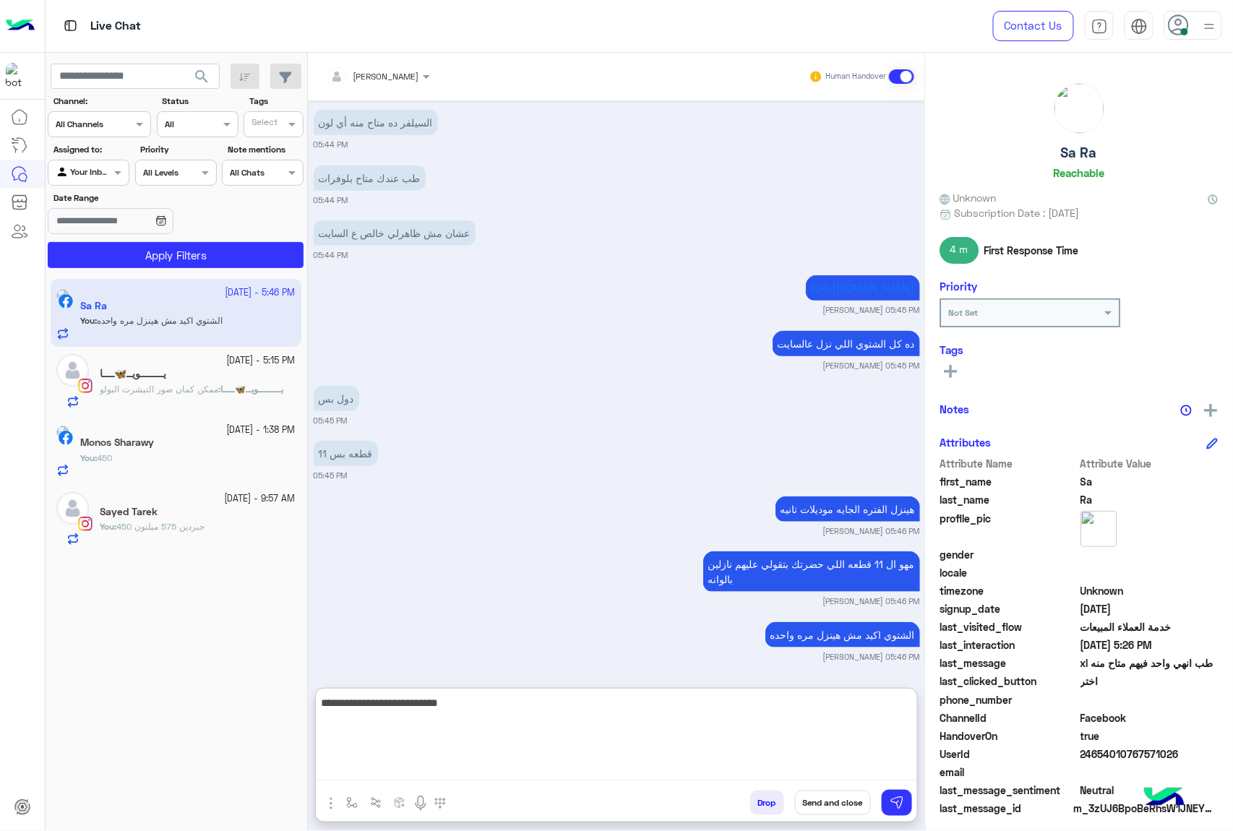
type textarea "**********"
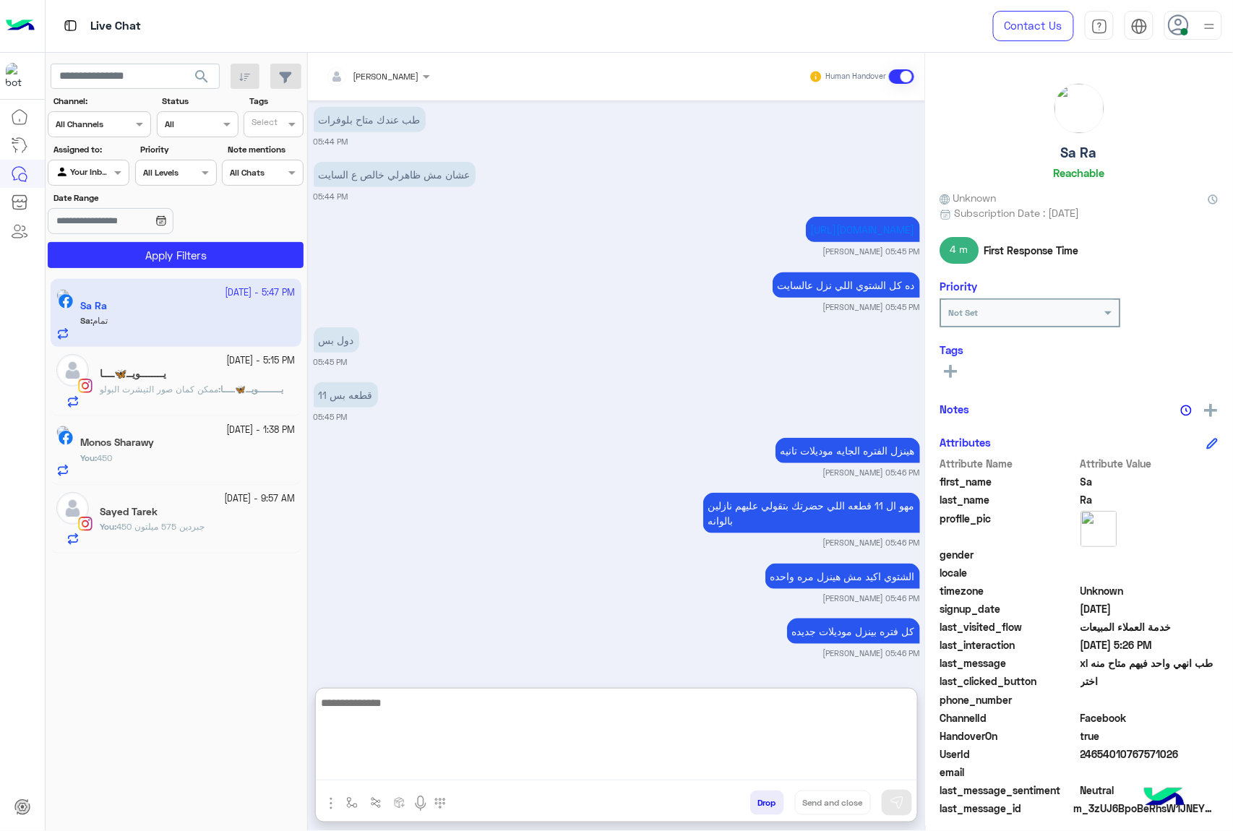
scroll to position [4054, 0]
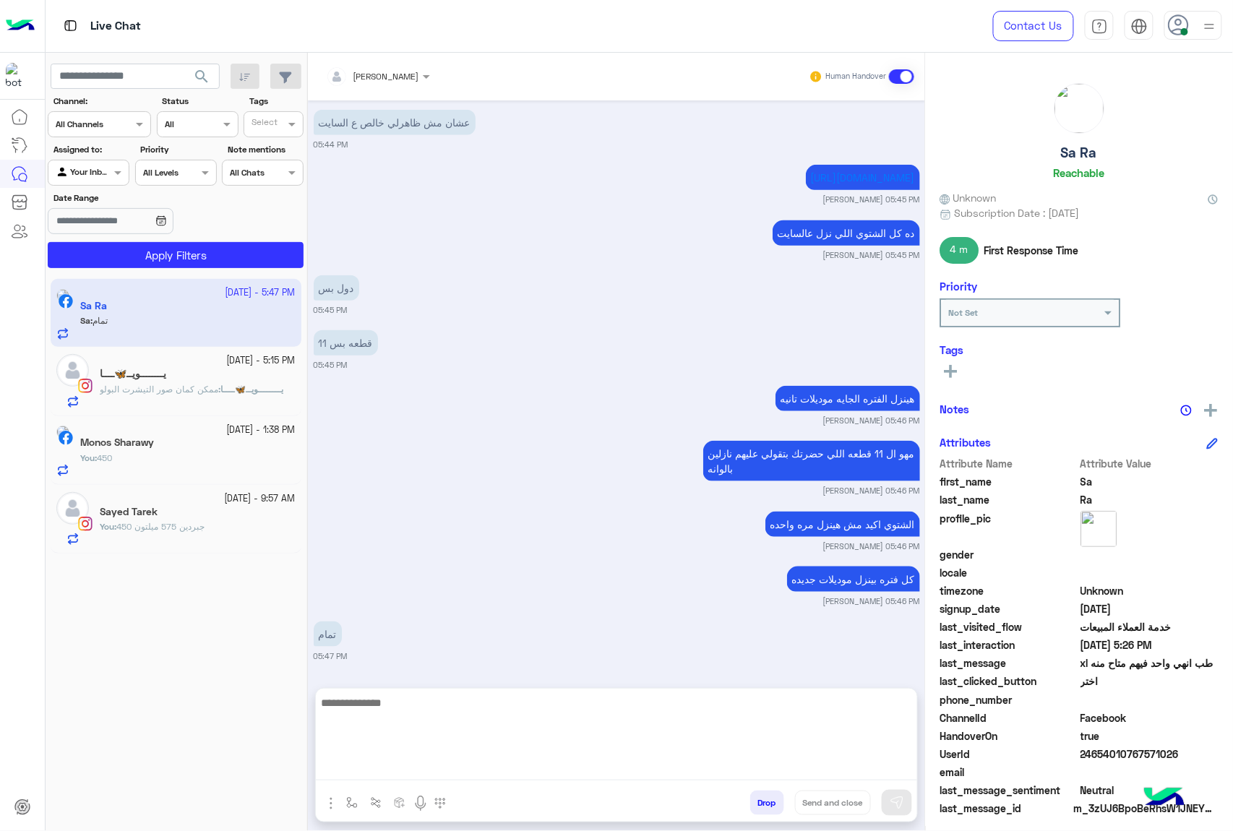
click at [764, 793] on button "Drop" at bounding box center [767, 803] width 34 height 25
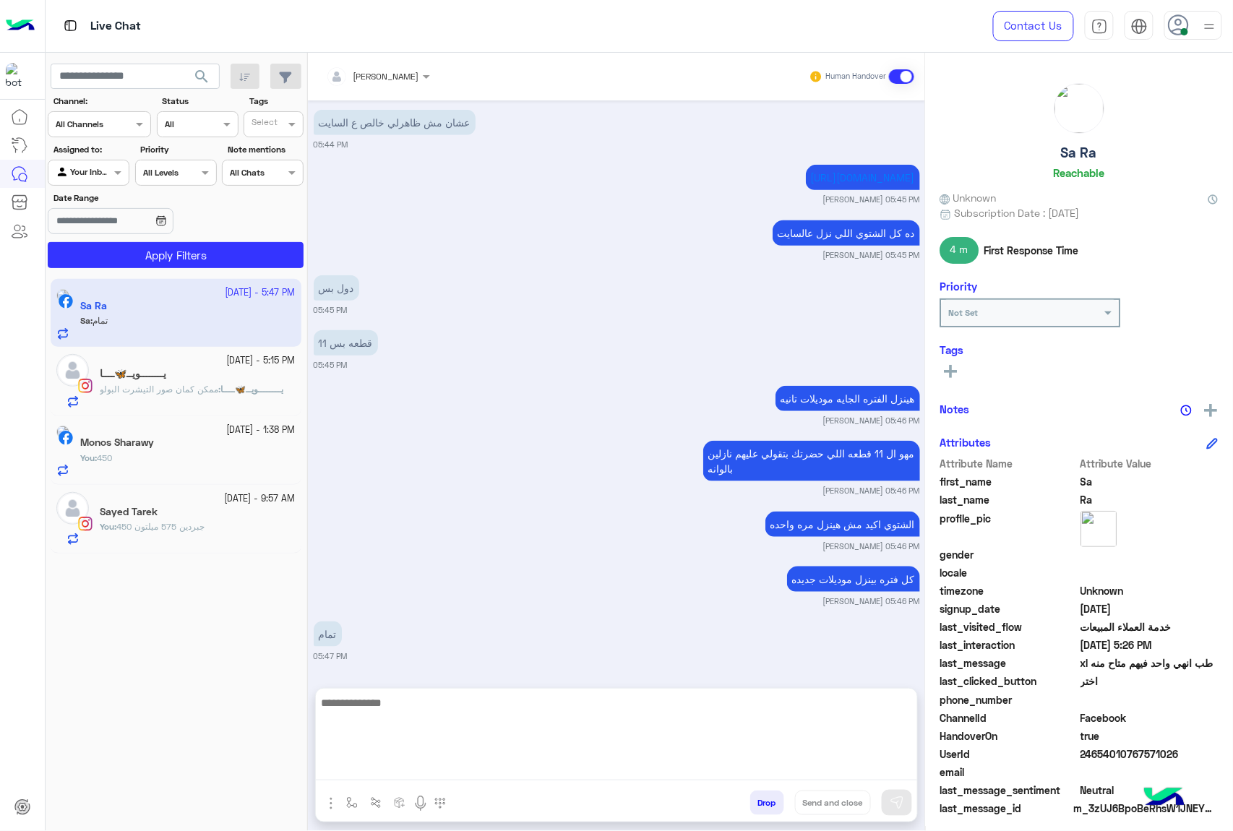
click at [764, 793] on button "Drop" at bounding box center [767, 803] width 34 height 25
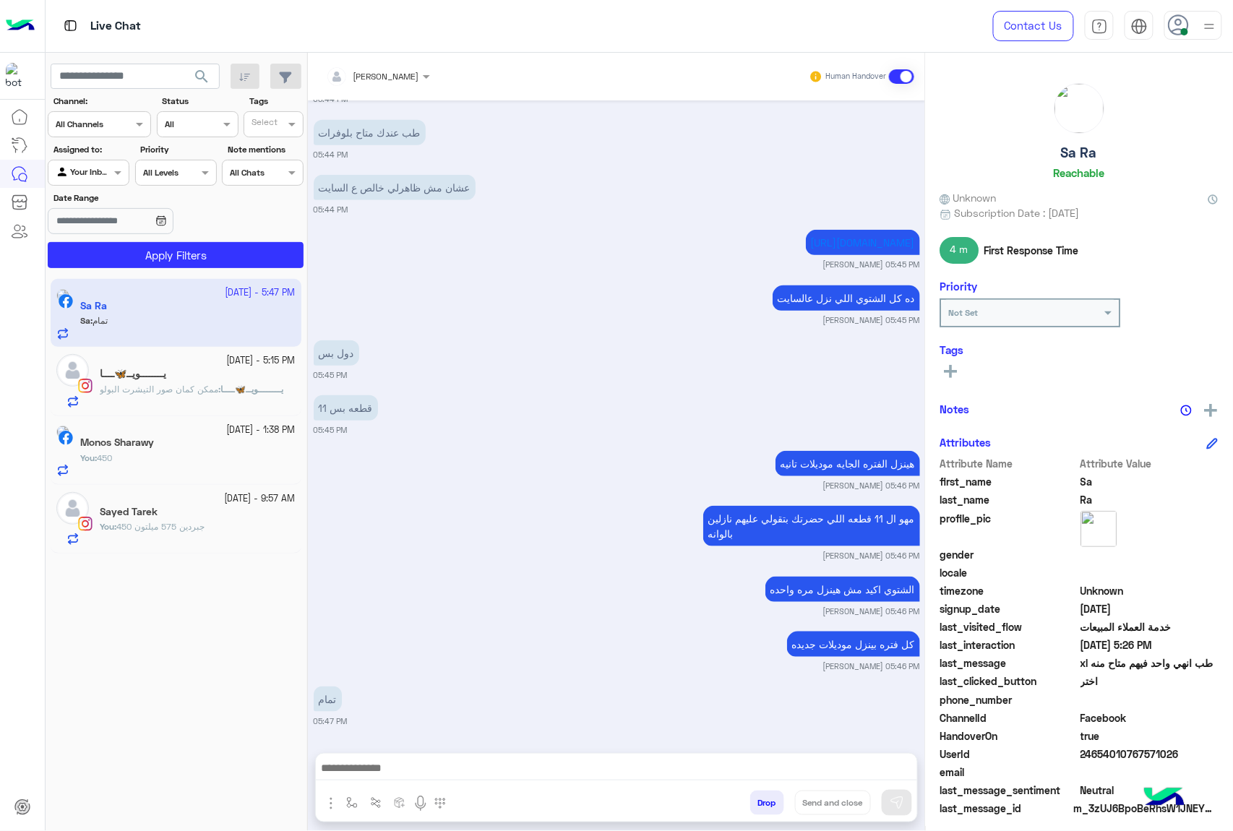
scroll to position [3988, 0]
click at [764, 793] on button "Drop" at bounding box center [767, 803] width 34 height 25
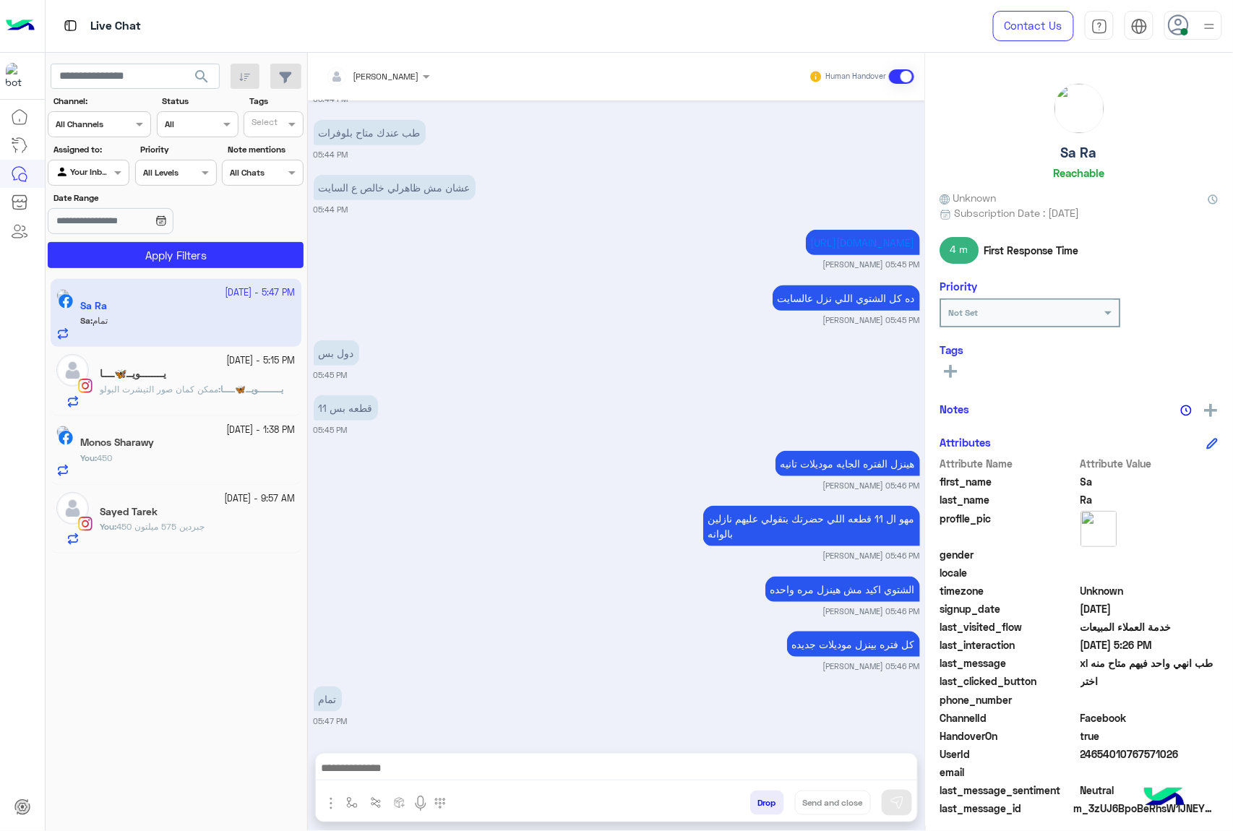
click at [764, 793] on button "Drop" at bounding box center [767, 803] width 34 height 25
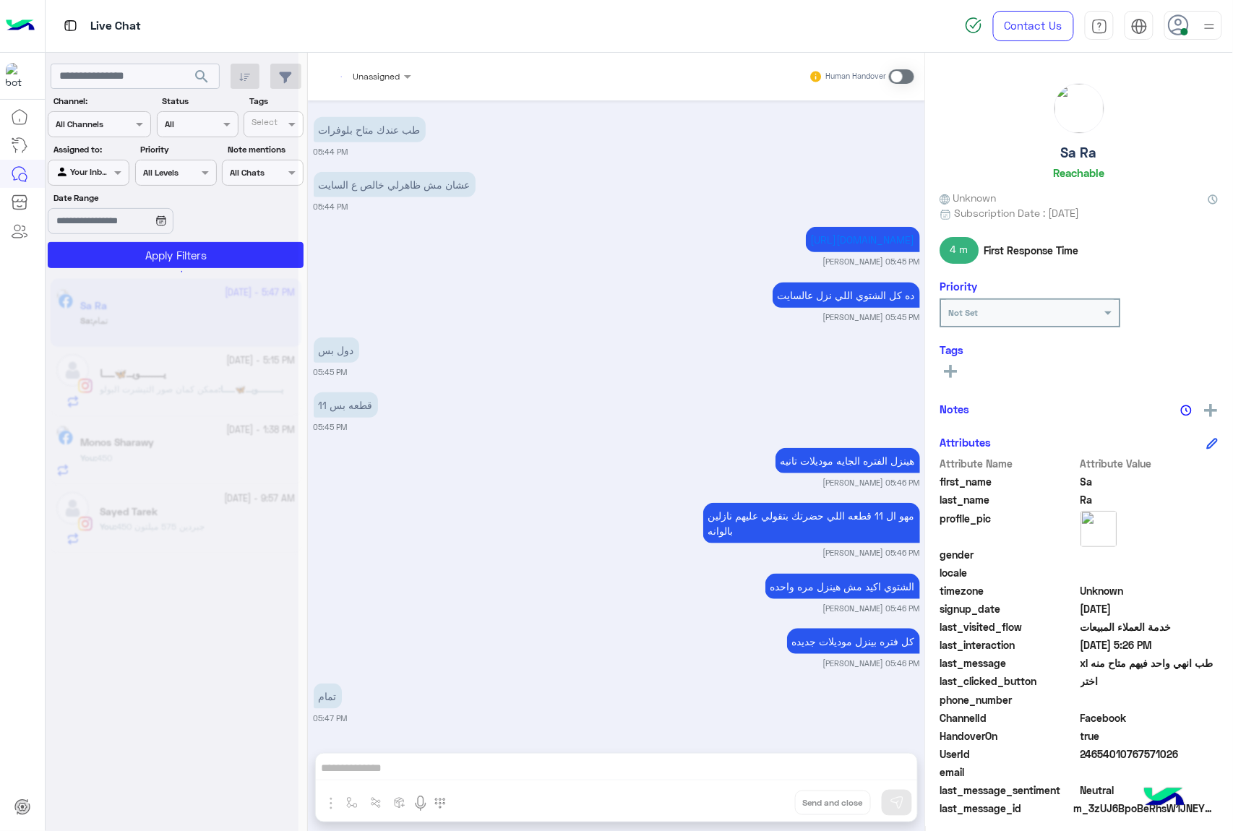
click at [764, 793] on div "Unassigned Human Handover Oct 10, 2025 اختر 12:48 PM جاري تحويلكم الآن لأحد ممث…" at bounding box center [616, 445] width 617 height 784
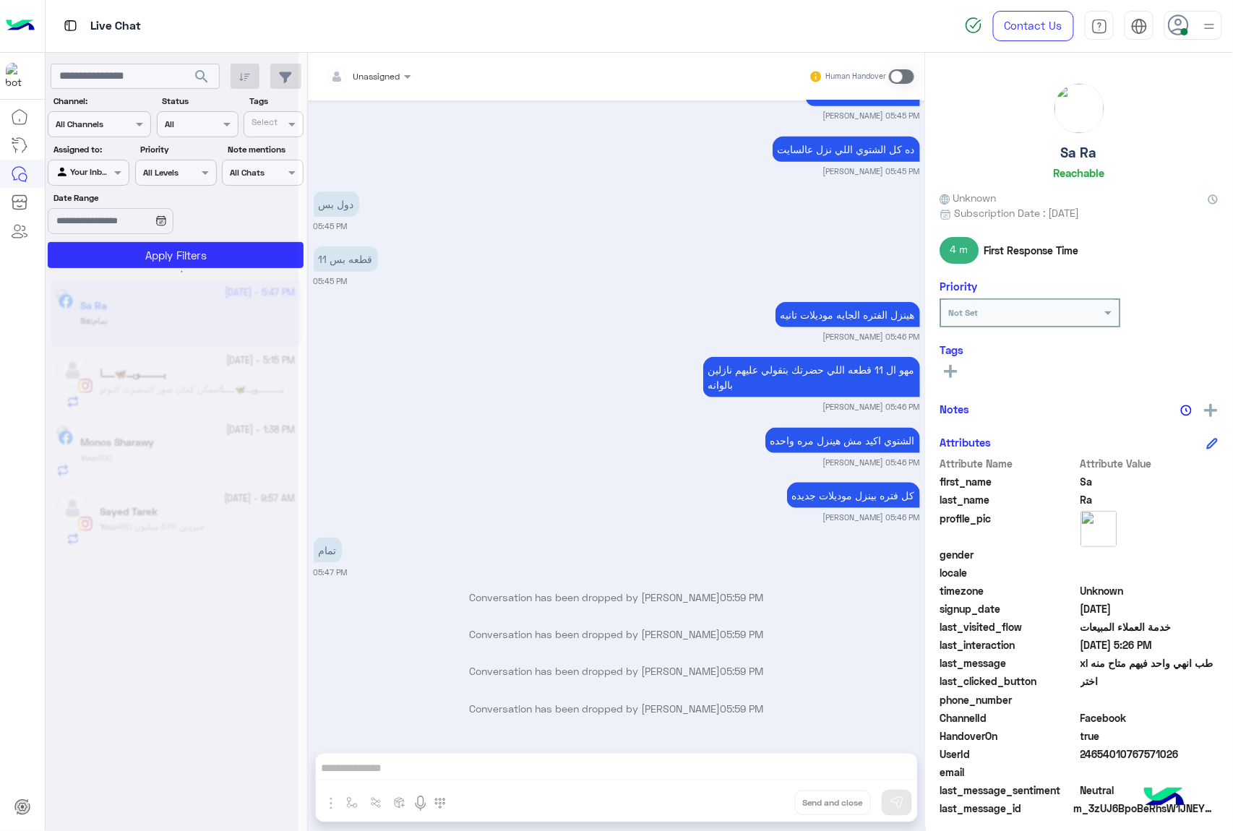
scroll to position [4137, 0]
click at [764, 793] on div "Unassigned Human Handover Oct 10, 2025 اختر 12:48 PM جاري تحويلكم الآن لأحد ممث…" at bounding box center [616, 445] width 617 height 784
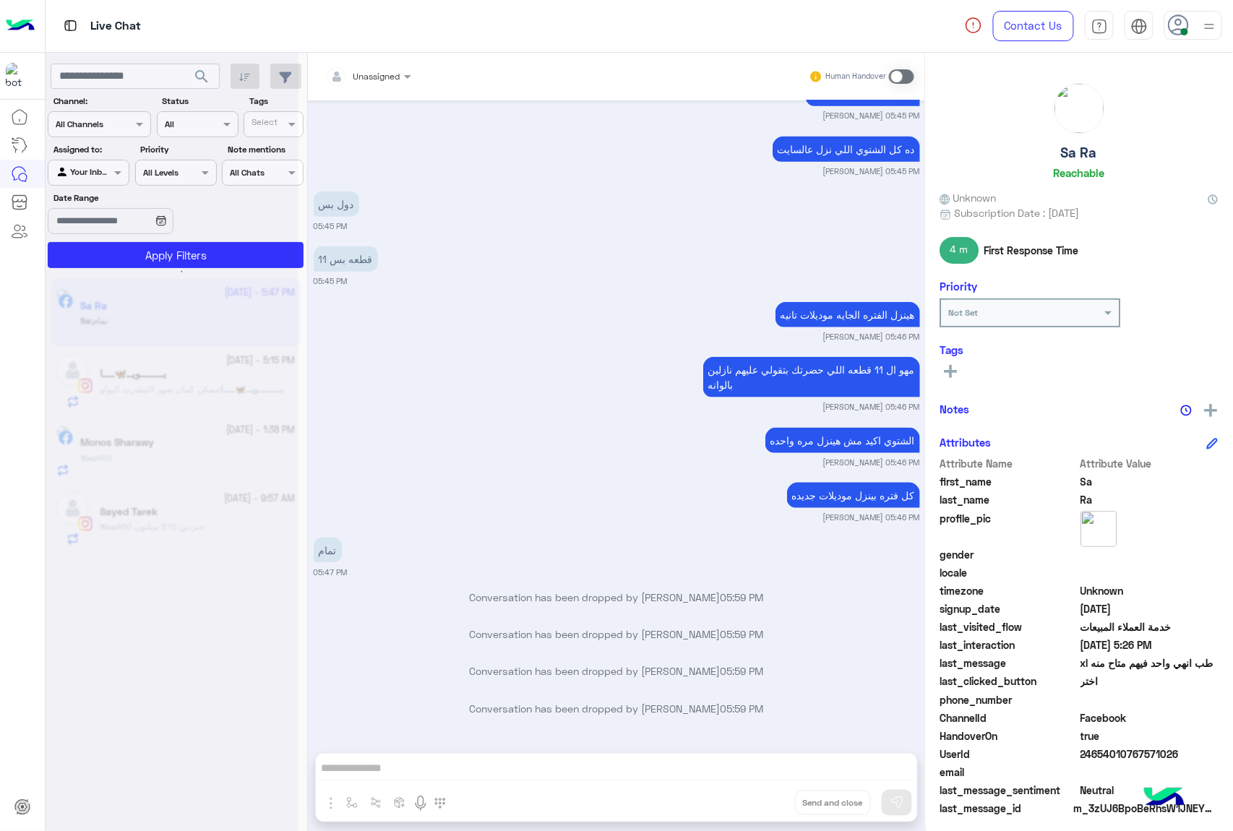
click at [764, 793] on div "Unassigned Human Handover Oct 10, 2025 اختر 12:48 PM جاري تحويلكم الآن لأحد ممث…" at bounding box center [616, 445] width 617 height 784
click at [0, 0] on button "Drop" at bounding box center [0, 0] width 0 height 0
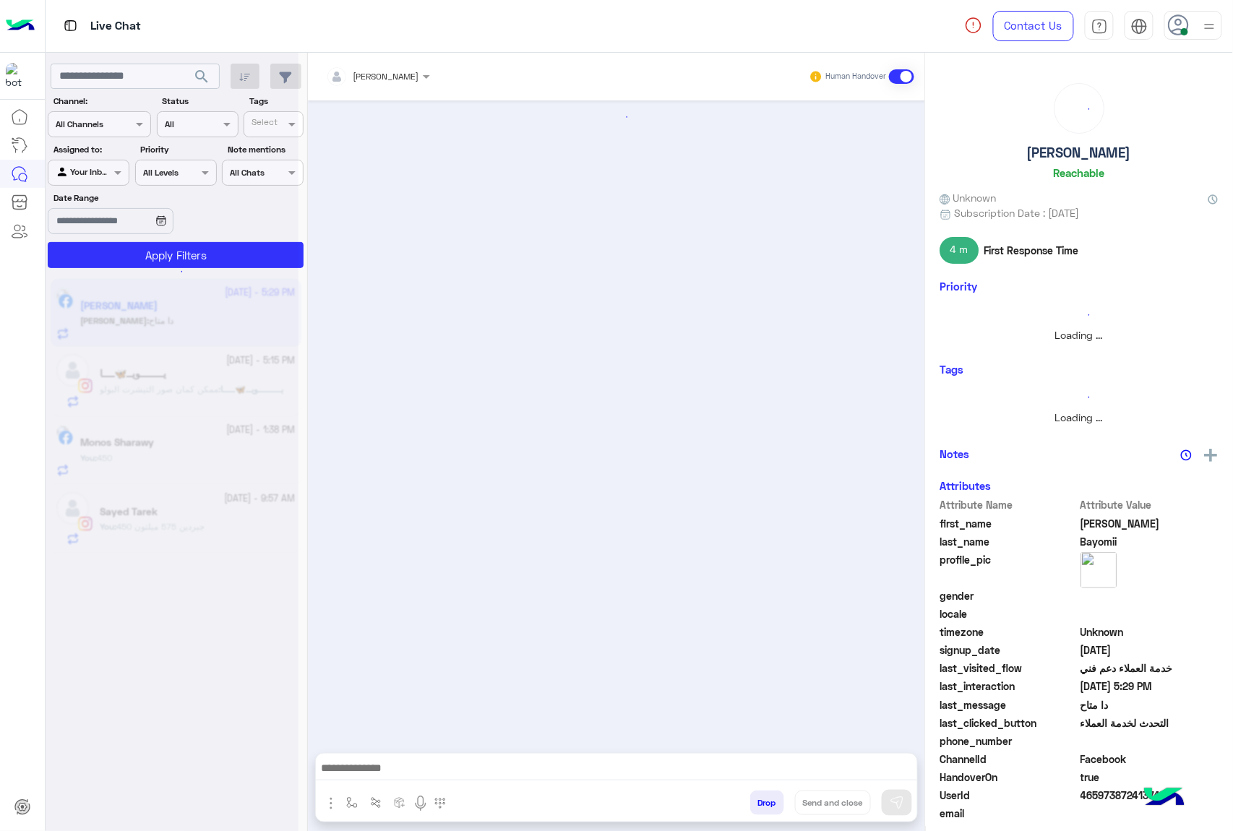
click at [769, 809] on button "Drop" at bounding box center [767, 803] width 34 height 25
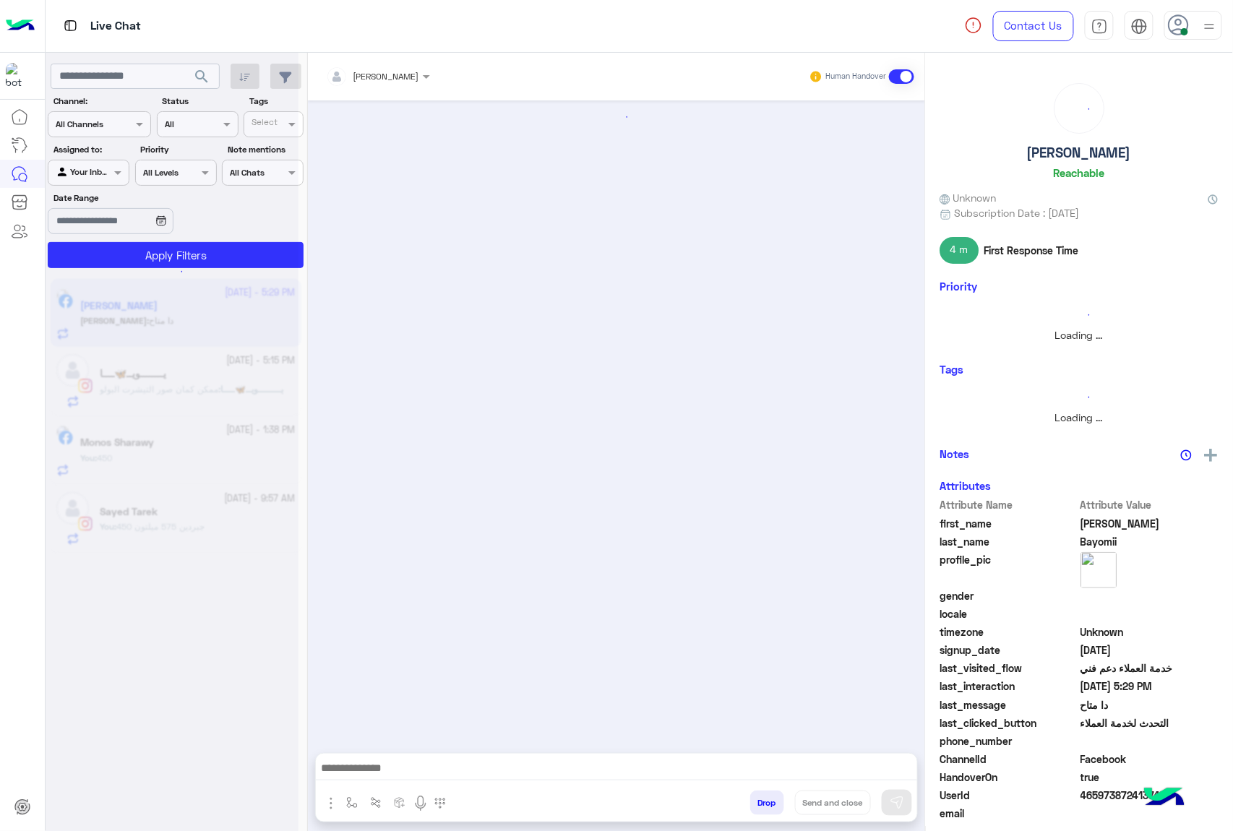
click at [769, 809] on button "Drop" at bounding box center [767, 803] width 34 height 25
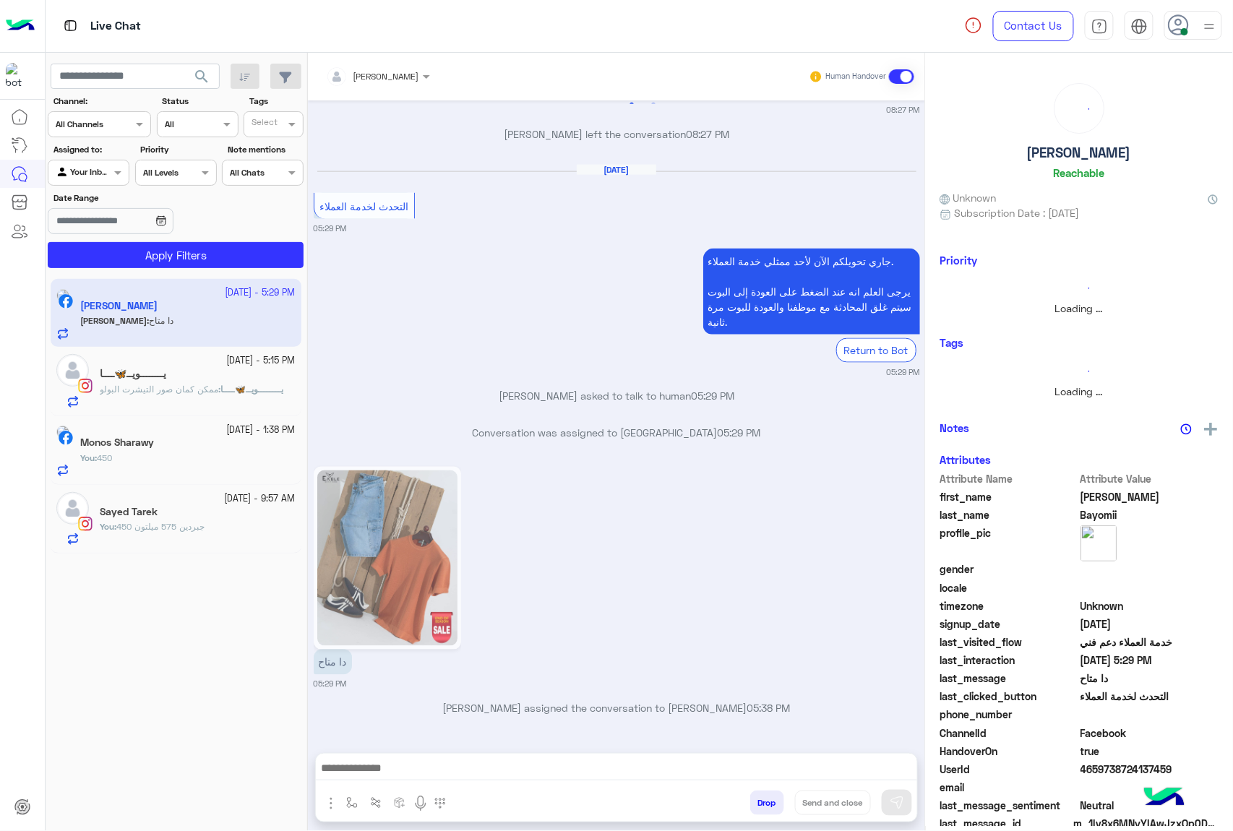
scroll to position [2623, 0]
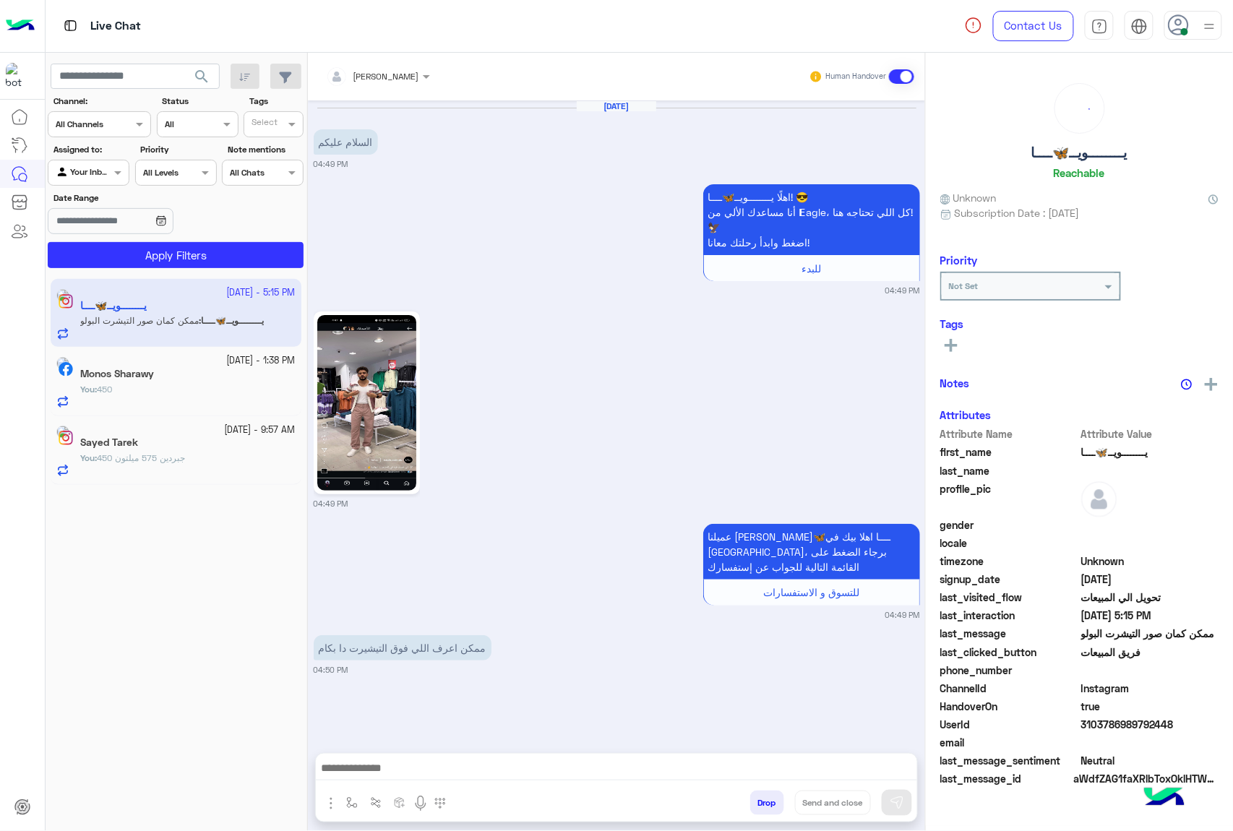
scroll to position [1536, 0]
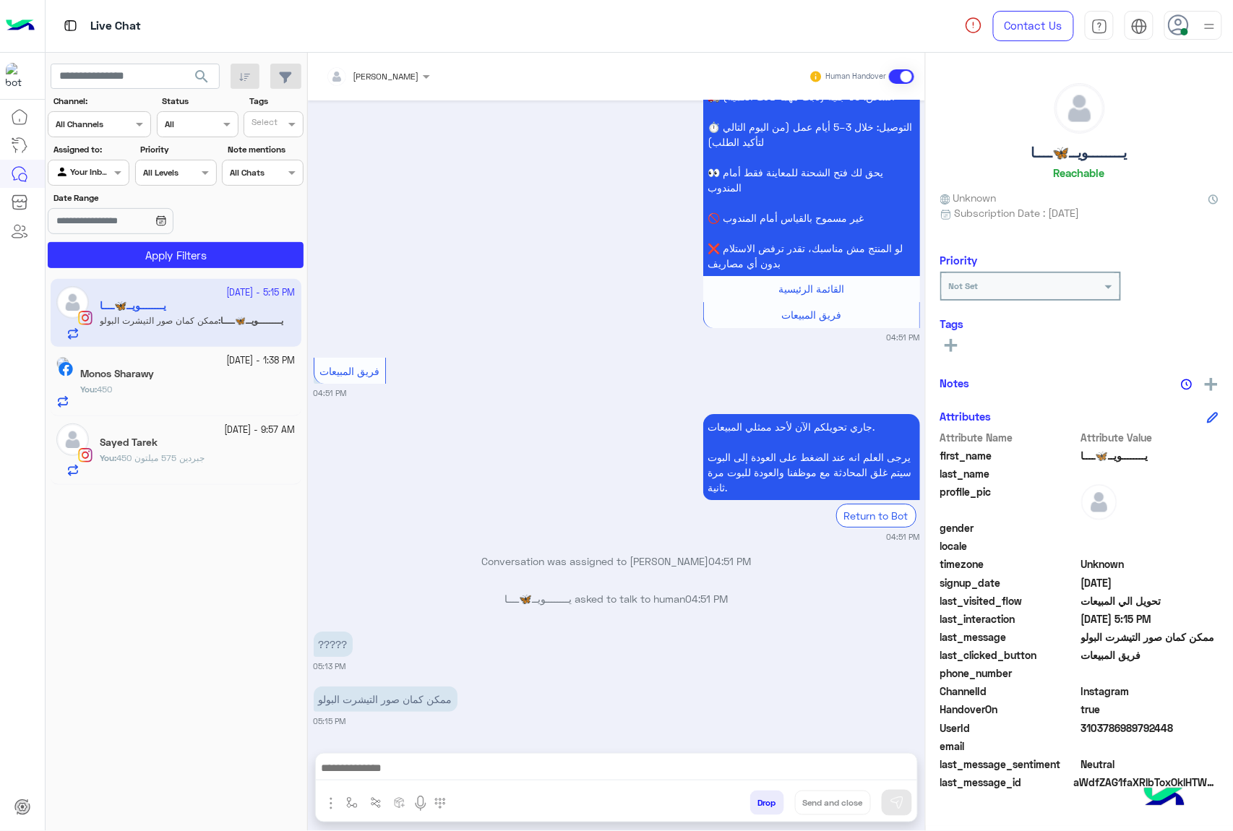
click at [768, 801] on button "Drop" at bounding box center [767, 803] width 34 height 25
click at [768, 801] on div "mohamed ahmed Human Handover Oct 10, 2025 السلام عليكم 04:49 PM اهلًا يــــــــ…" at bounding box center [616, 445] width 617 height 784
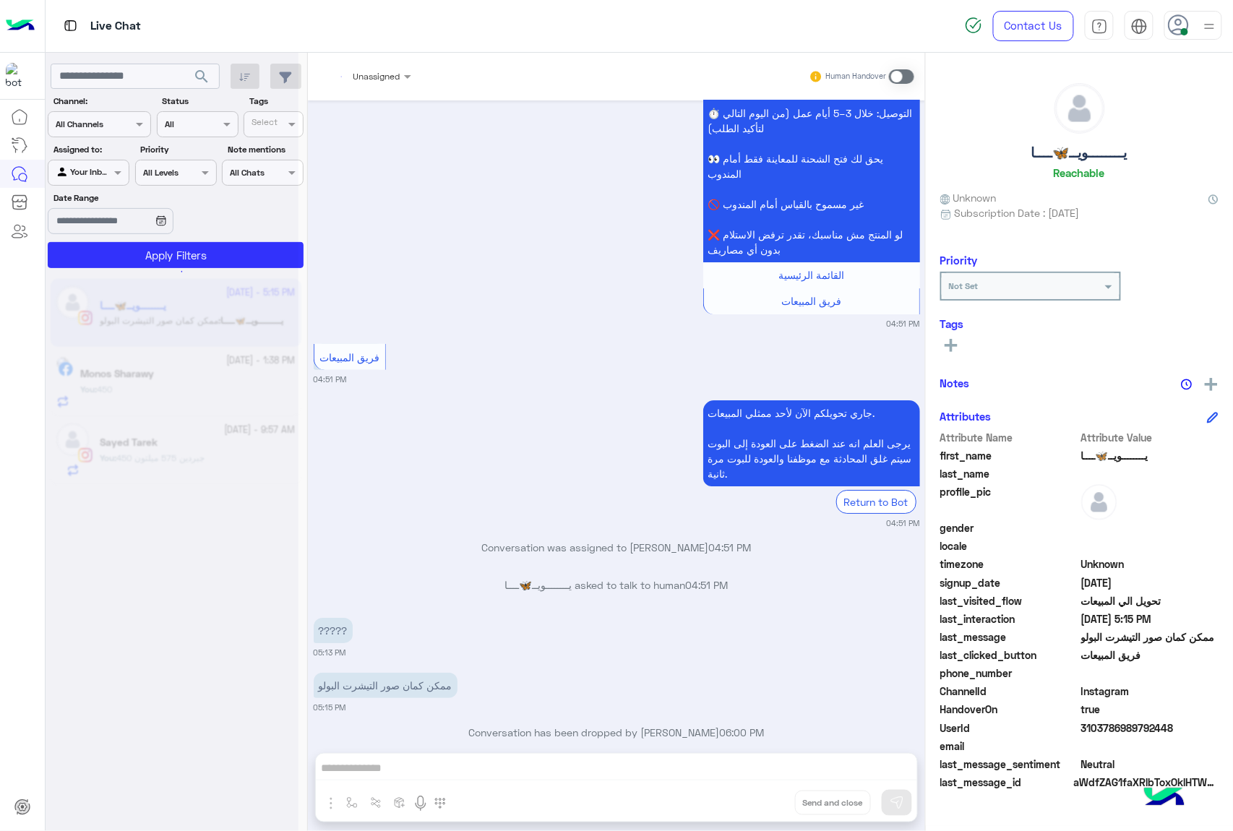
click at [768, 801] on div "Unassigned Human Handover Oct 10, 2025 السلام عليكم 04:49 PM اهلًا يــــــــويـ…" at bounding box center [616, 445] width 617 height 784
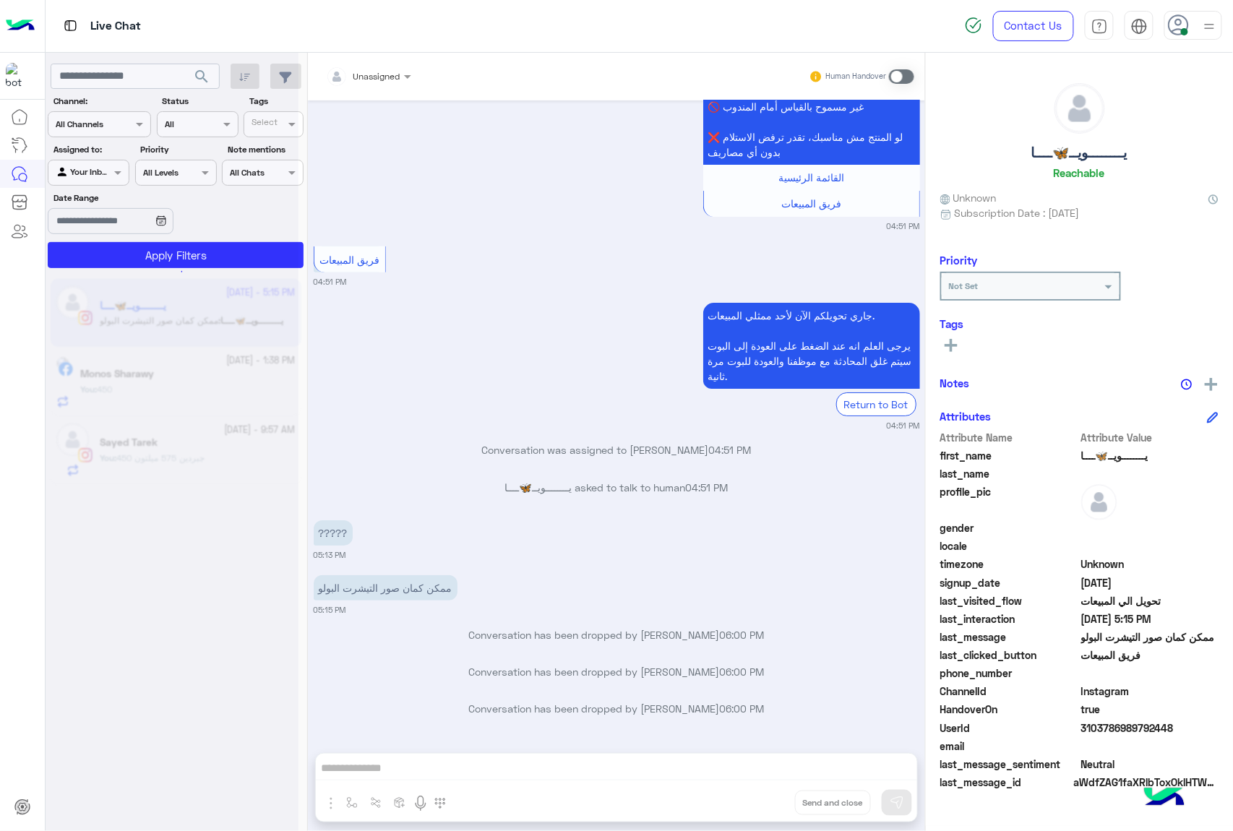
click at [0, 0] on button "Drop" at bounding box center [0, 0] width 0 height 0
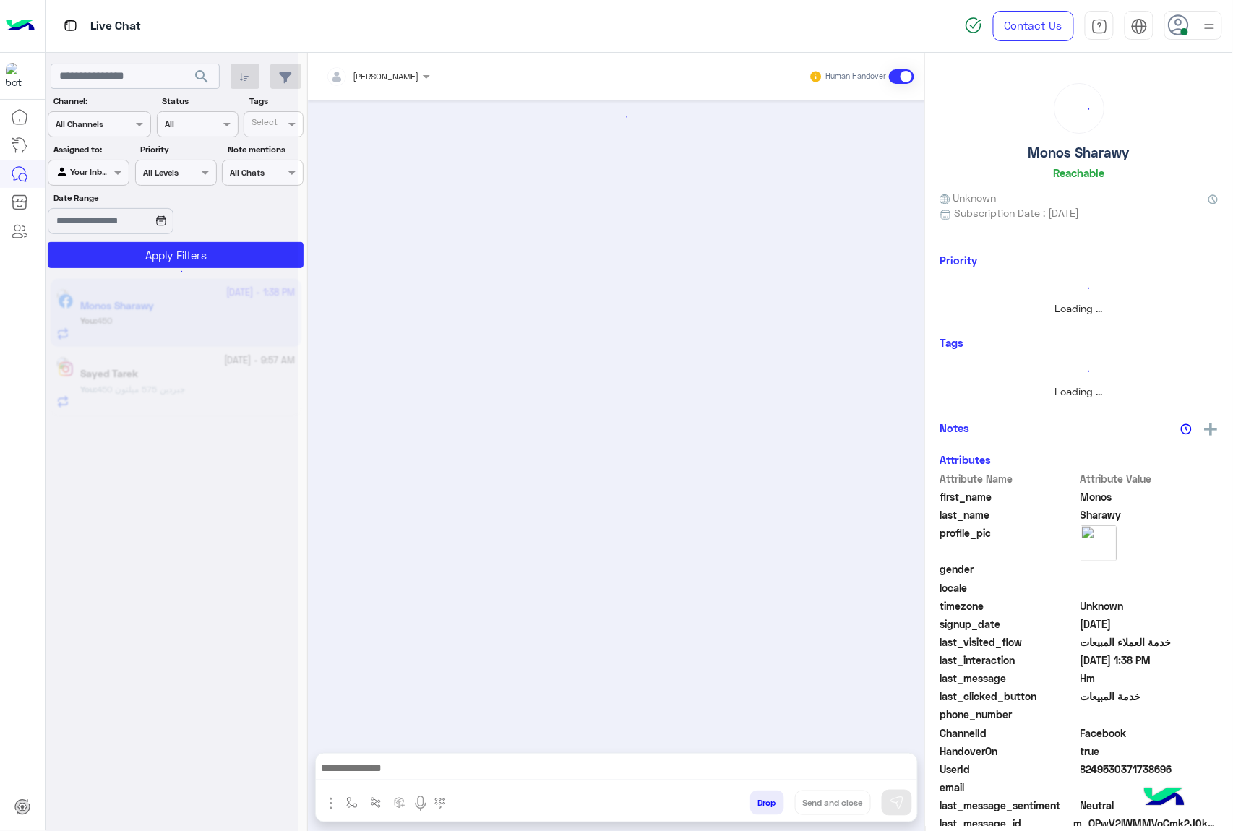
click at [768, 801] on button "Drop" at bounding box center [767, 803] width 34 height 25
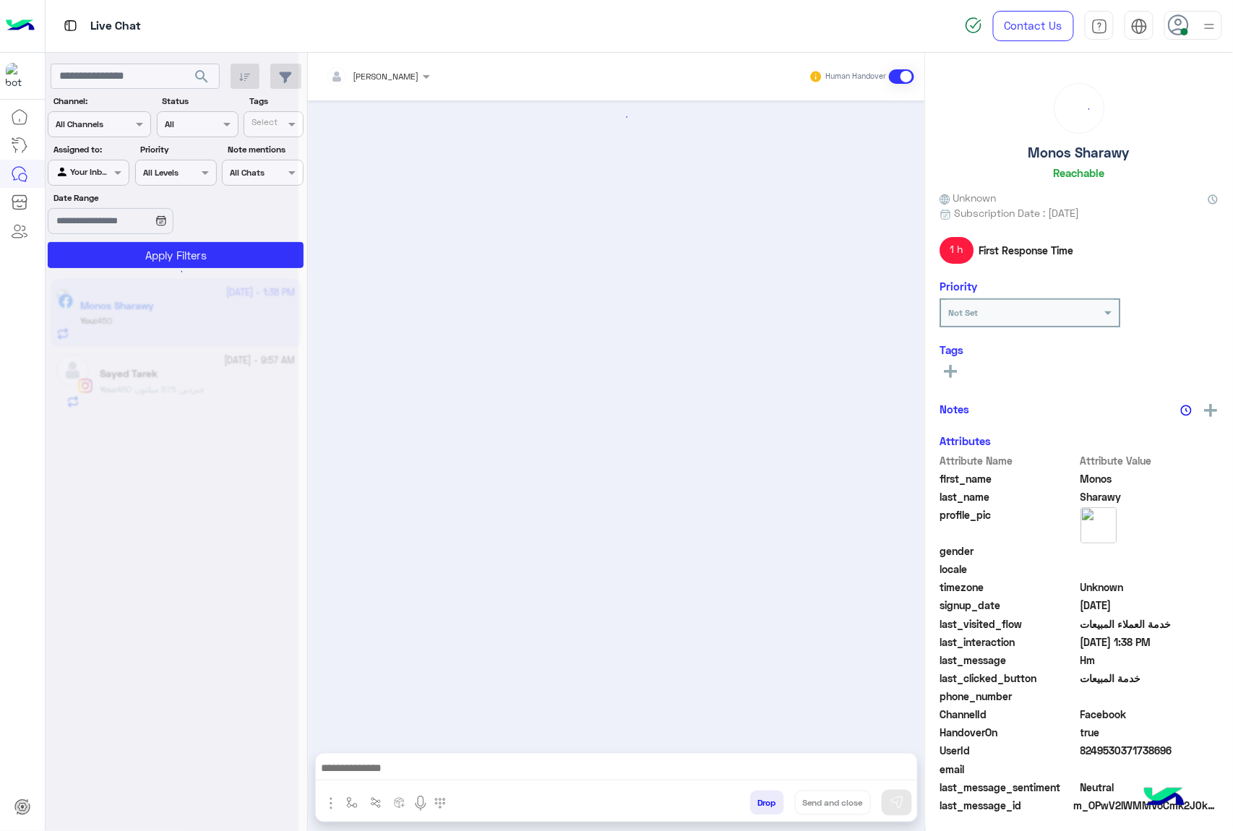
click at [768, 801] on button "Drop" at bounding box center [767, 803] width 34 height 25
click at [768, 801] on div "mohamed ahmed Human Handover Drop Send and close" at bounding box center [616, 445] width 617 height 784
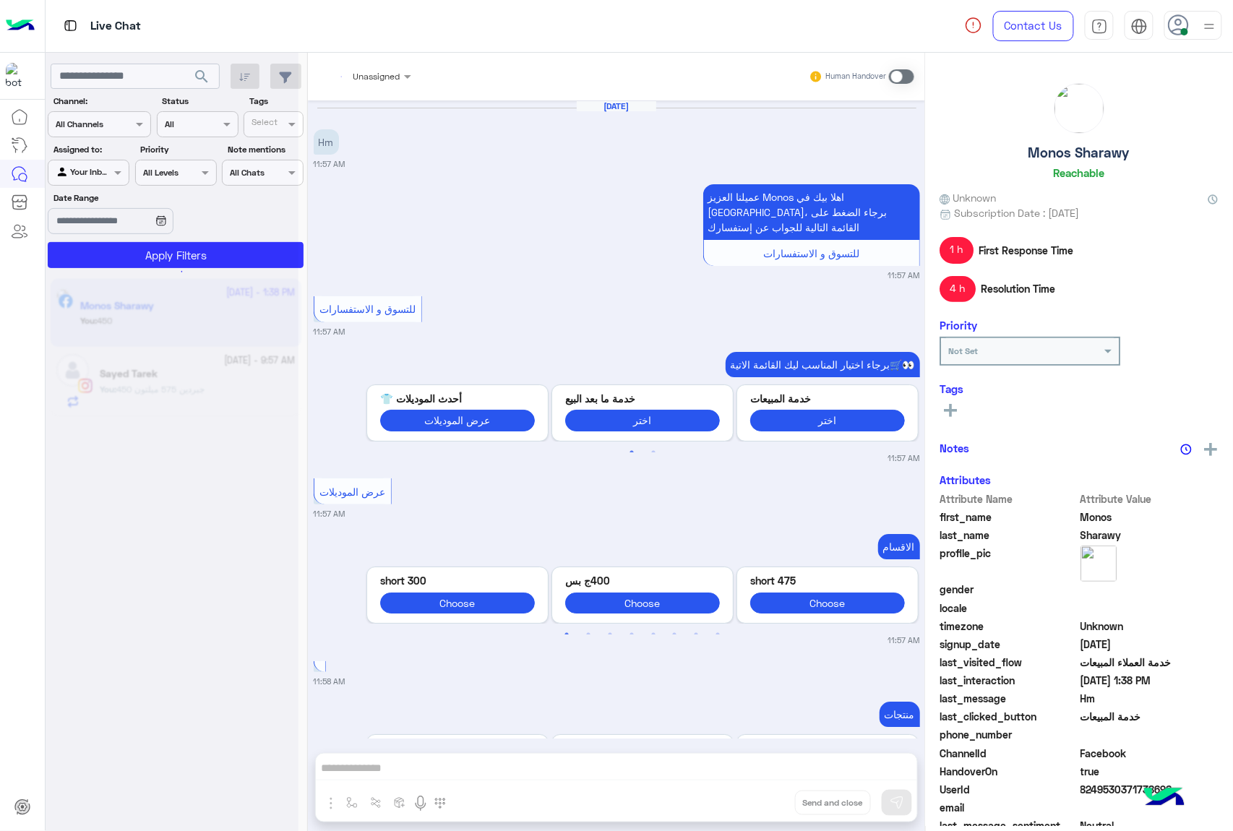
click at [770, 799] on div "Unassigned Human Handover Oct 10, 2025 Hm 11:57 AM عميلنا العزيز Monos اهلا بيك…" at bounding box center [616, 445] width 617 height 784
click at [0, 0] on button "Drop" at bounding box center [0, 0] width 0 height 0
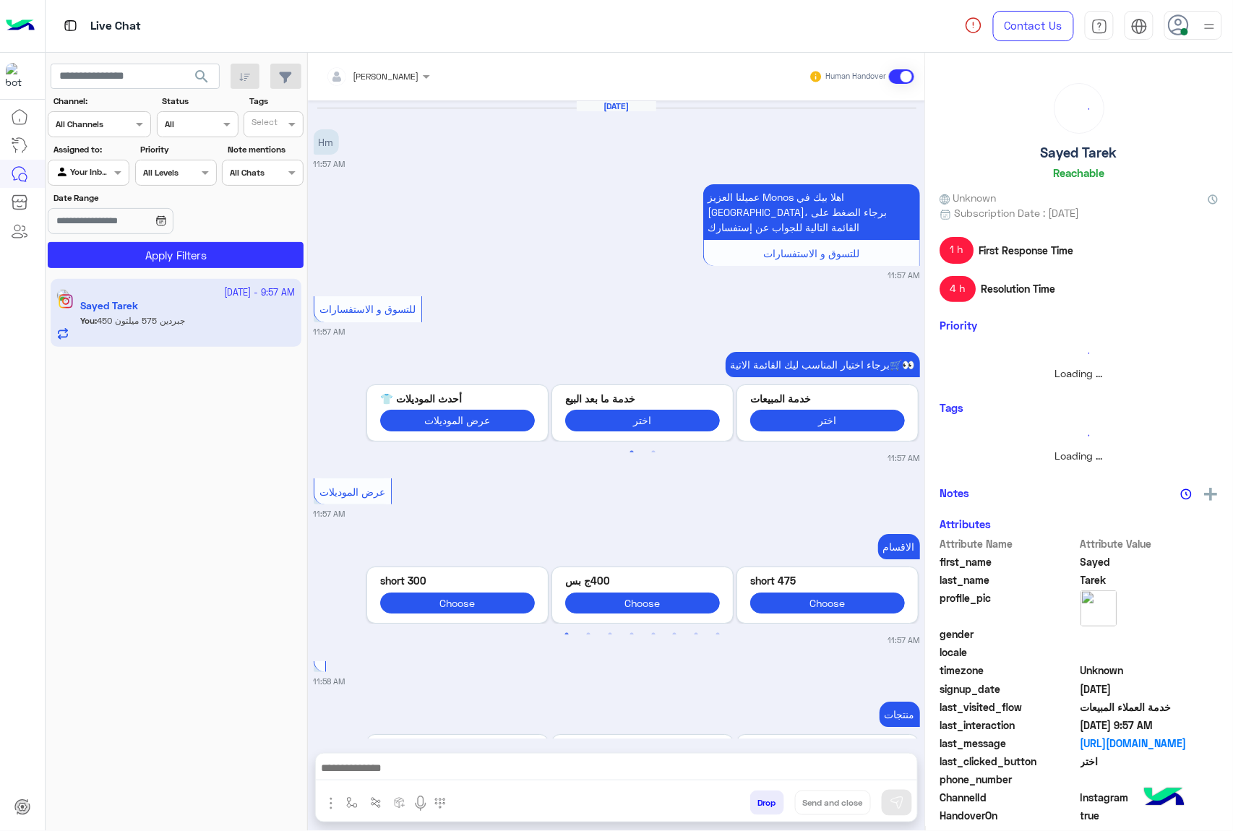
click at [770, 799] on button "Drop" at bounding box center [767, 803] width 34 height 25
click at [773, 799] on button "Drop" at bounding box center [767, 803] width 34 height 25
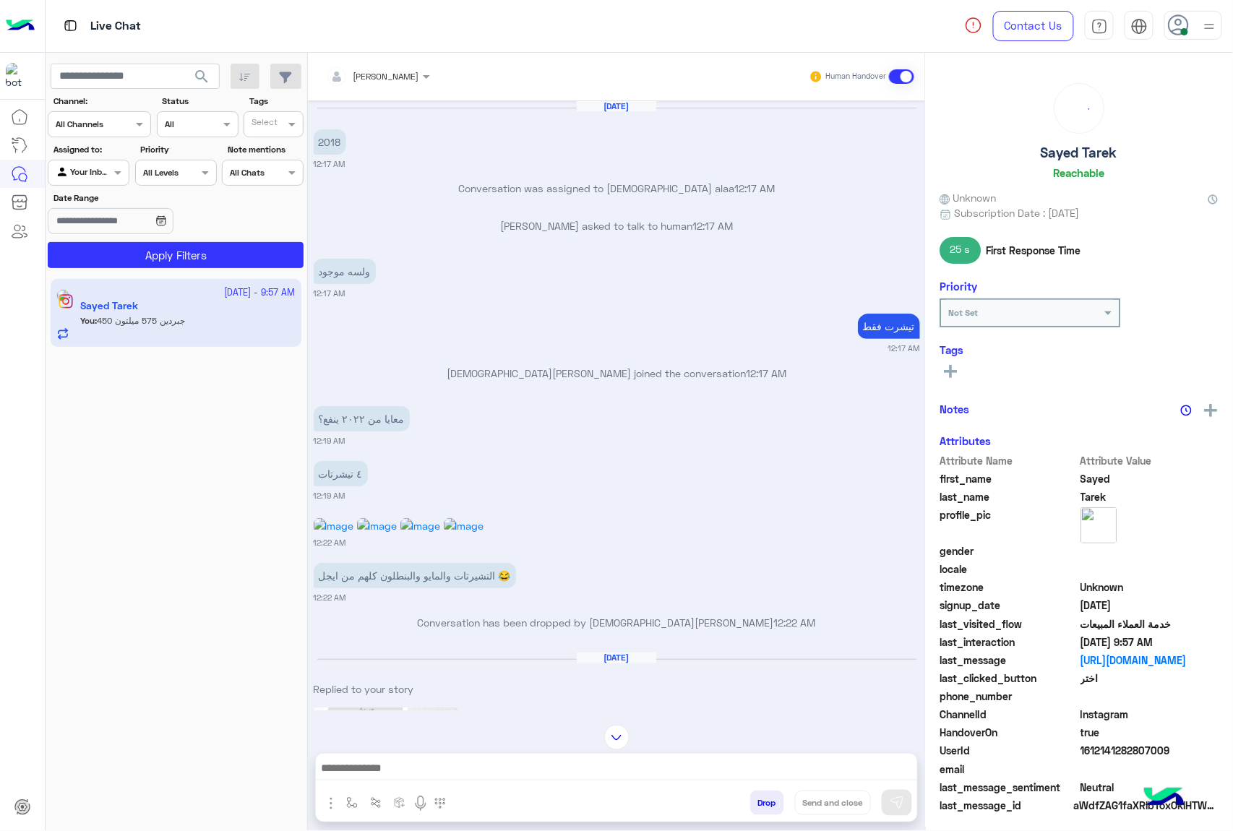
click at [773, 799] on button "Drop" at bounding box center [767, 803] width 34 height 25
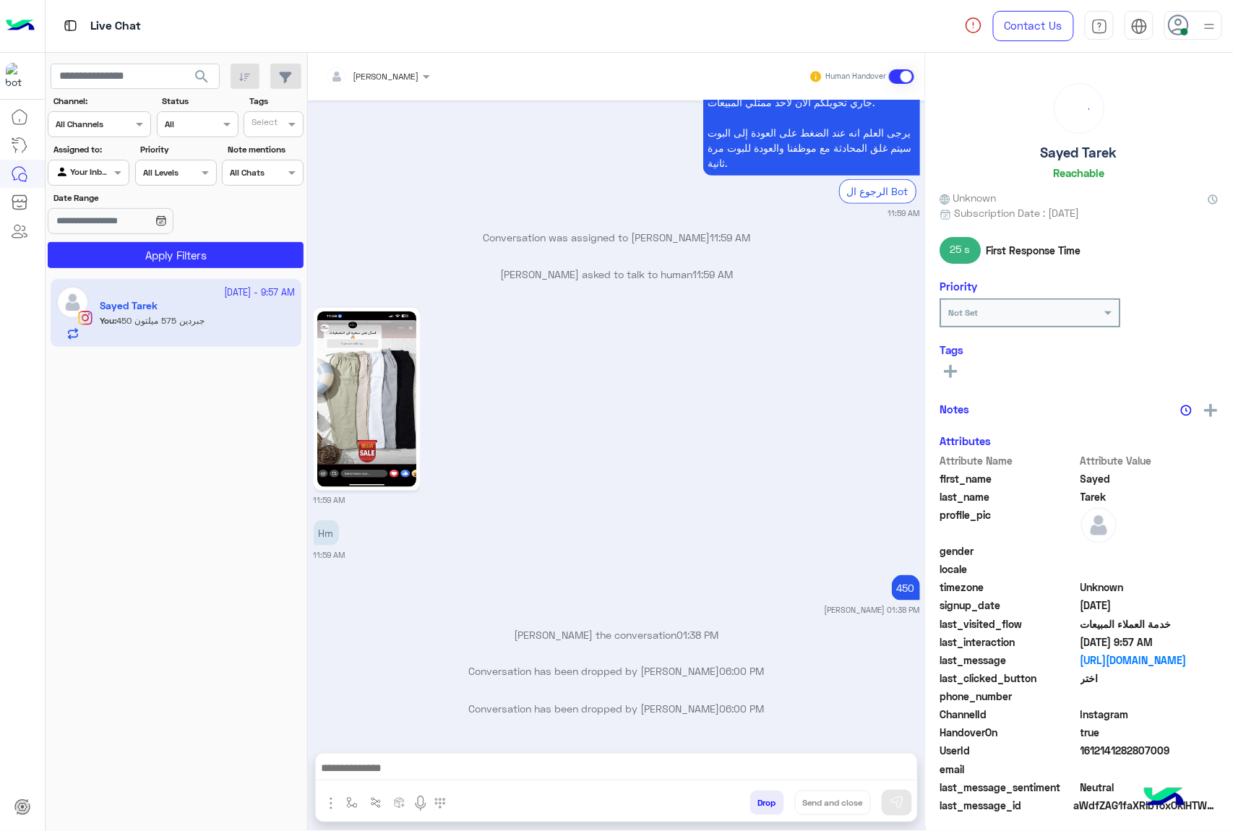
click at [773, 799] on div "mohamed ahmed Human Handover May 25, 2025 2018 12:17 AM Conversation was assign…" at bounding box center [616, 445] width 617 height 784
click at [773, 799] on div "Unassigned Human Handover May 25, 2025 2018 12:17 AM Conversation was assigned …" at bounding box center [616, 445] width 617 height 784
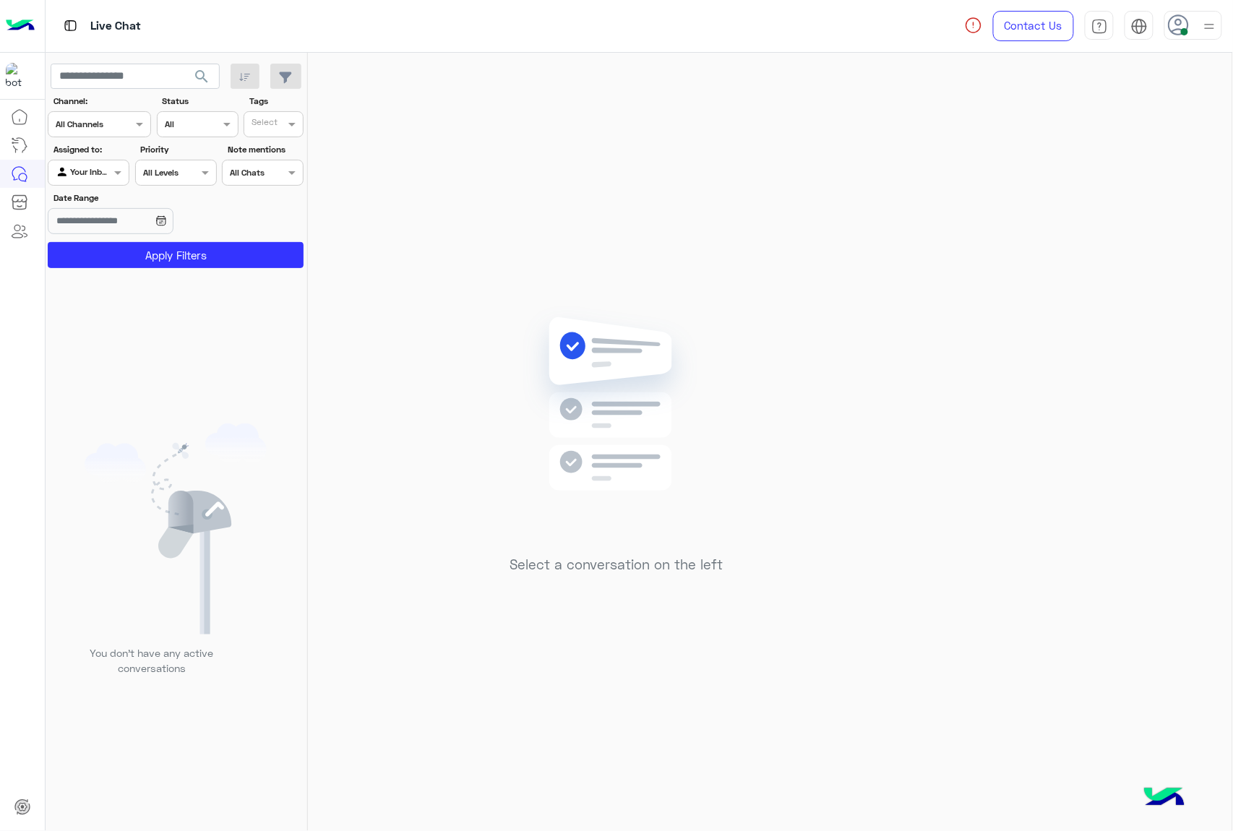
click at [773, 799] on div "Select a conversation on the left" at bounding box center [616, 445] width 617 height 784
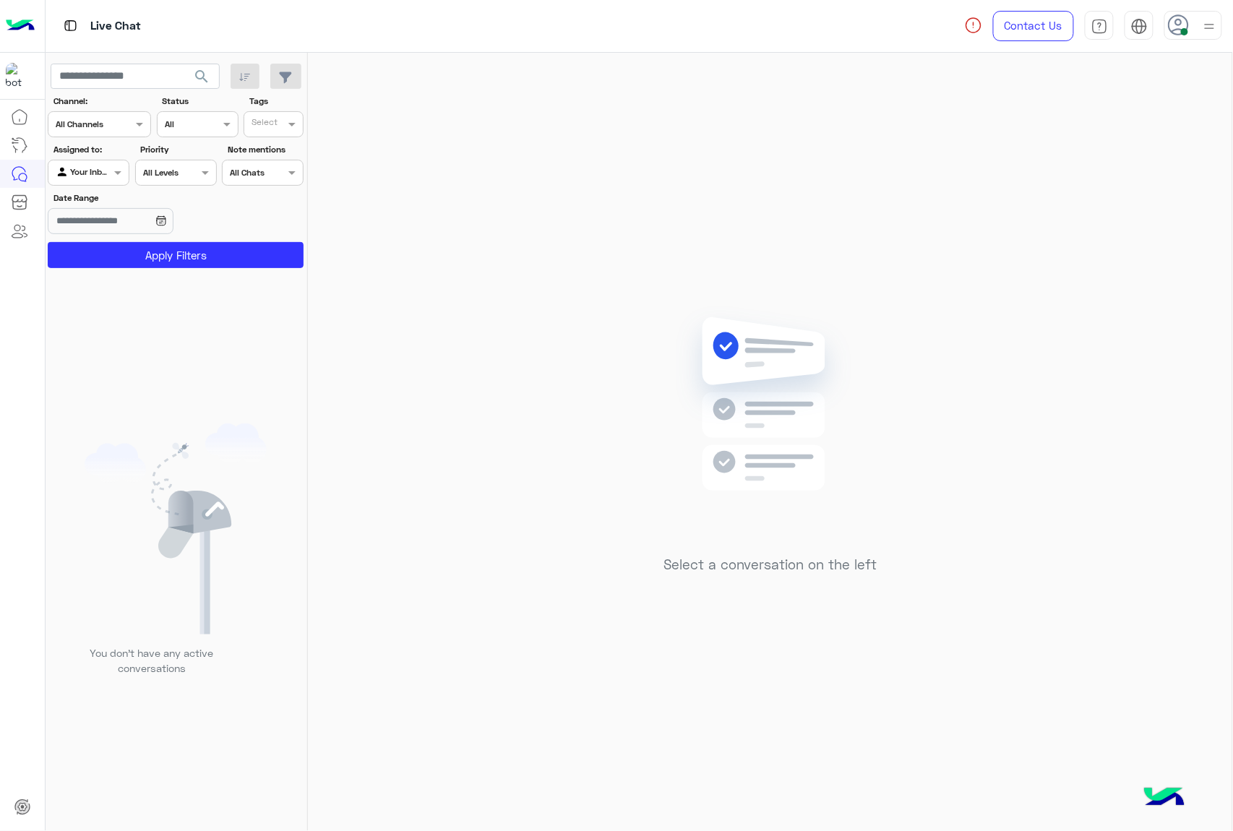
click at [773, 799] on div "Select a conversation on the left" at bounding box center [770, 445] width 924 height 784
drag, startPoint x: 1177, startPoint y: 20, endPoint x: 1179, endPoint y: 40, distance: 20.4
click at [1177, 20] on use at bounding box center [1178, 24] width 21 height 21
click at [661, 171] on div "Select a conversation on the left" at bounding box center [770, 445] width 924 height 784
